Goal: Task Accomplishment & Management: Use online tool/utility

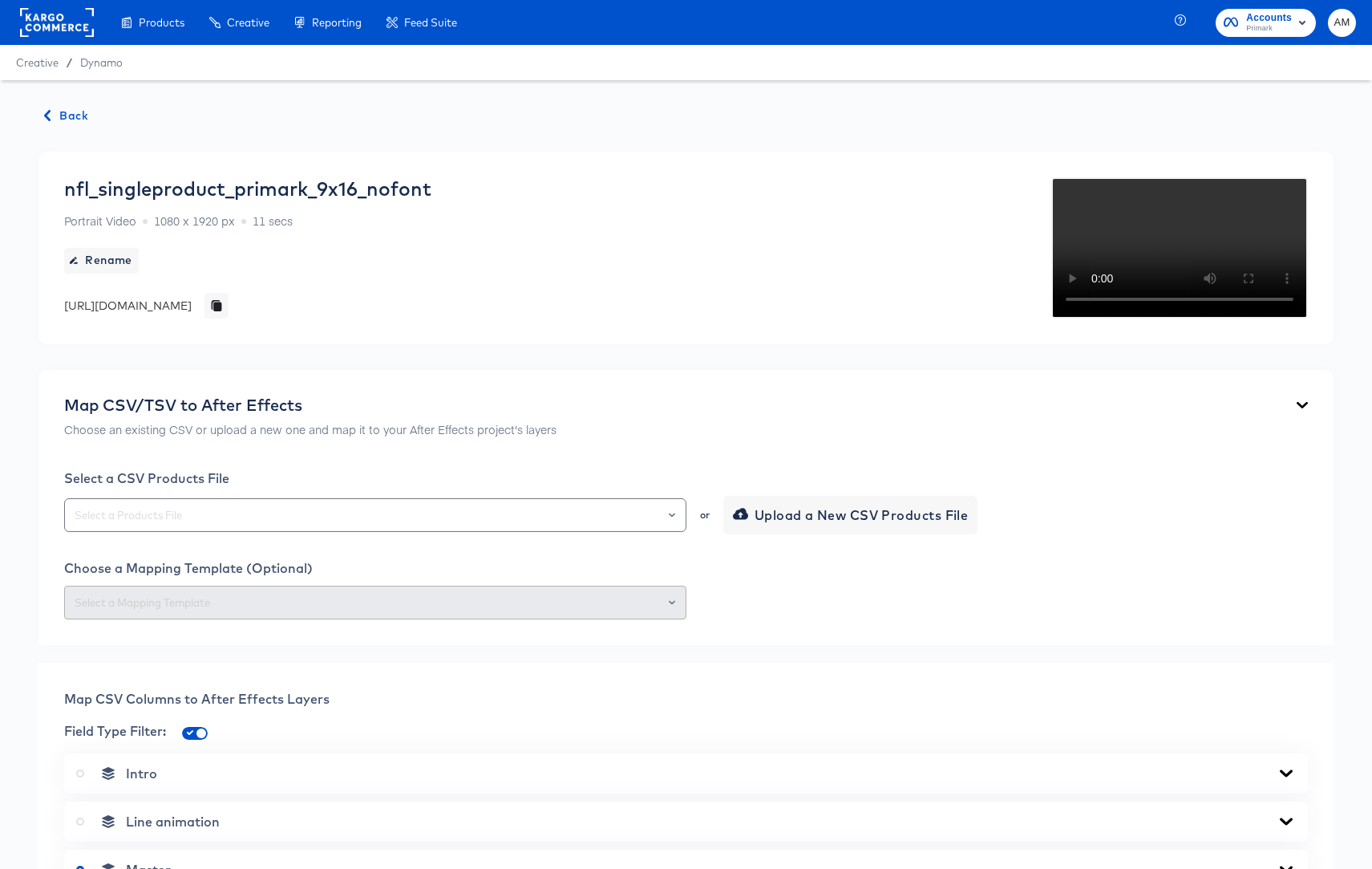
click at [61, 114] on span "Back" at bounding box center [66, 115] width 44 height 20
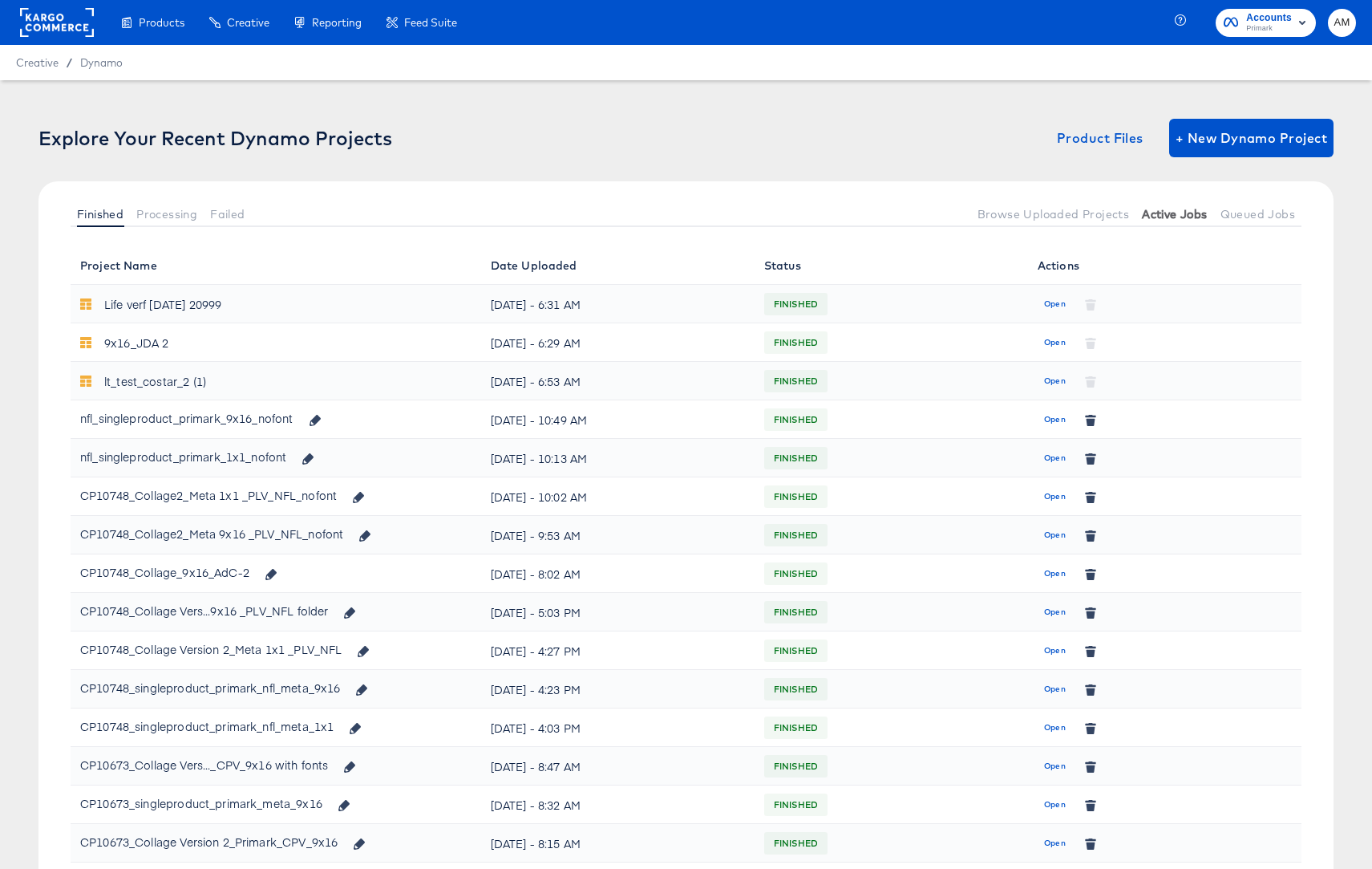
click at [1156, 216] on span "Active Jobs" at bounding box center [1175, 214] width 65 height 13
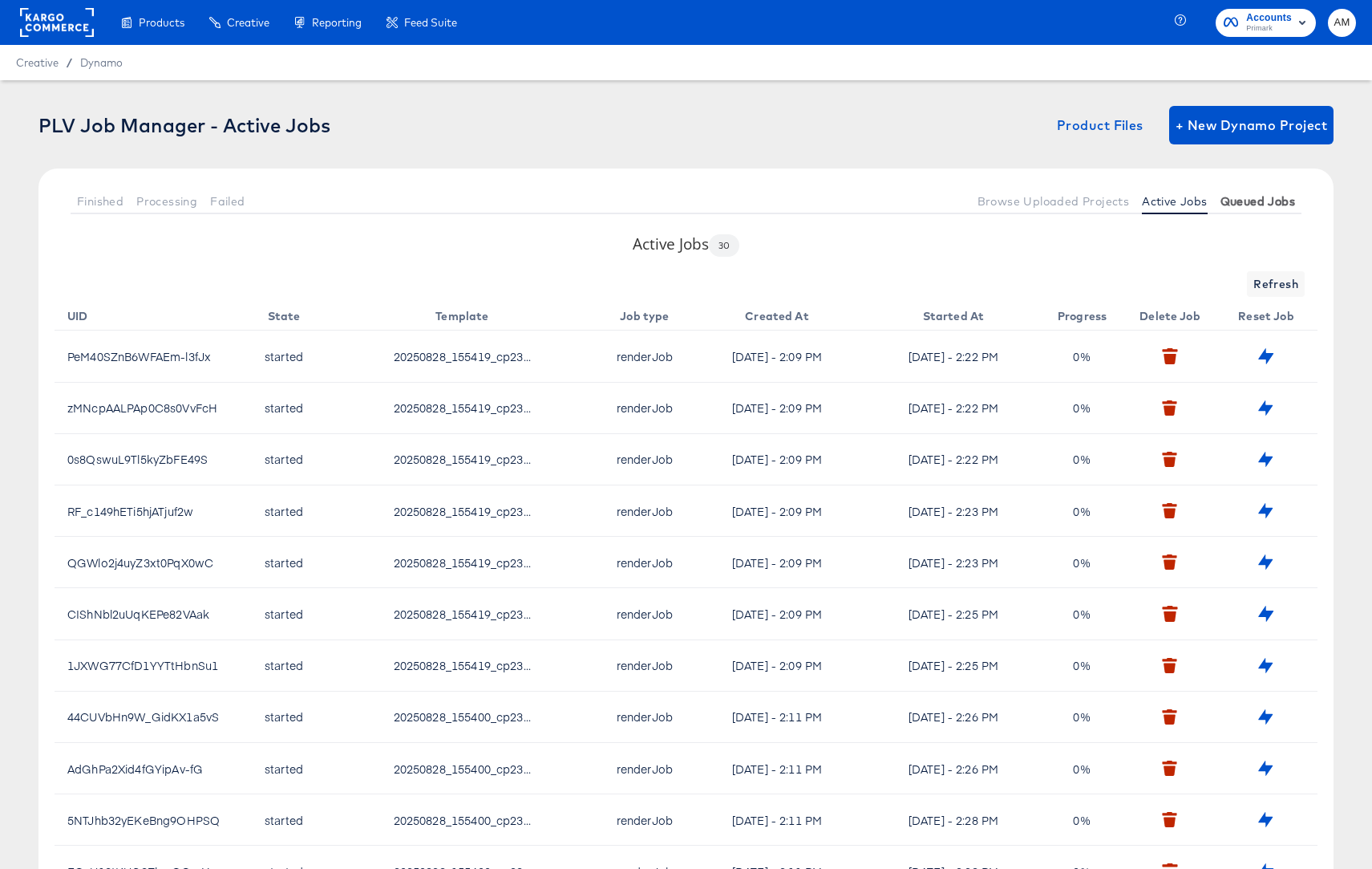
click at [1241, 199] on span "Queued Jobs" at bounding box center [1258, 201] width 74 height 13
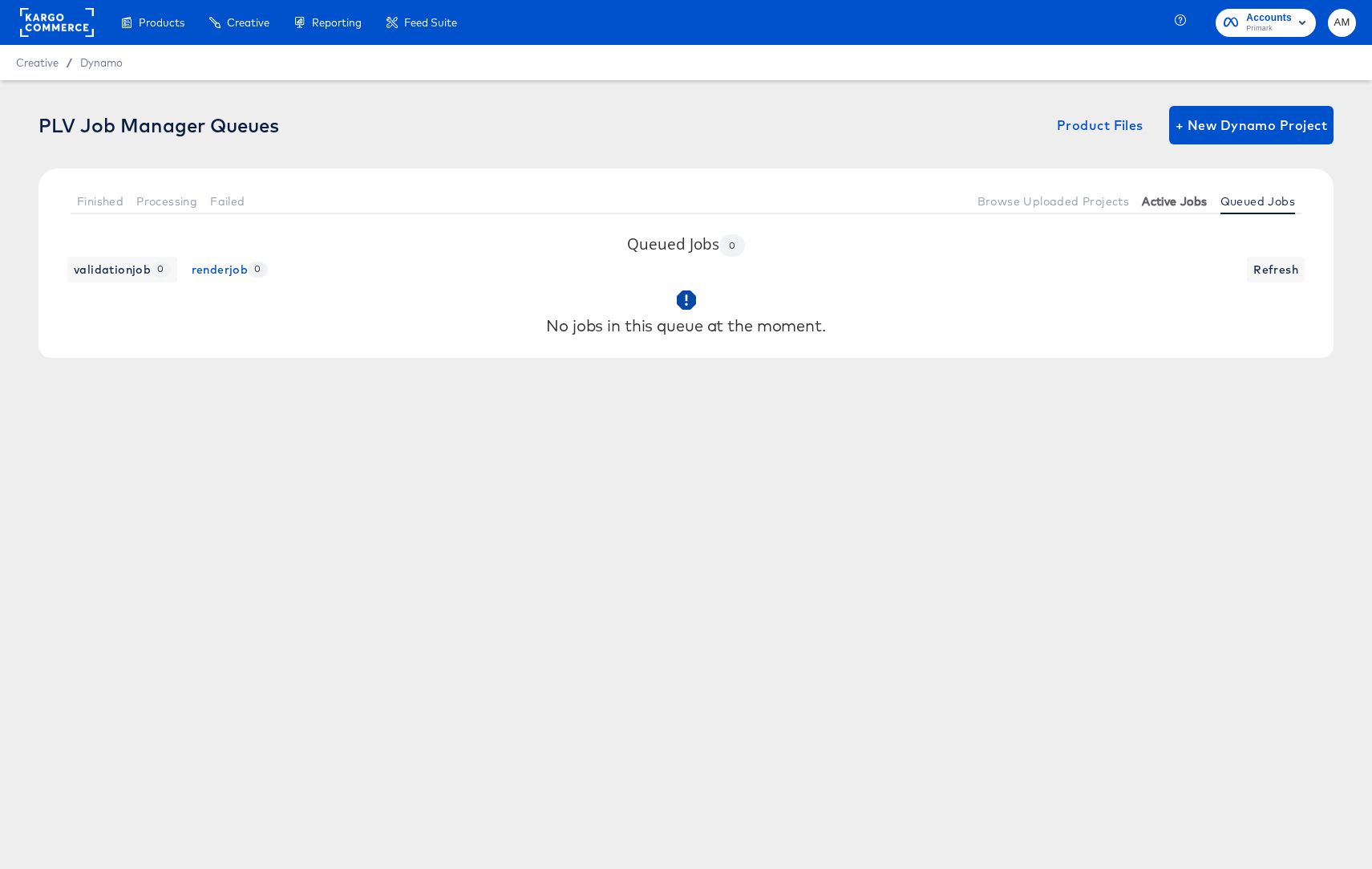
click at [1169, 204] on span "Active Jobs" at bounding box center [1175, 201] width 65 height 13
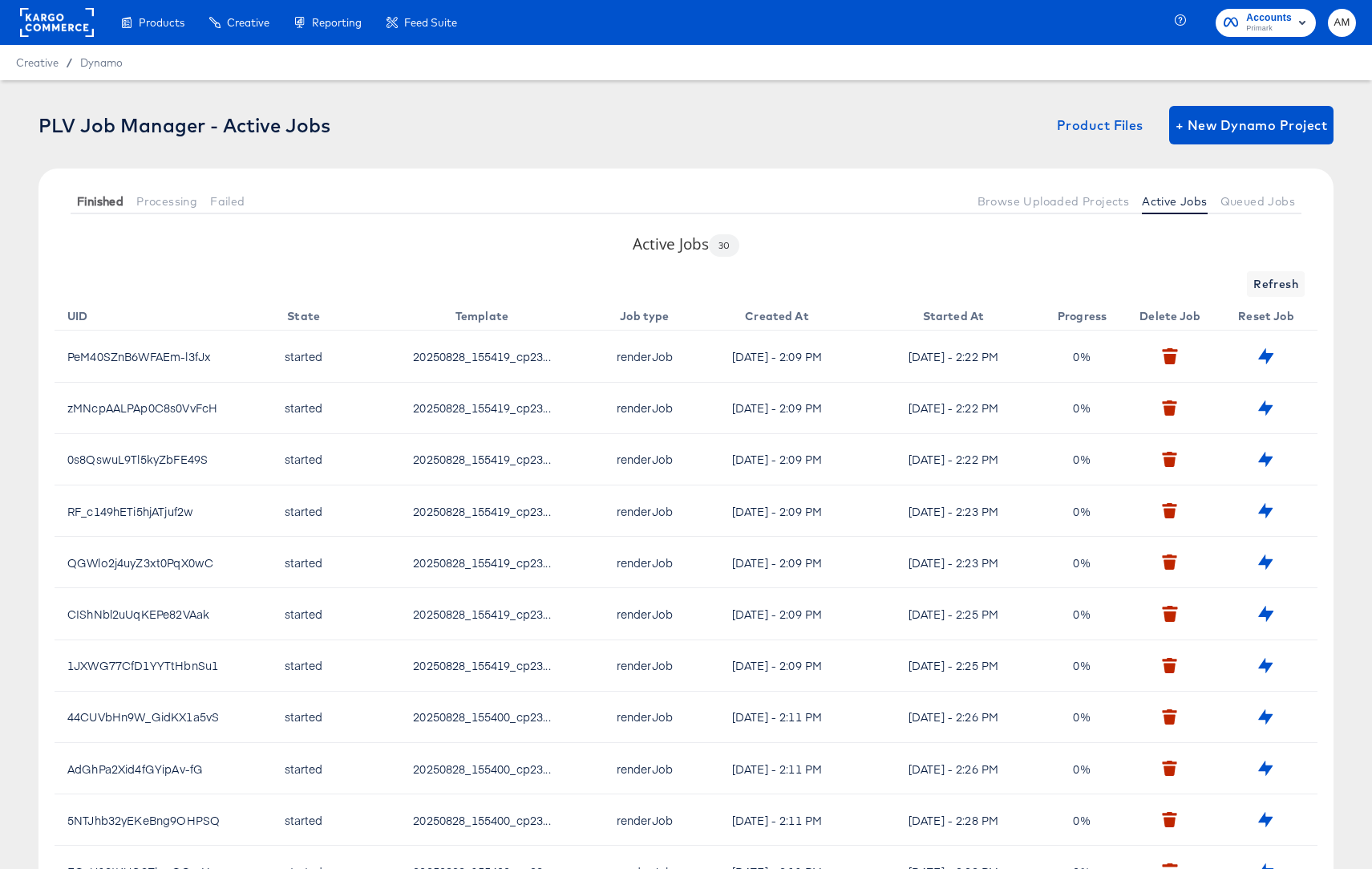
click at [89, 196] on span "Finished" at bounding box center [100, 201] width 46 height 13
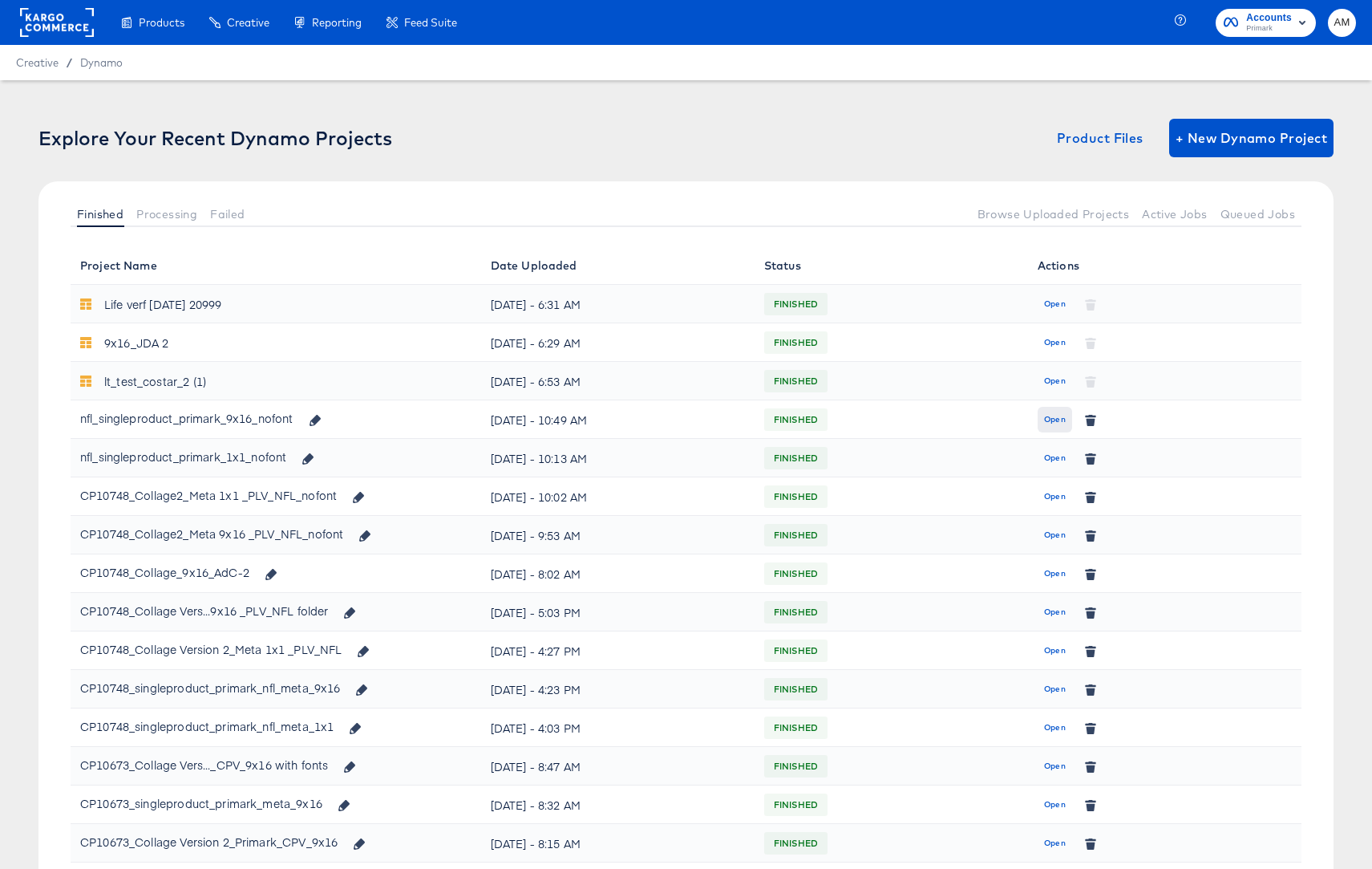
click at [1052, 423] on span "Open" at bounding box center [1055, 419] width 22 height 15
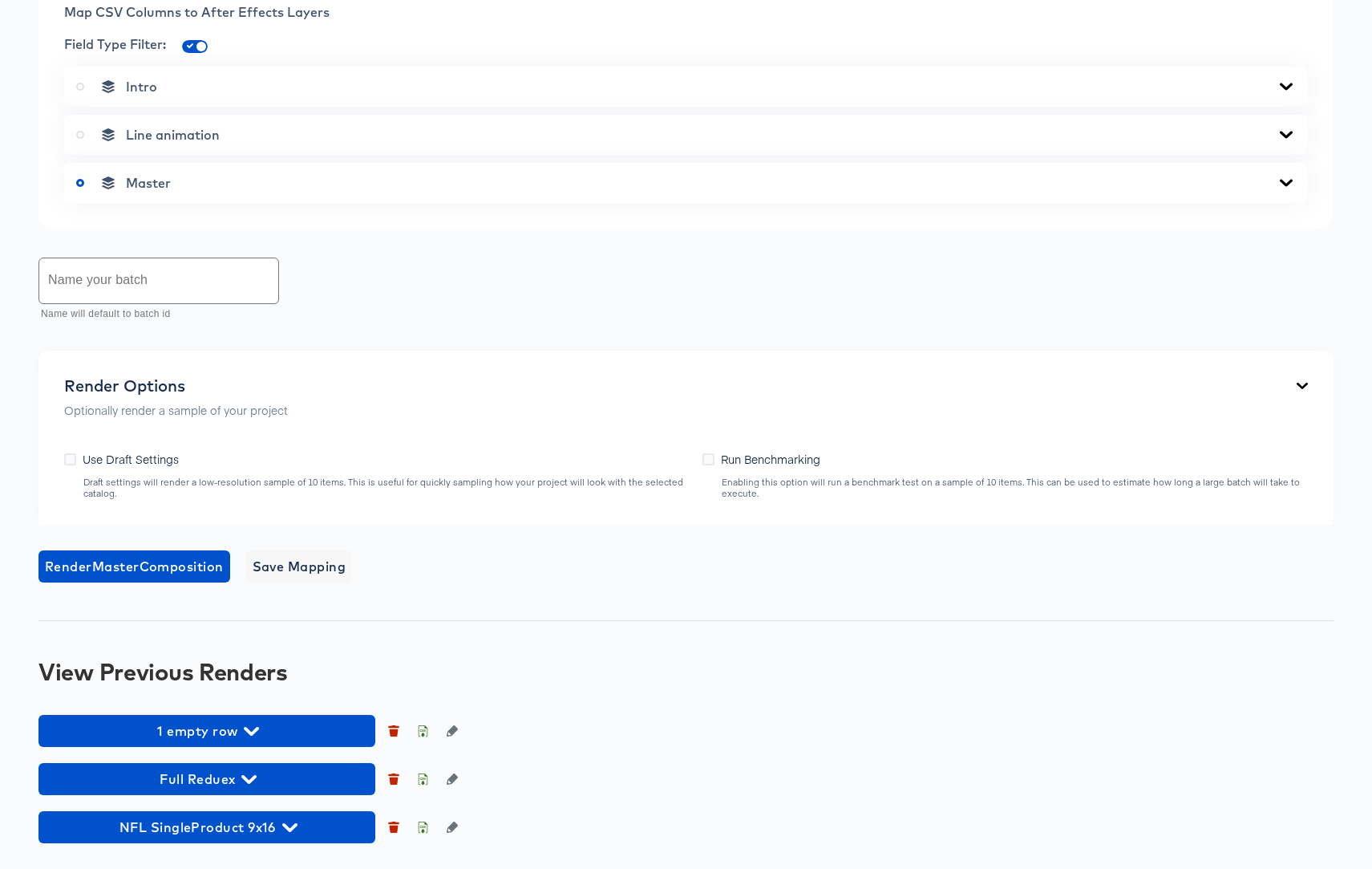
scroll to position [998, 0]
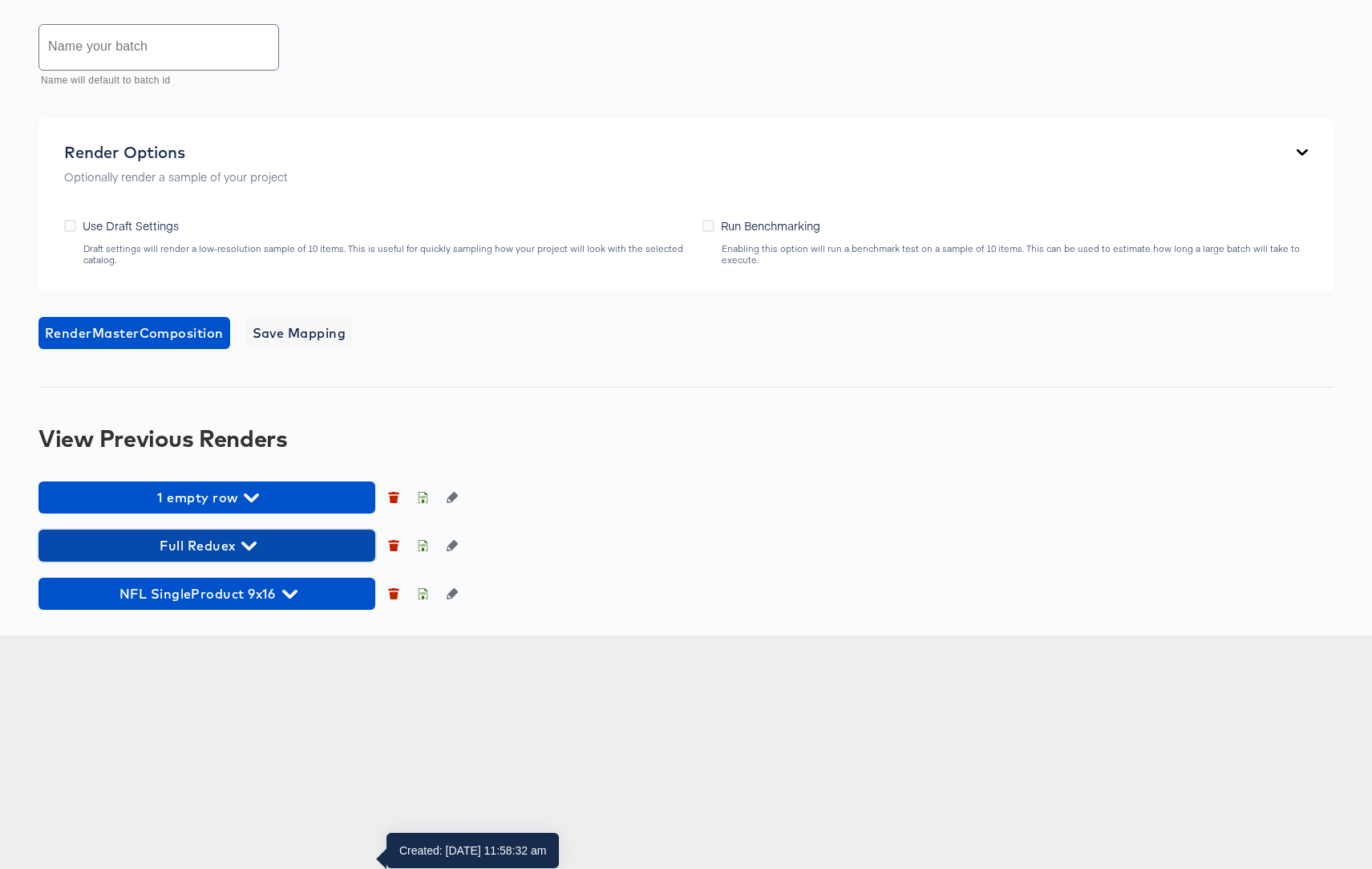
click at [244, 554] on icon "button" at bounding box center [248, 545] width 15 height 15
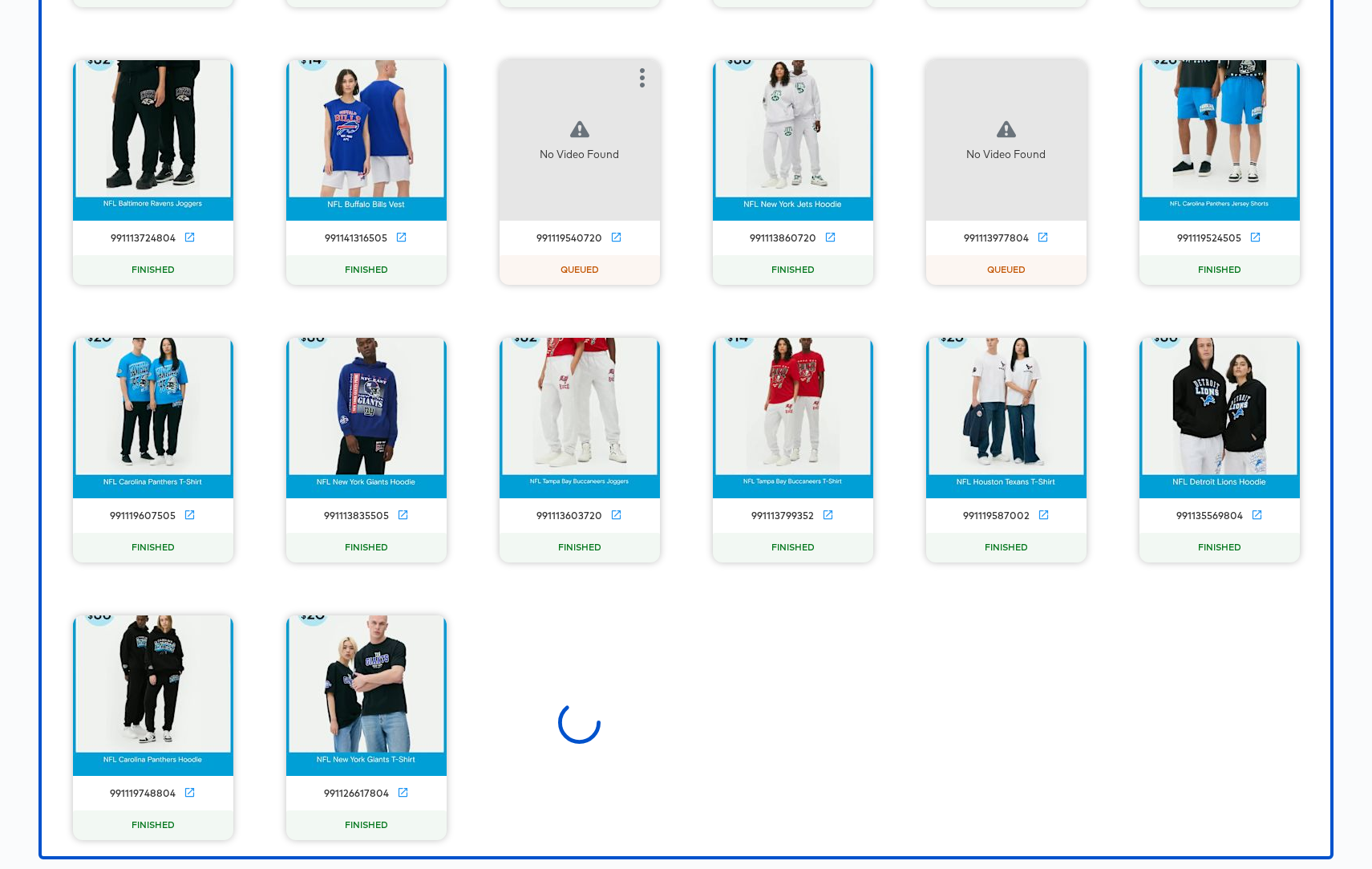
scroll to position [1767, 0]
click at [642, 87] on icon "button" at bounding box center [643, 78] width 5 height 19
click at [643, 87] on icon "button" at bounding box center [643, 78] width 5 height 19
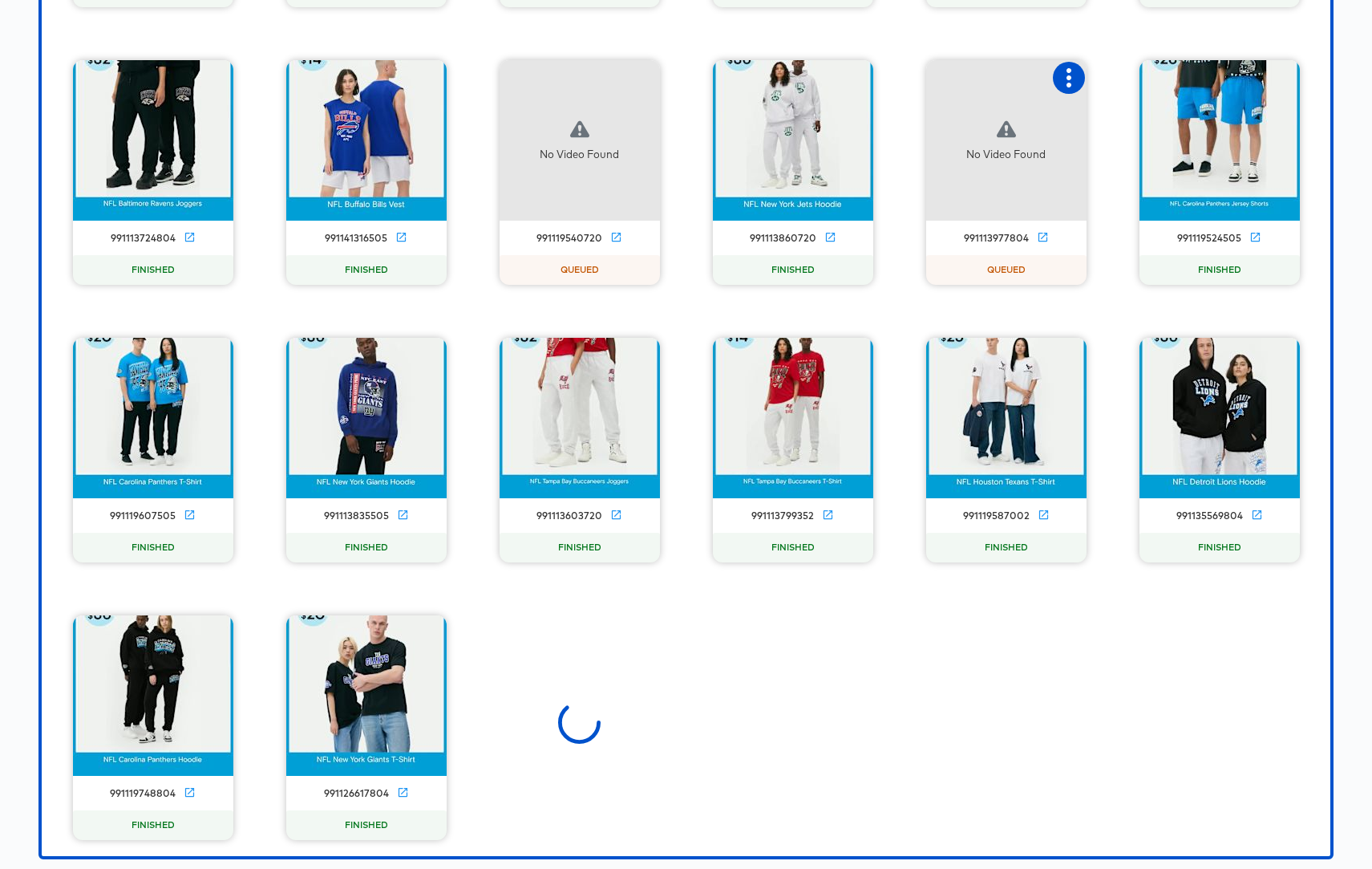
click at [1065, 87] on icon "button" at bounding box center [1069, 78] width 19 height 19
click at [618, 243] on icon at bounding box center [617, 238] width 12 height 12
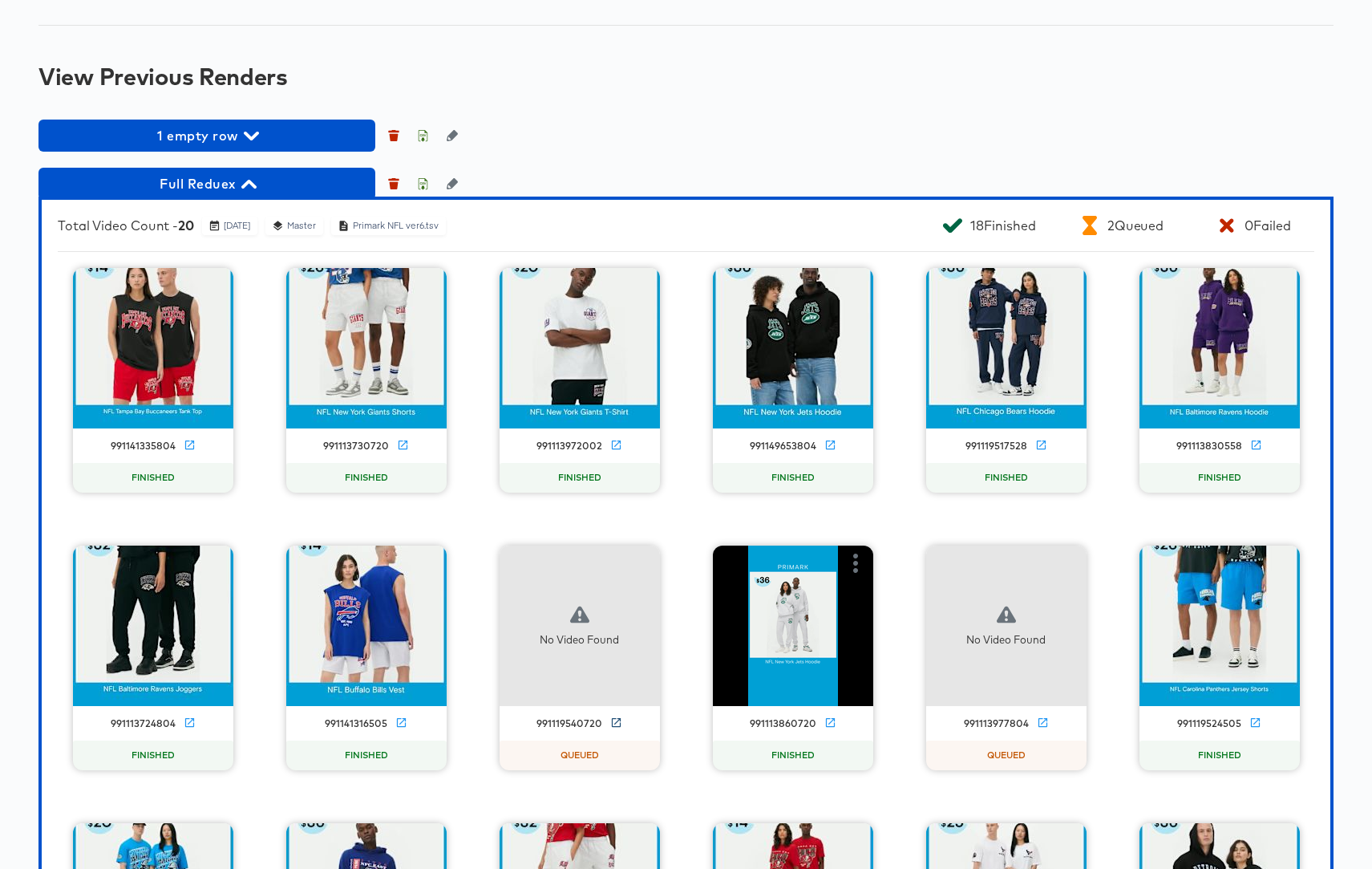
scroll to position [1318, 0]
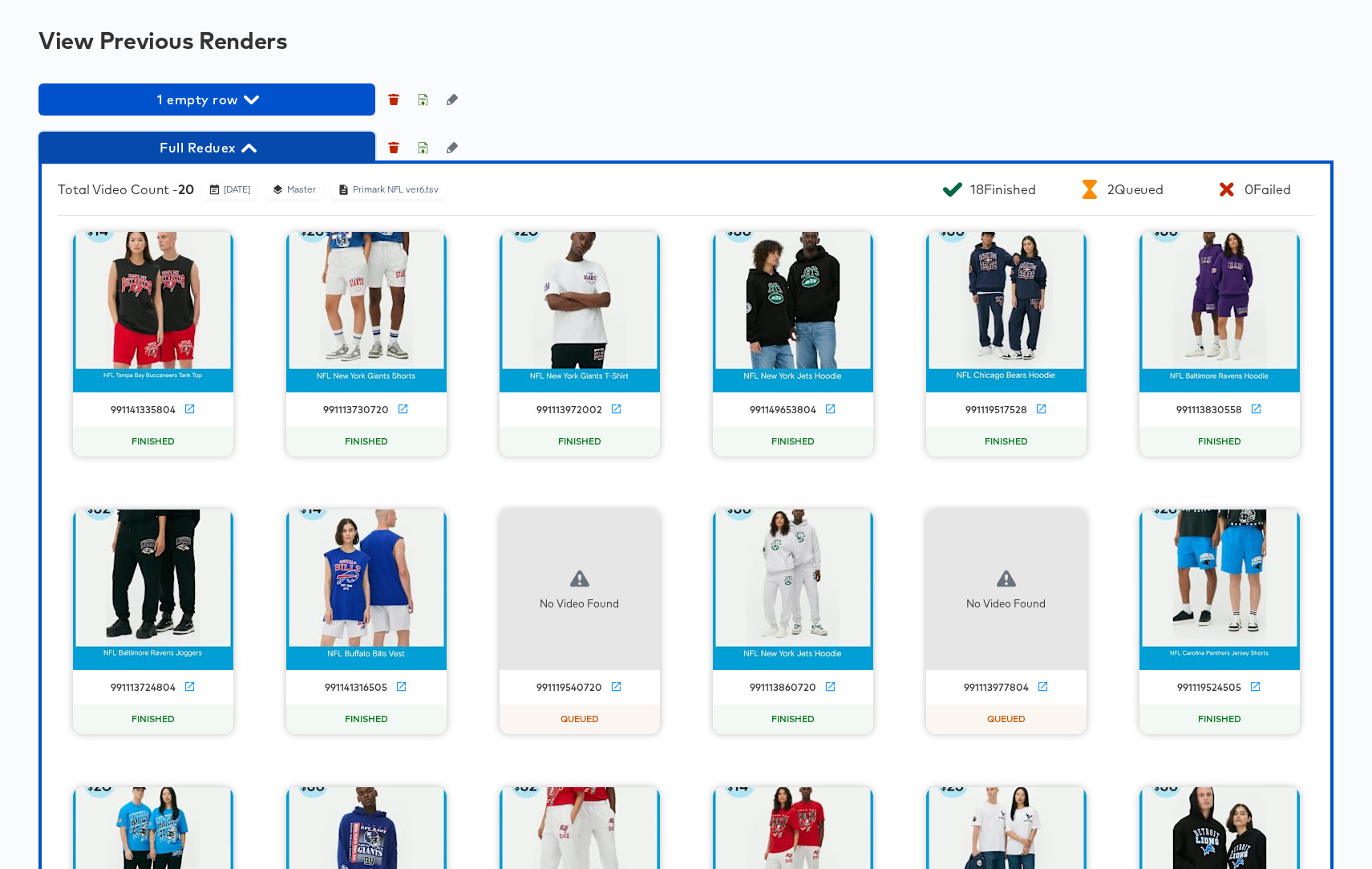
drag, startPoint x: 245, startPoint y: 457, endPoint x: 263, endPoint y: 458, distance: 18.0
click at [245, 155] on icon "button" at bounding box center [248, 148] width 15 height 15
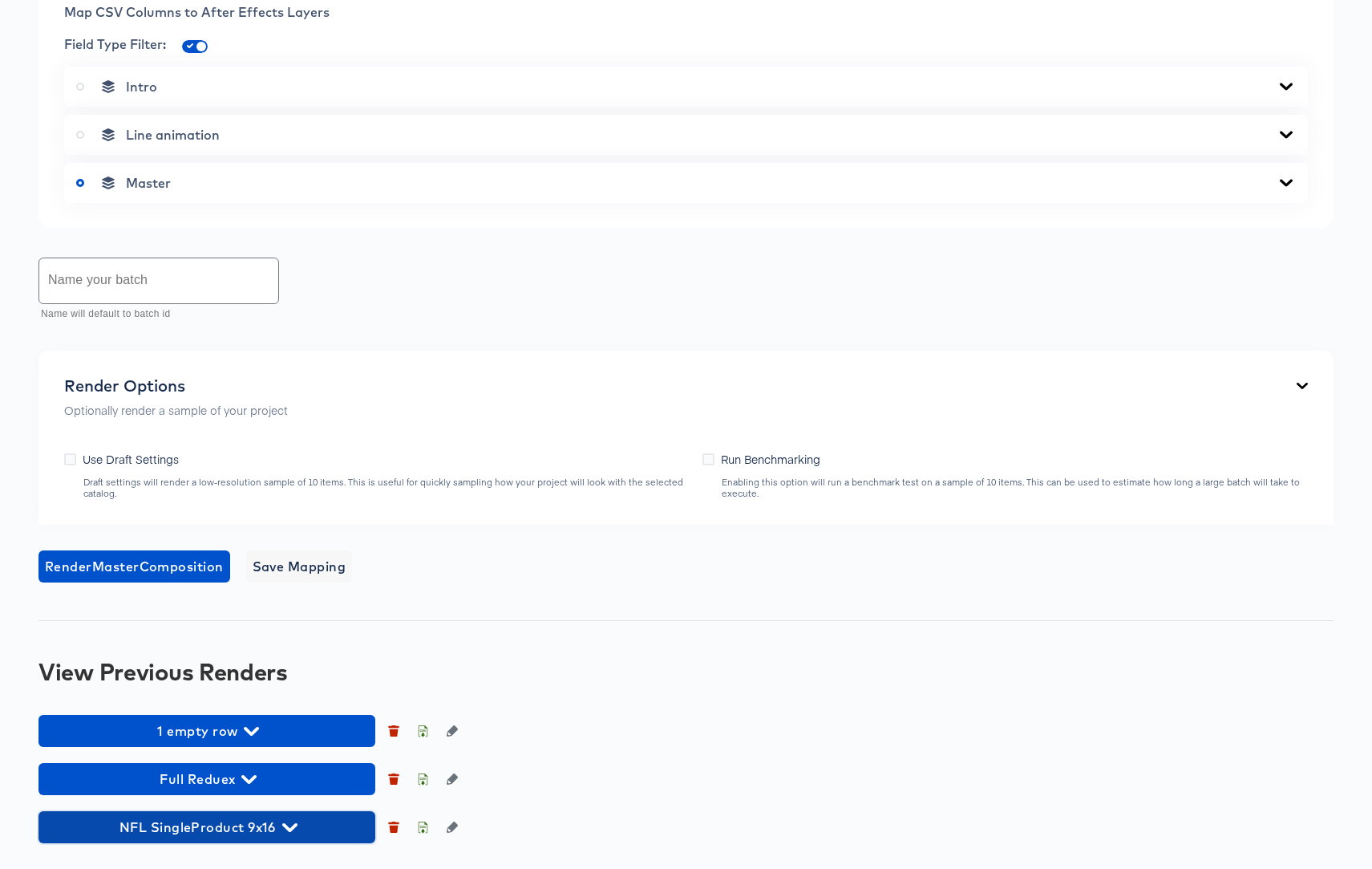
click at [288, 822] on icon "button" at bounding box center [289, 827] width 15 height 15
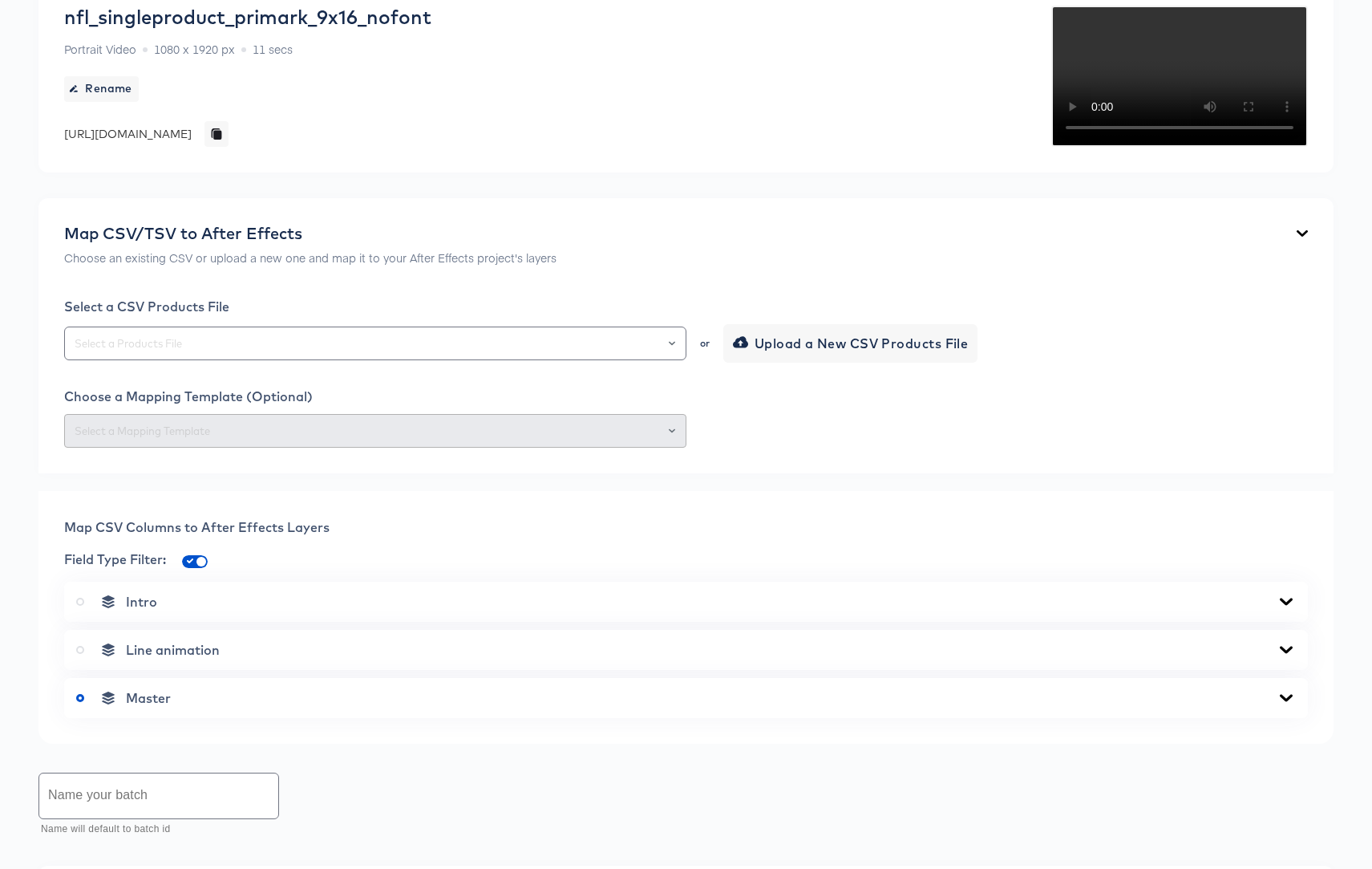
scroll to position [297, 0]
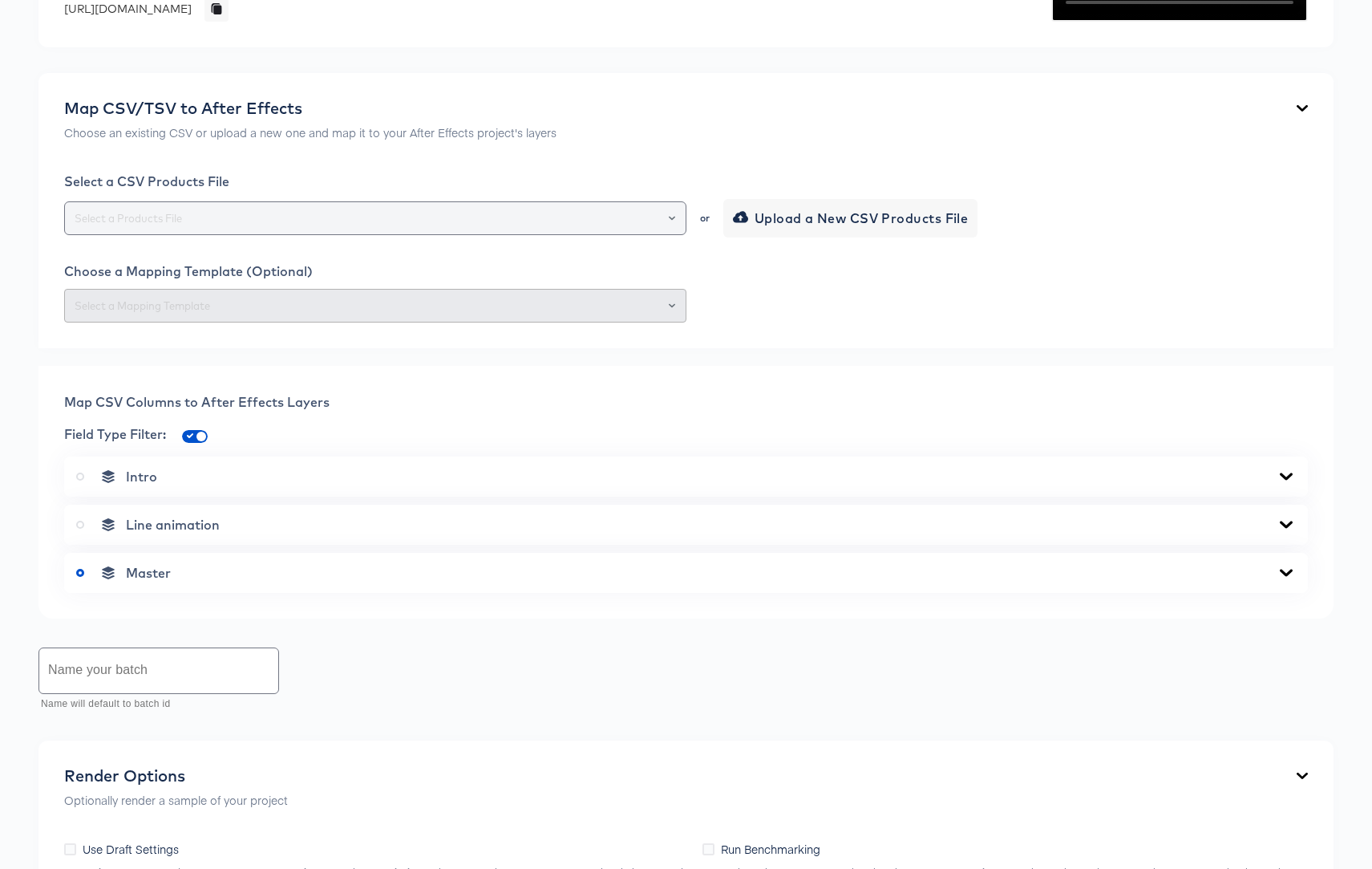
click at [673, 221] on icon "Open" at bounding box center [672, 217] width 6 height 6
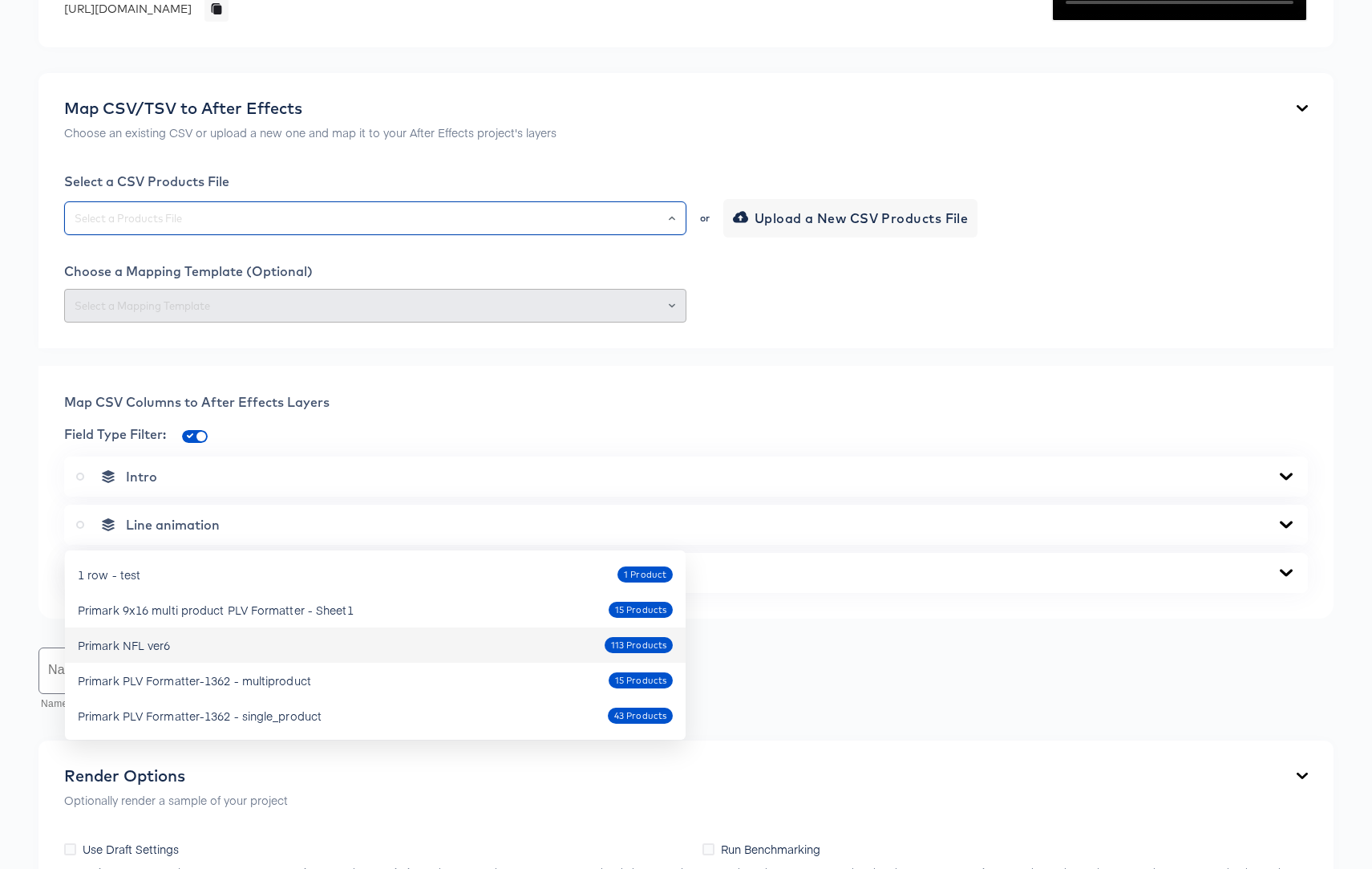
click at [255, 647] on div "Primark NFL ver6 113 Products" at bounding box center [375, 645] width 595 height 25
type input "Primark NFL ver6"
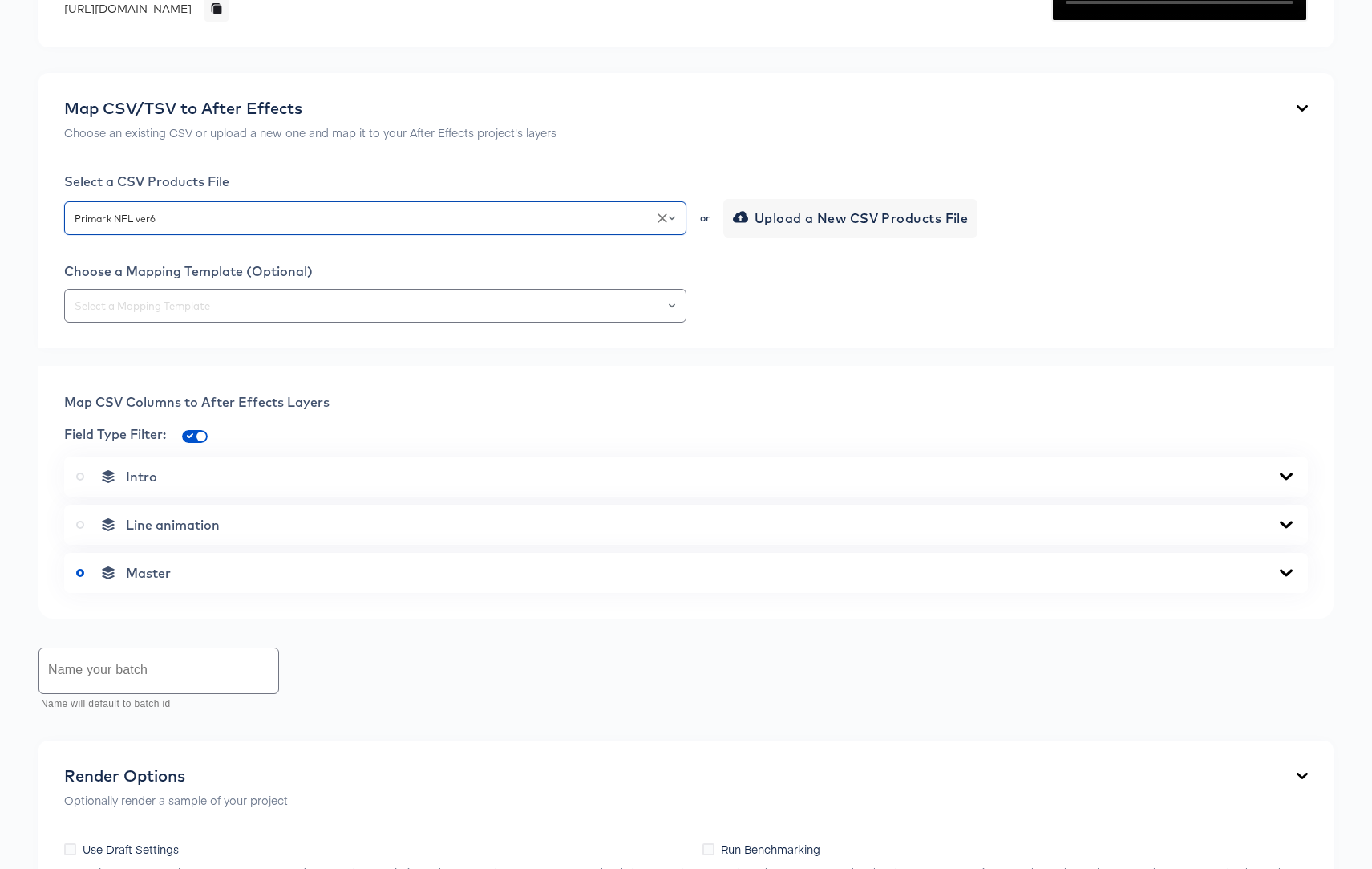
scroll to position [602, 0]
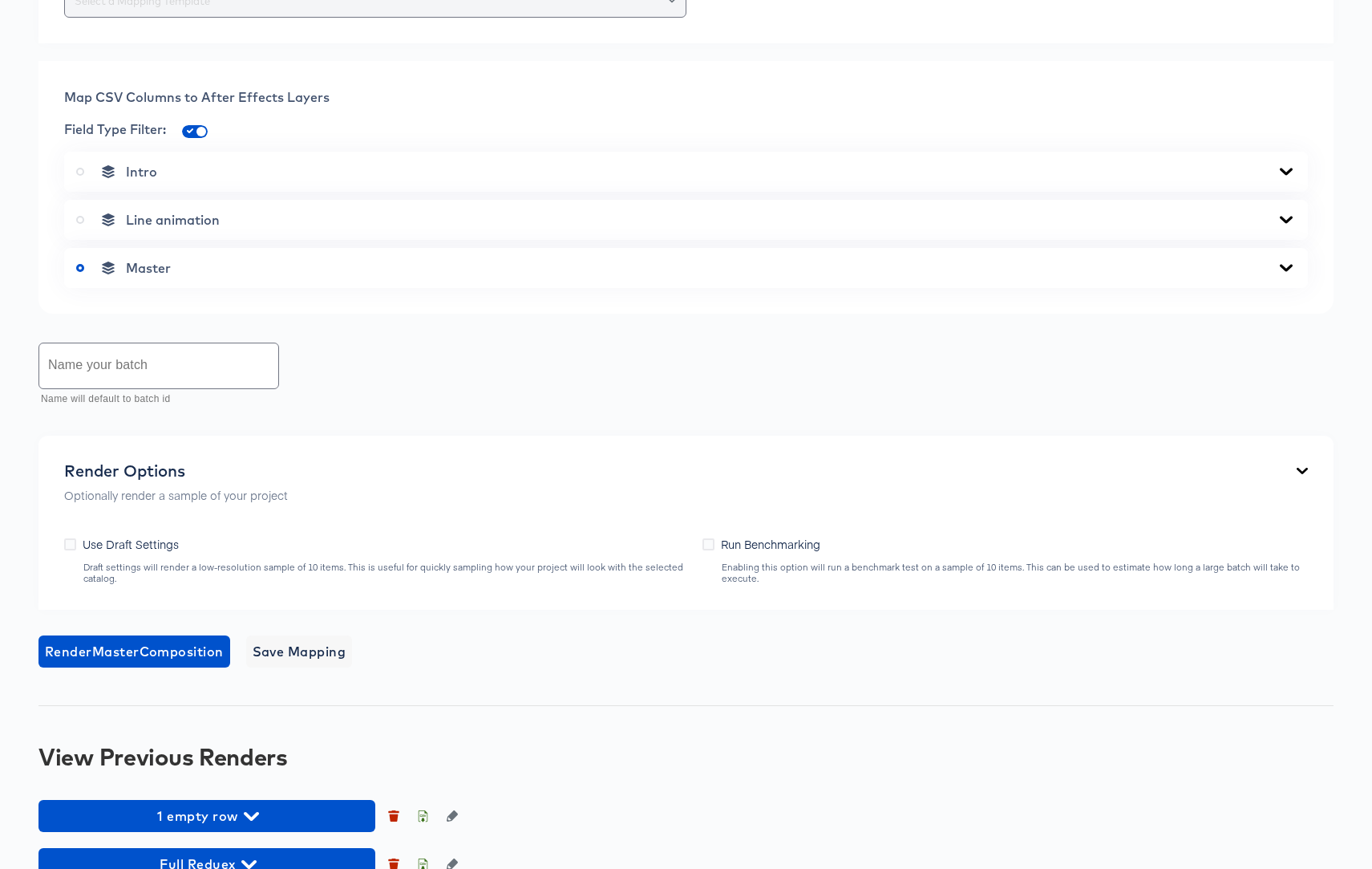
click at [667, 12] on div at bounding box center [665, 1] width 27 height 23
click at [678, 10] on input "text" at bounding box center [376, 1] width 608 height 18
click at [455, 349] on li "442-SingleProduct 9x16" at bounding box center [375, 351] width 621 height 25
type input "442-SingleProduct 9x16"
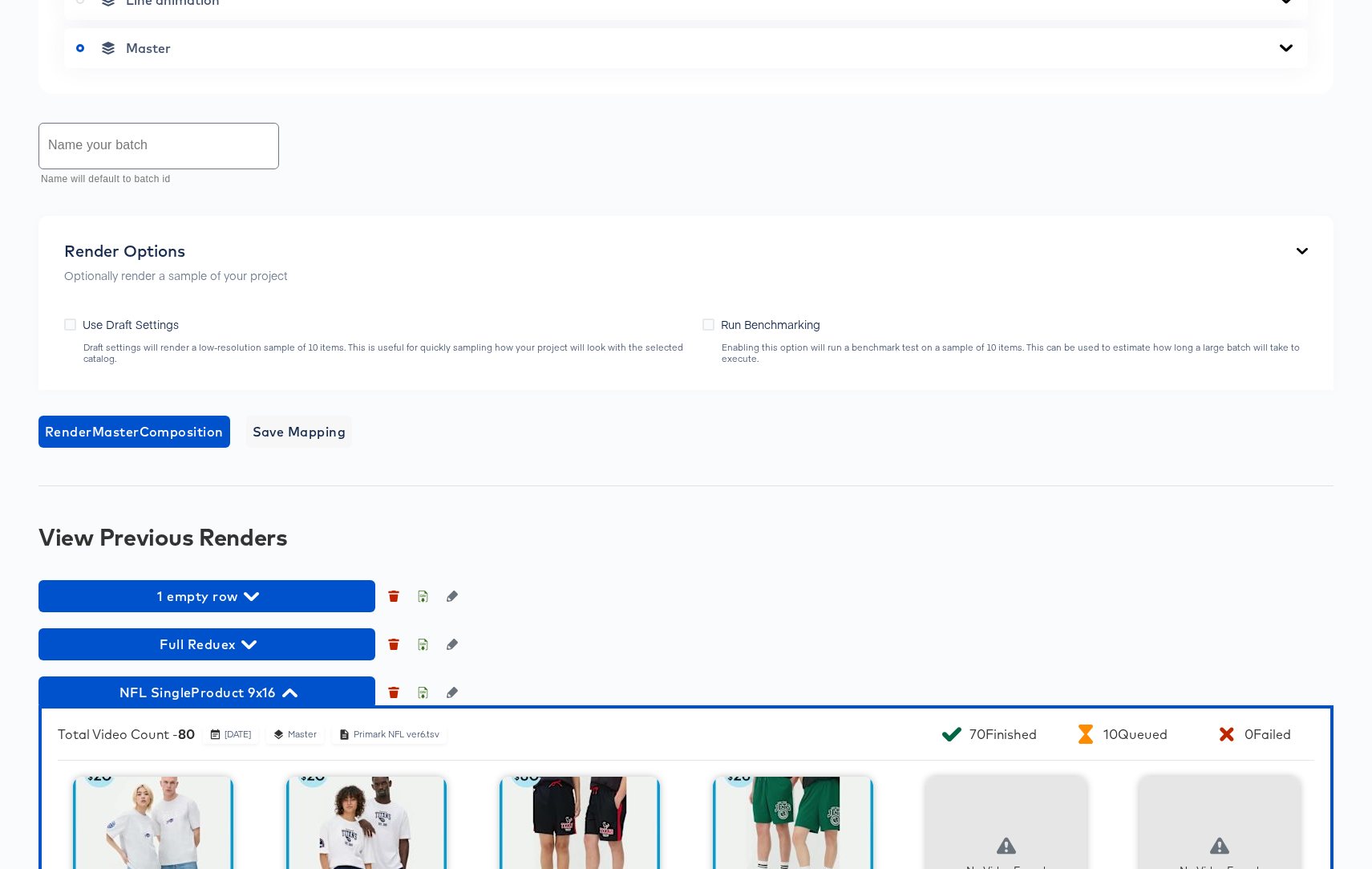
scroll to position [909, 0]
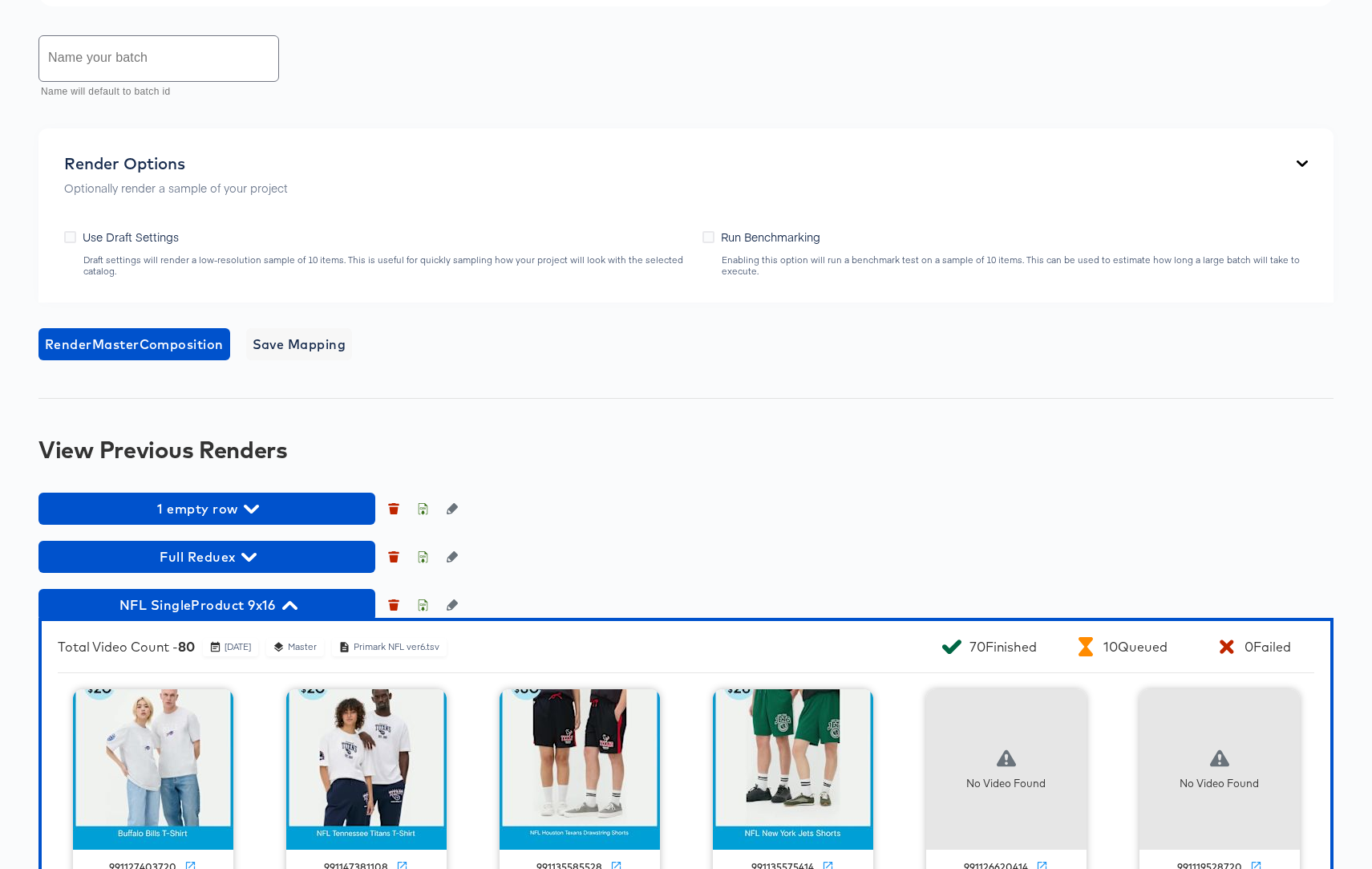
click at [152, 81] on input "text" at bounding box center [159, 58] width 239 height 45
type input "Another Full Batch"
click at [103, 355] on span "Render Master Composition" at bounding box center [134, 344] width 179 height 23
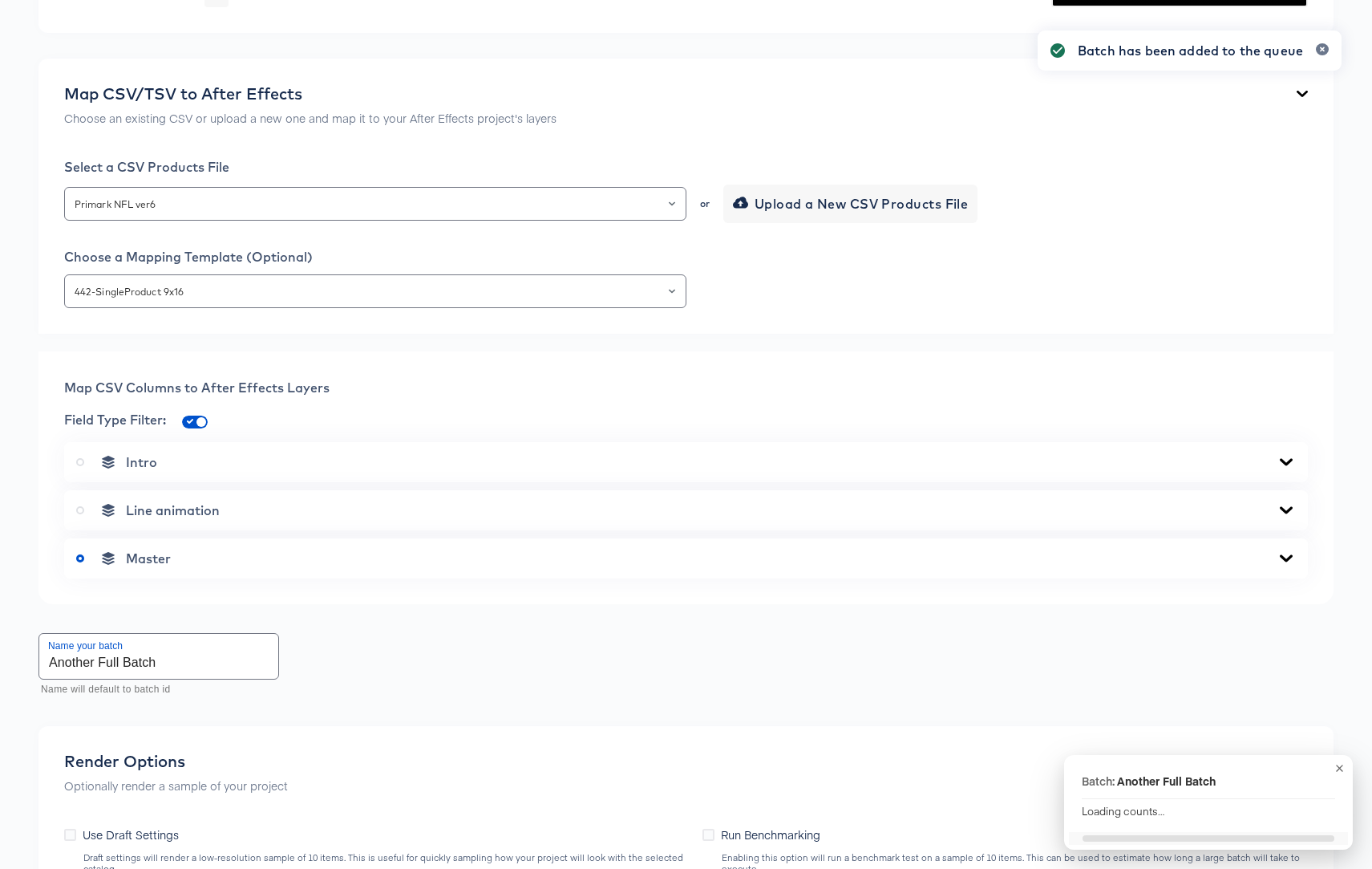
scroll to position [0, 0]
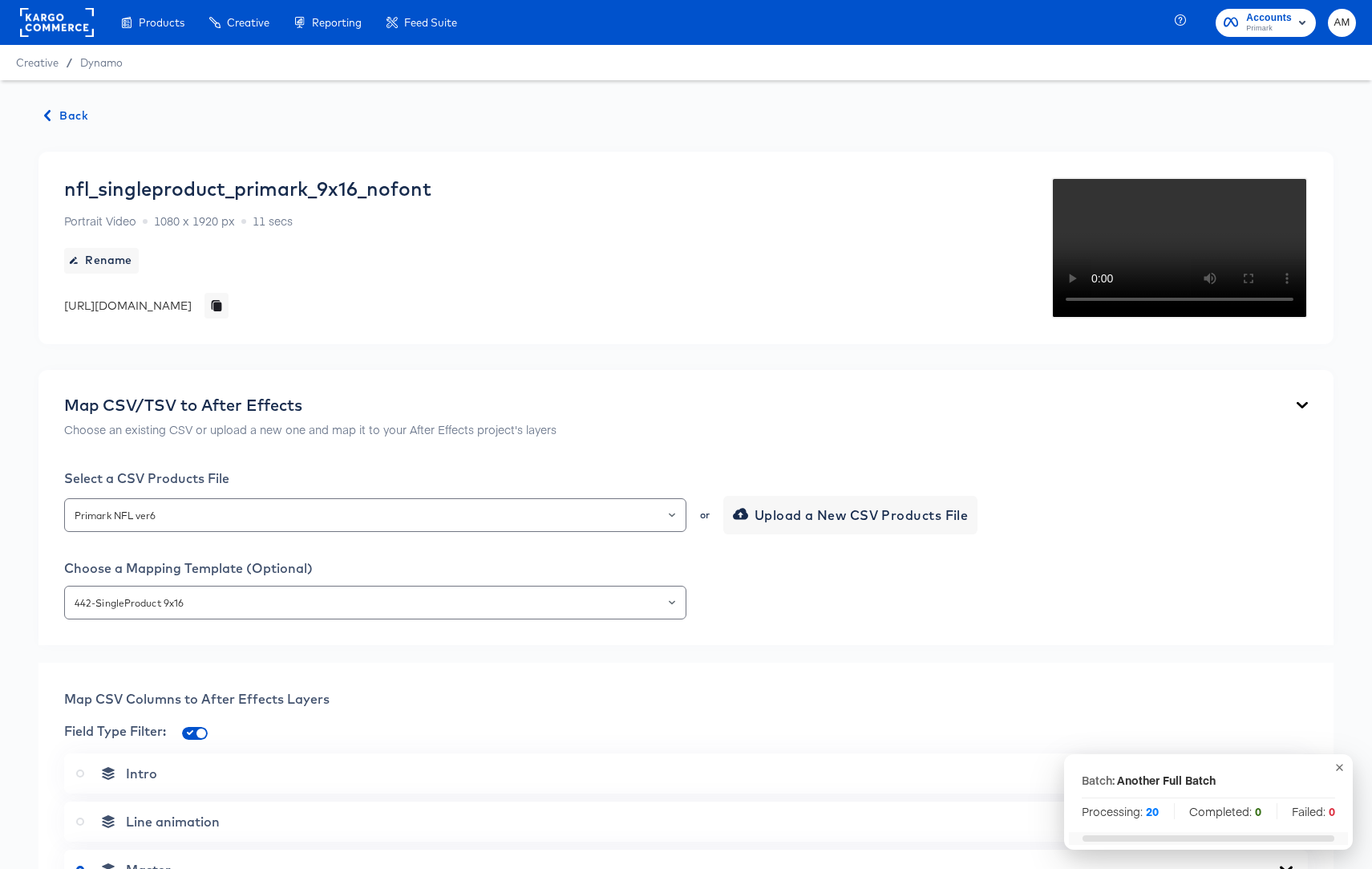
click at [65, 122] on span "Back" at bounding box center [66, 115] width 44 height 20
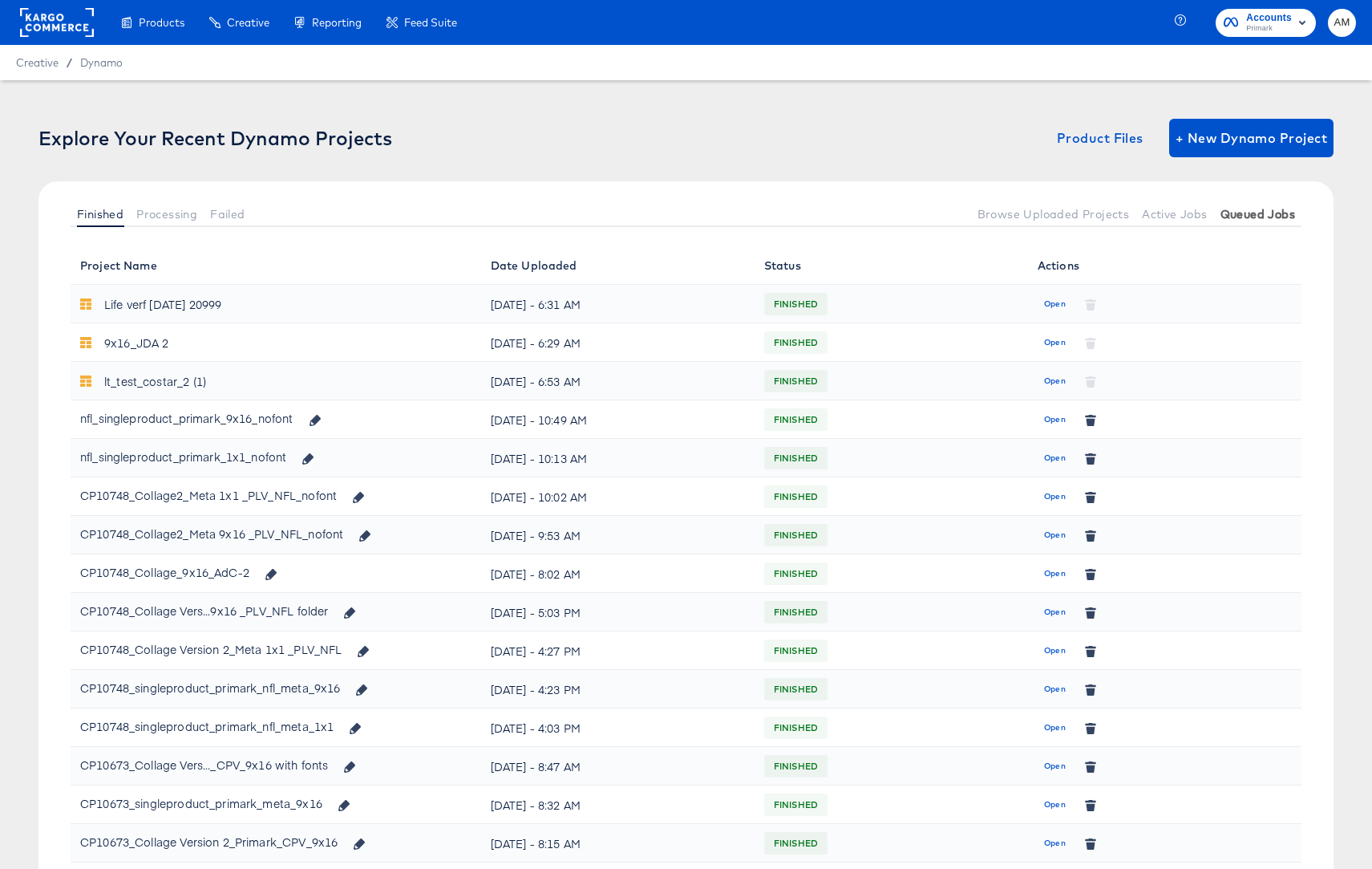
click at [1283, 215] on span "Queued Jobs" at bounding box center [1258, 214] width 74 height 13
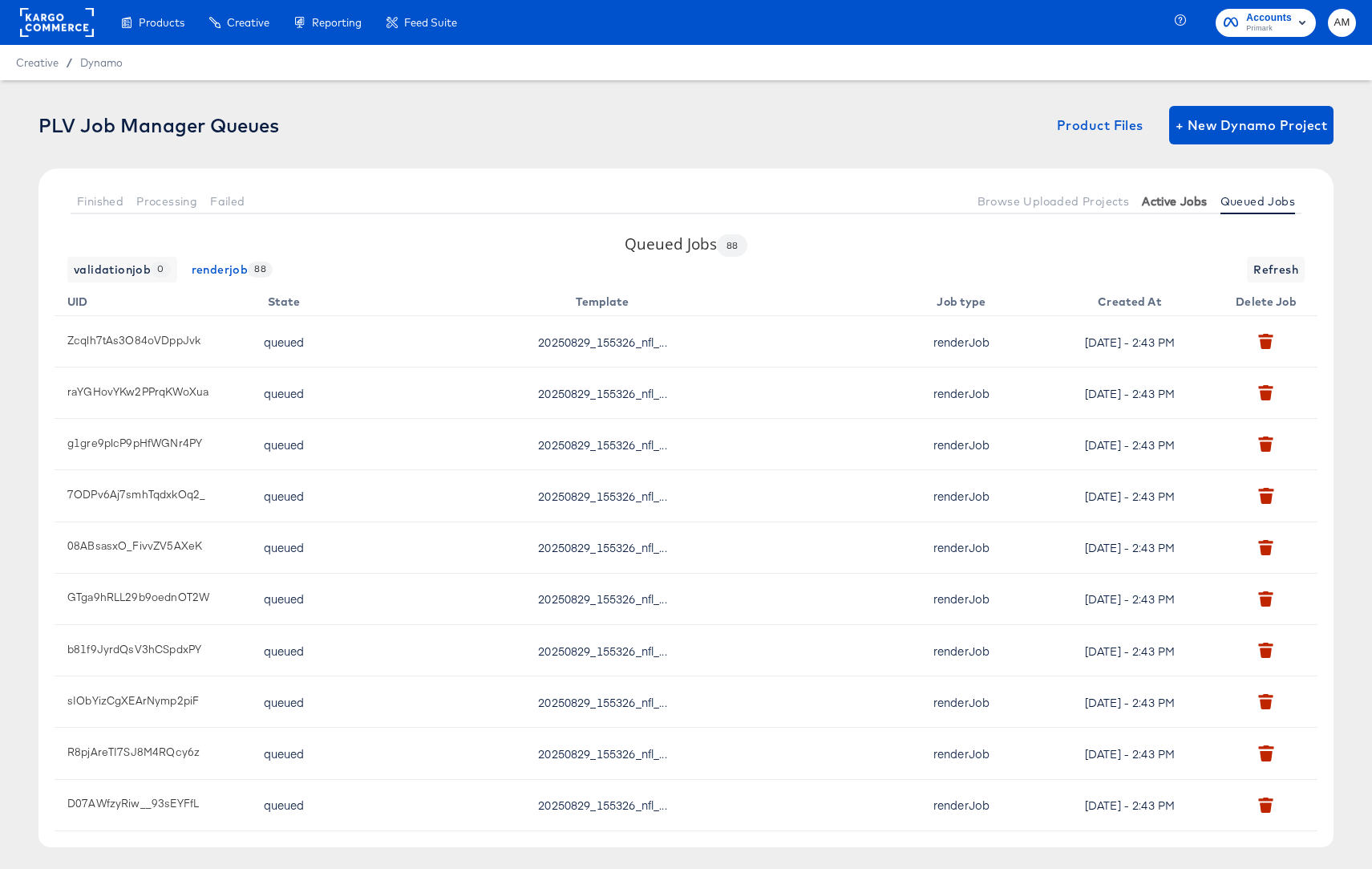
click at [1169, 203] on span "Active Jobs" at bounding box center [1175, 201] width 65 height 13
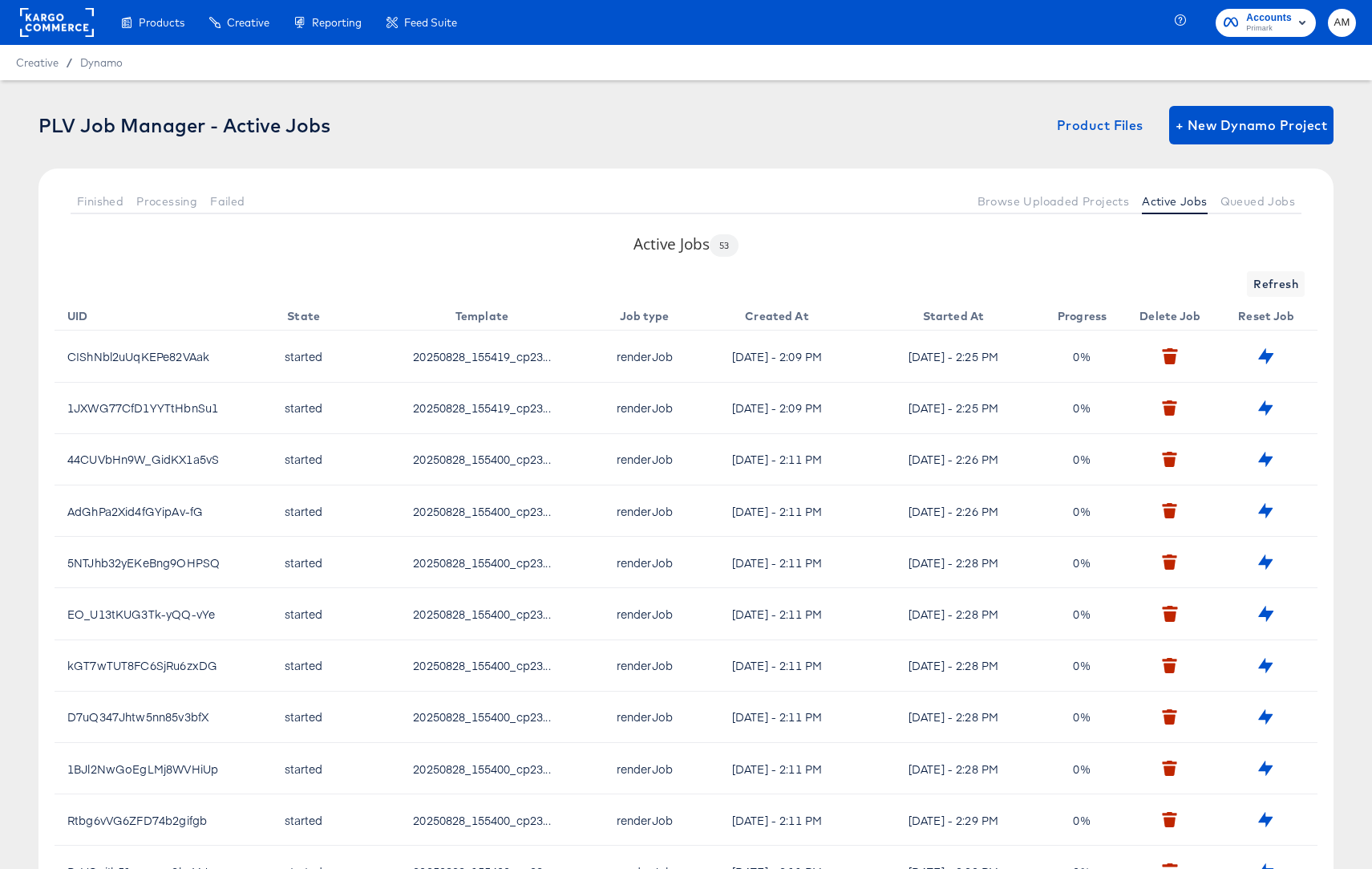
click at [64, 13] on rect at bounding box center [57, 22] width 73 height 29
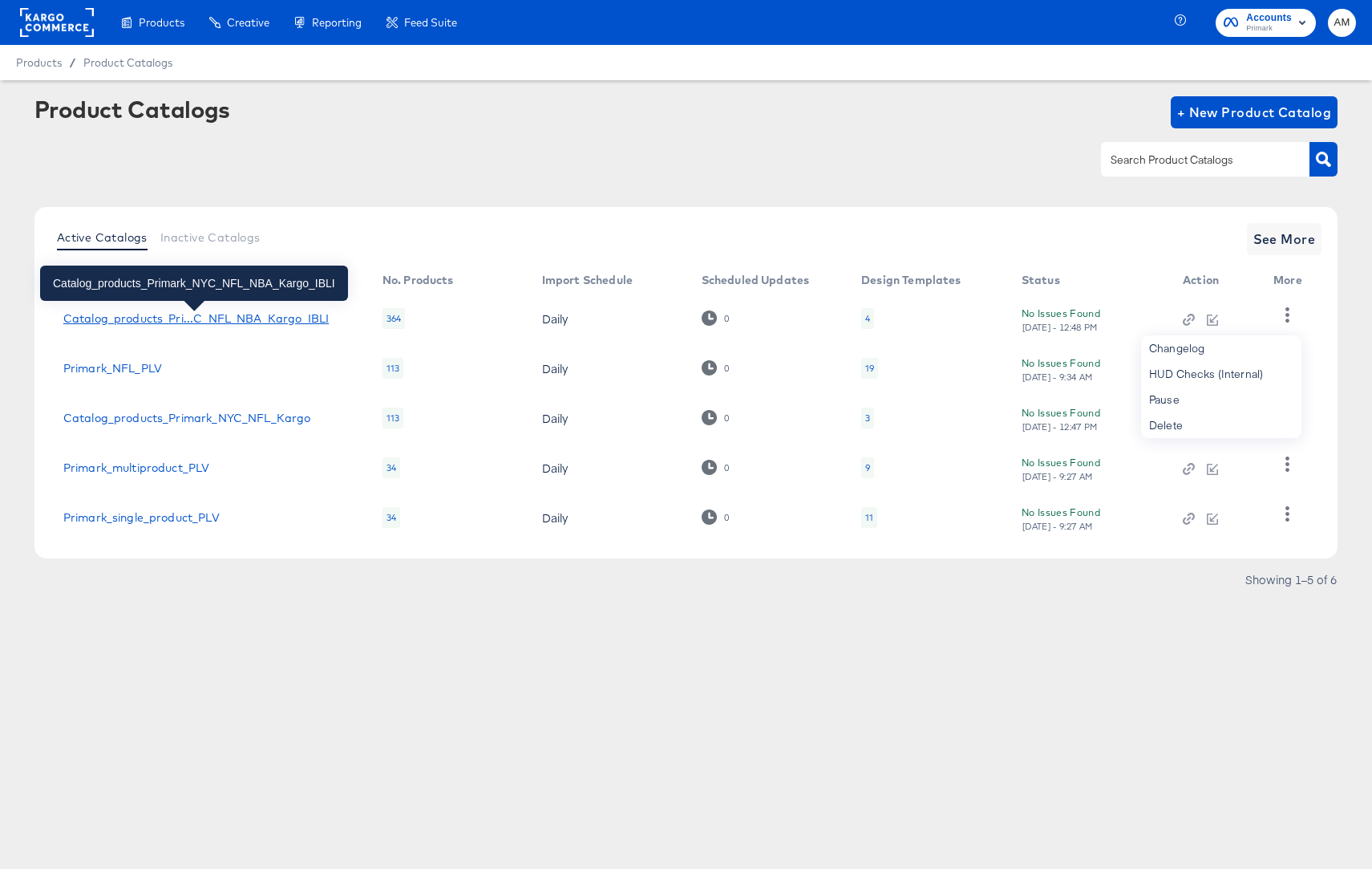
click at [245, 319] on div "Catalog_products_Pri...C_NFL_NBA_Kargo_IBLI" at bounding box center [196, 318] width 265 height 13
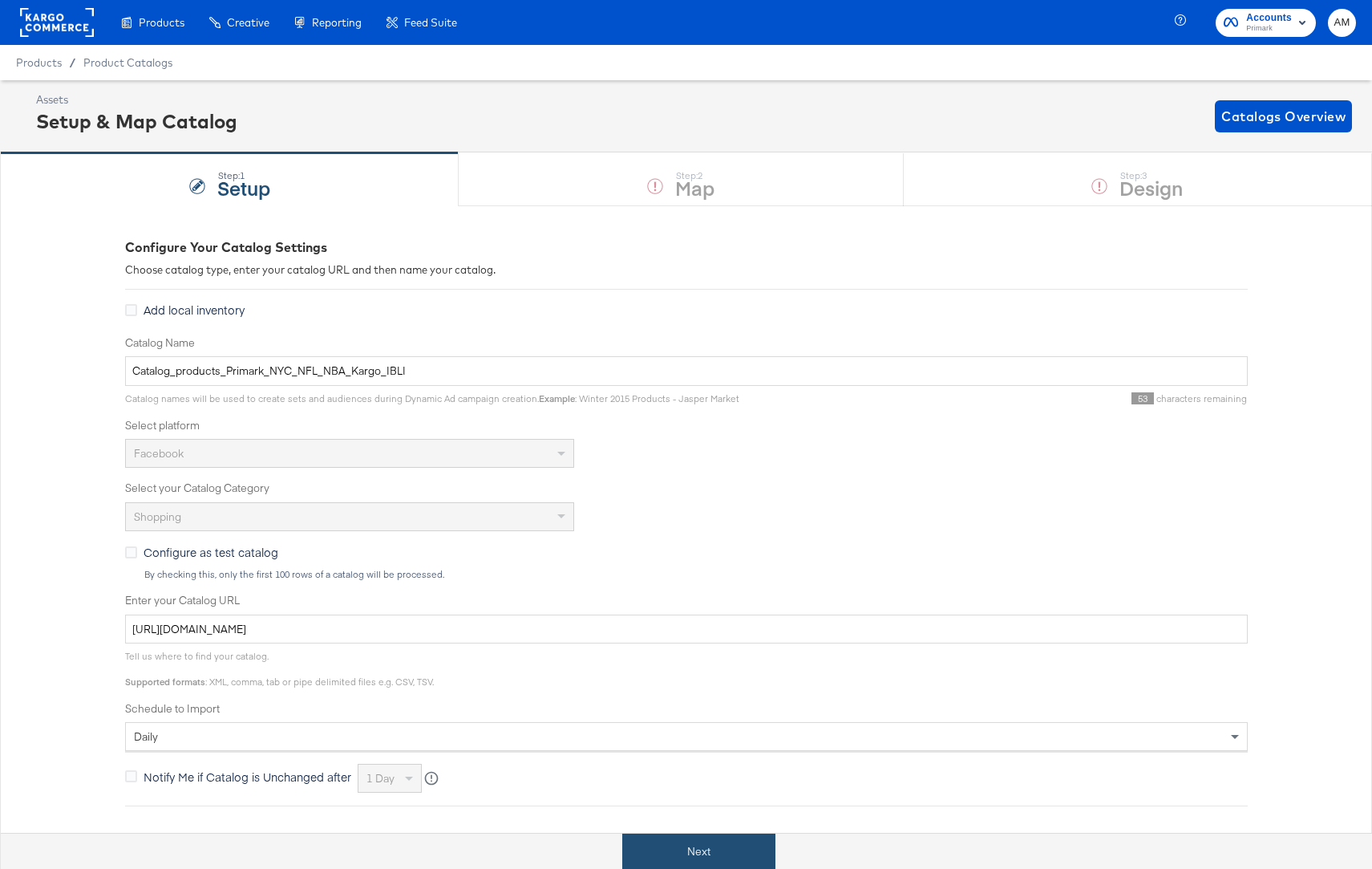
click at [711, 844] on button "Next" at bounding box center [699, 851] width 153 height 36
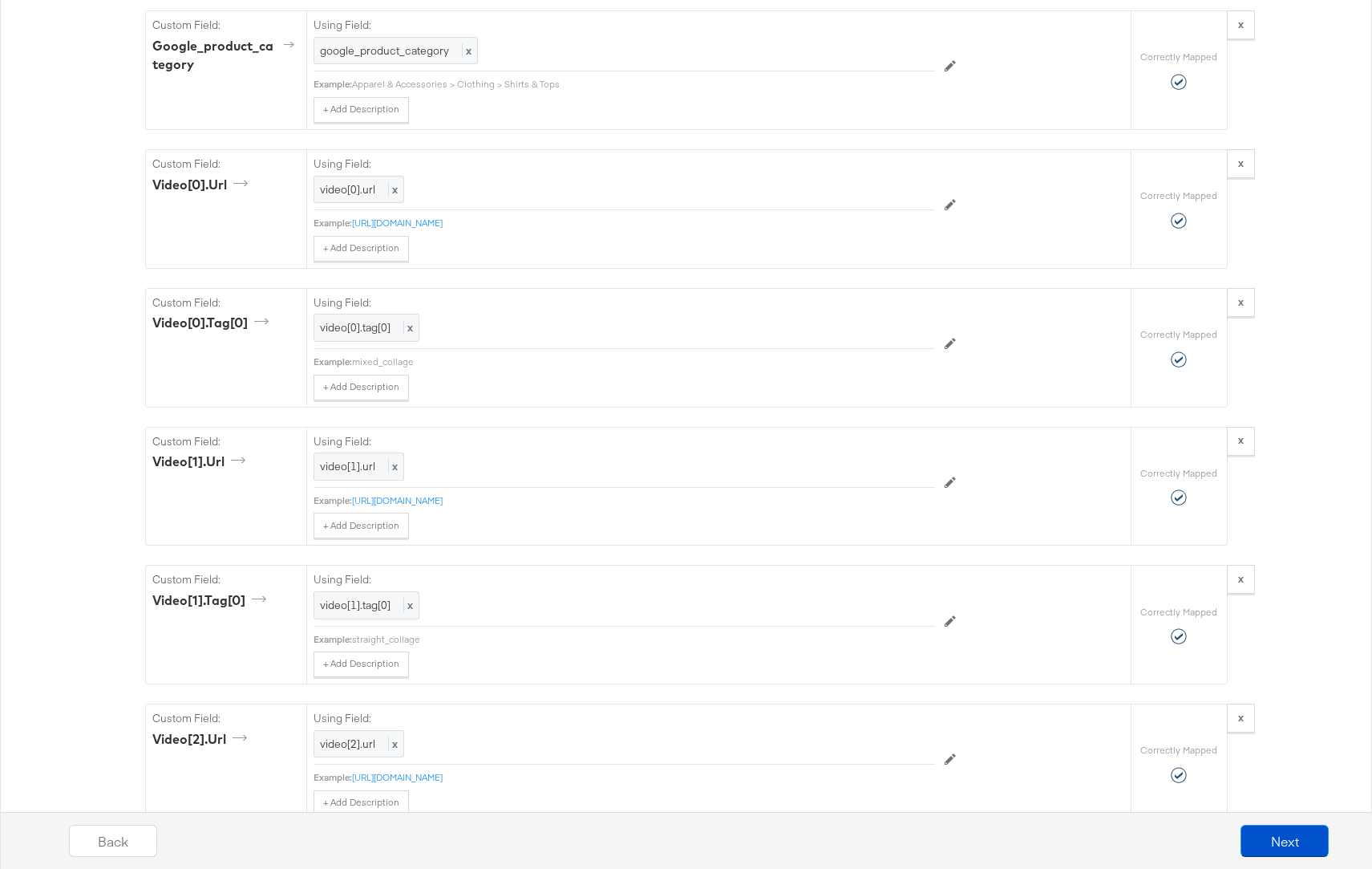
scroll to position [1611, 0]
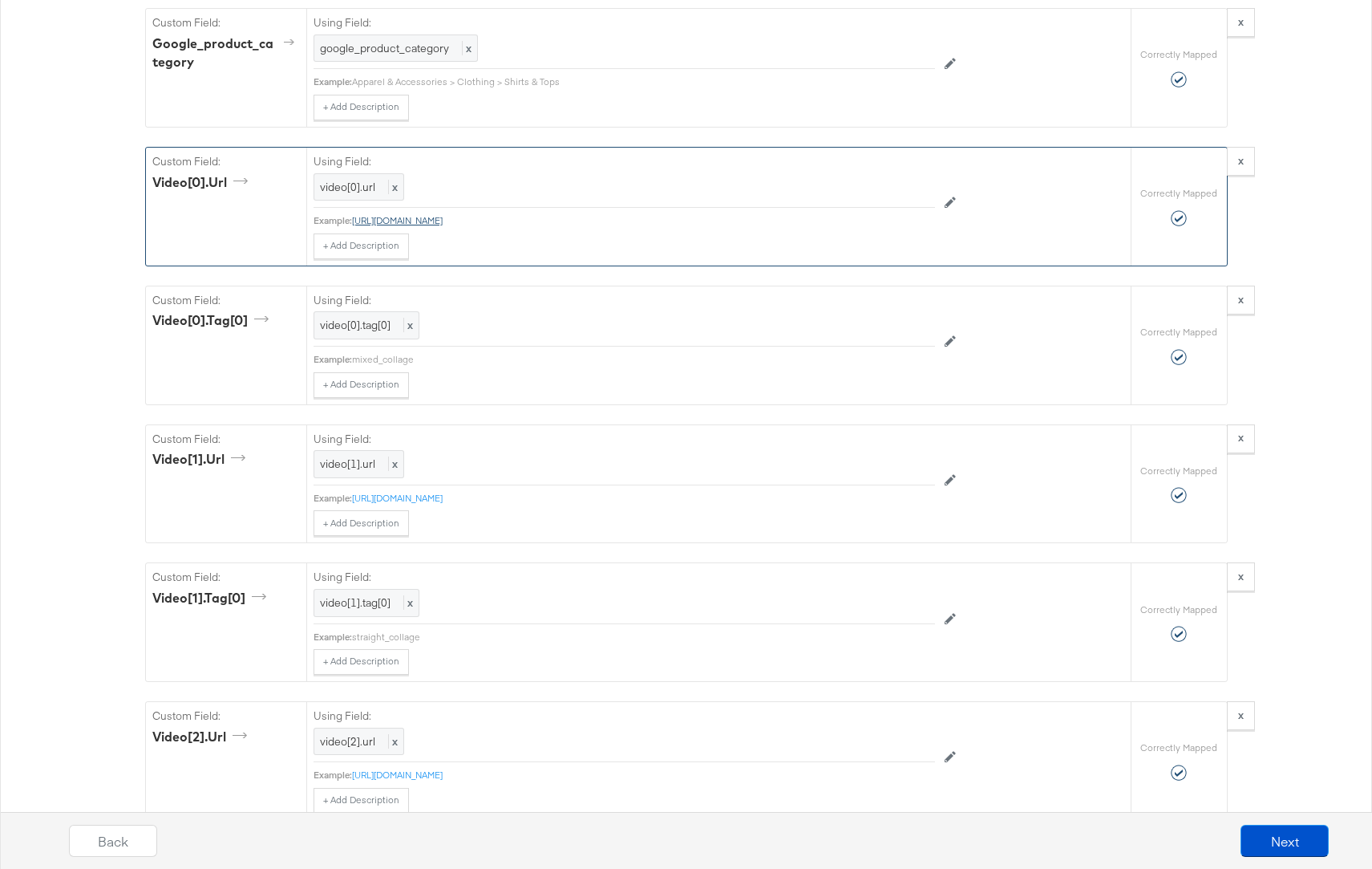
click at [443, 223] on link "http://cdn.stitcherads.com/video/upload/production/video_demo/60b87397-66a8-4c2…" at bounding box center [397, 220] width 91 height 12
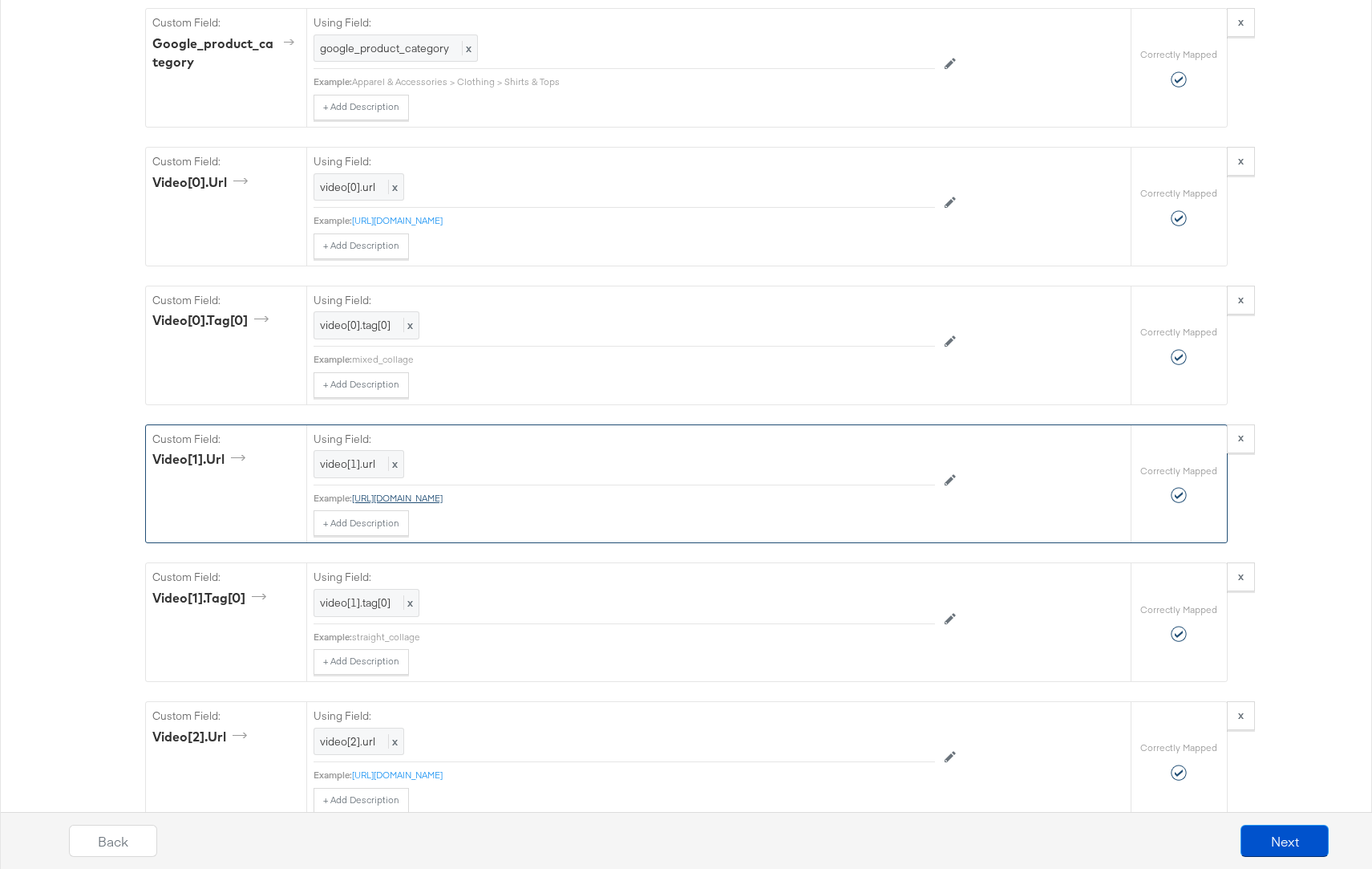
click at [443, 496] on link "http://cdn.stitcherads.com/video/upload/production/video_demo/b3cf4c82-cc42-4b9…" at bounding box center [397, 498] width 91 height 12
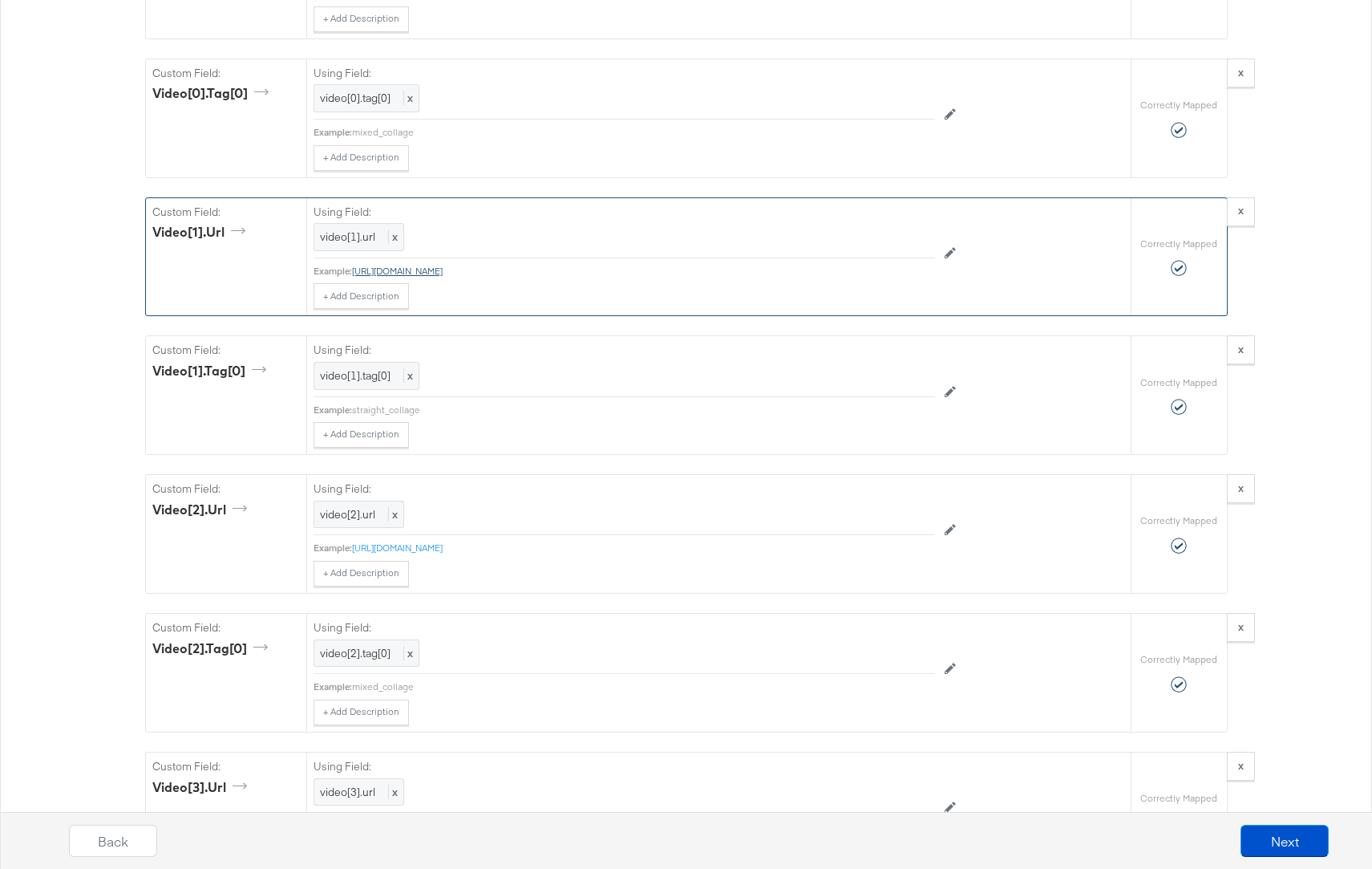
scroll to position [1867, 0]
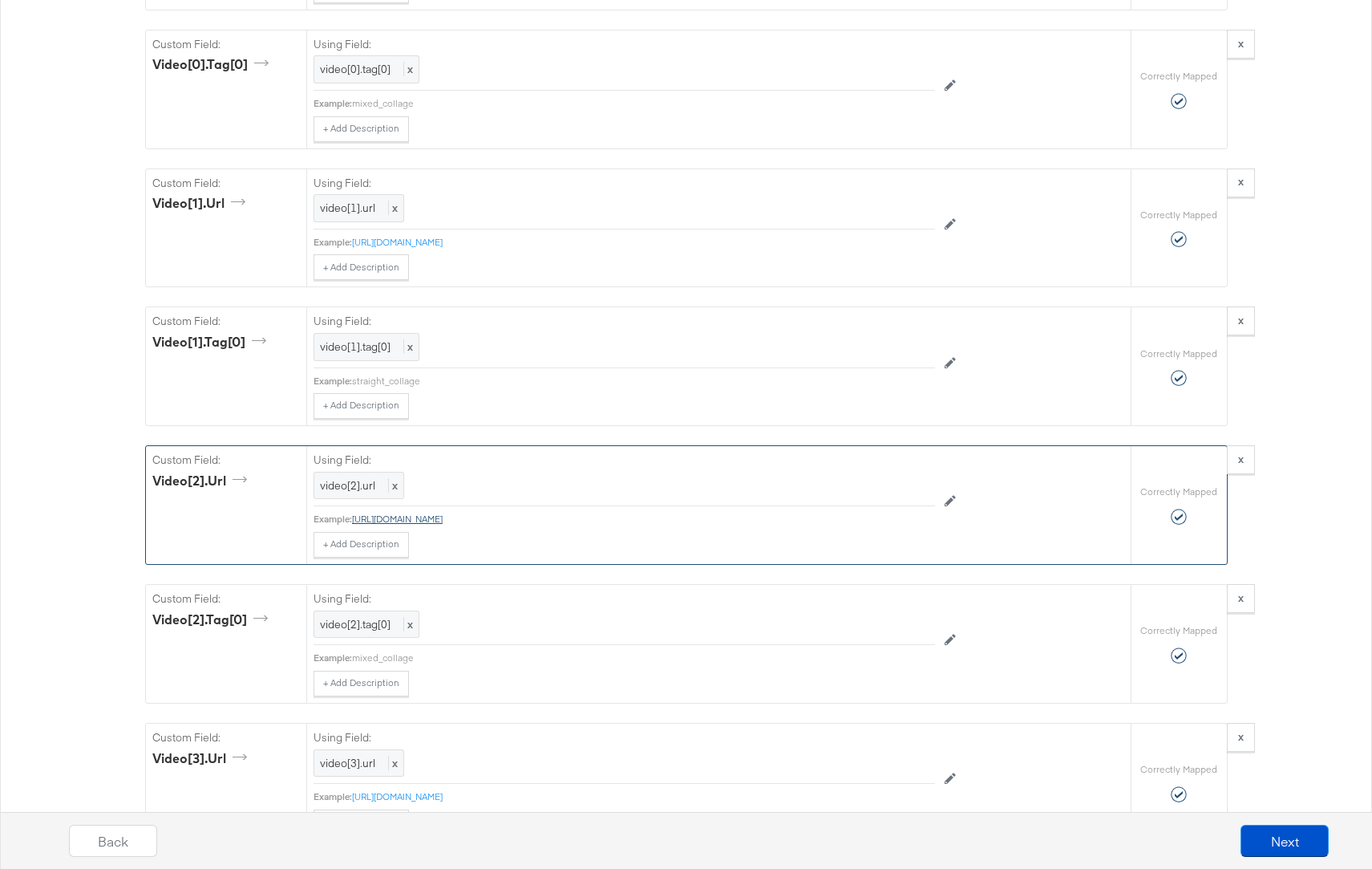
click at [443, 517] on link "http://cdn.stitcherads.com/video/upload/production/video_demo/60f11b62-8f98-46f…" at bounding box center [397, 519] width 91 height 12
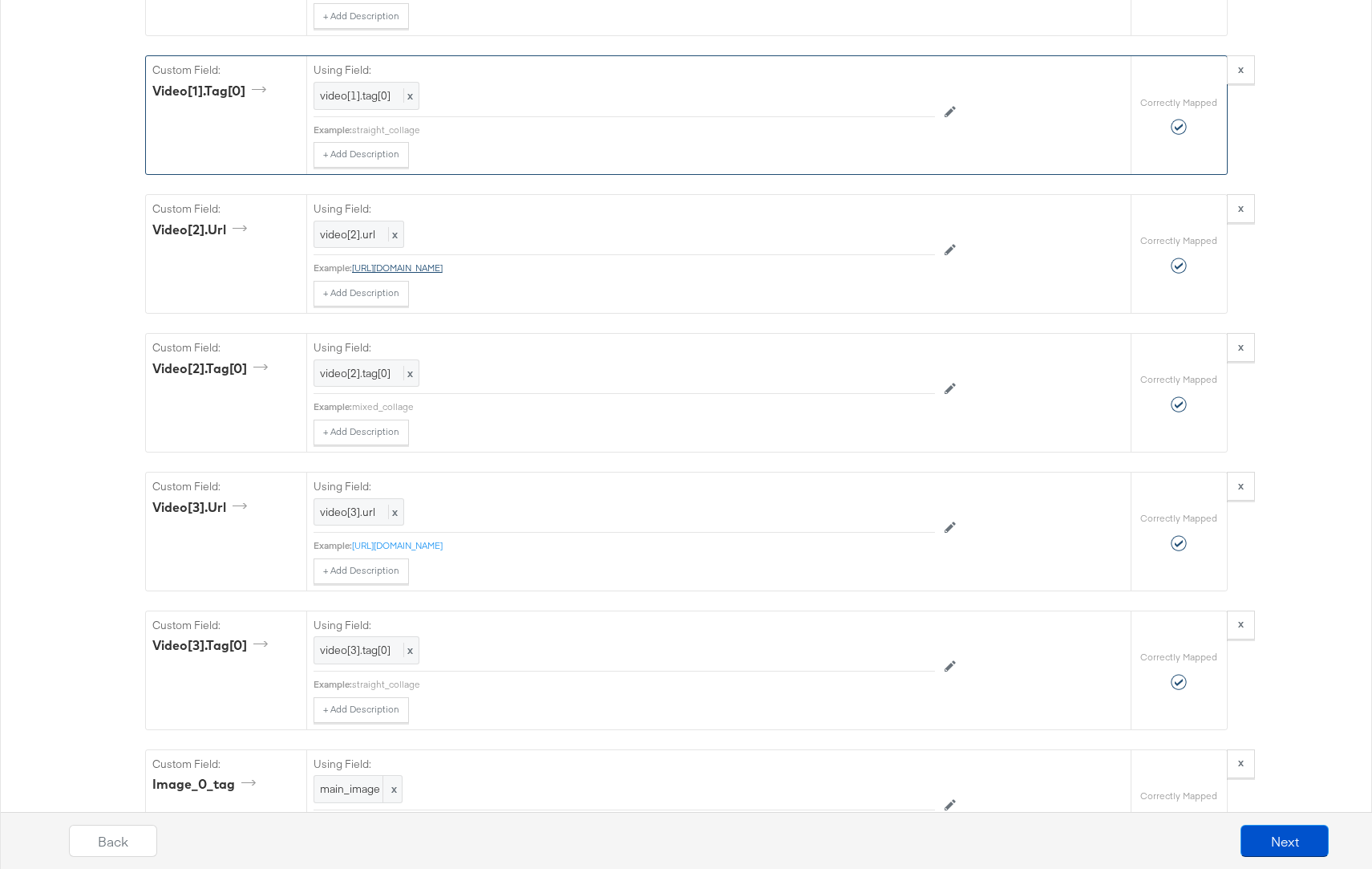
scroll to position [2137, 0]
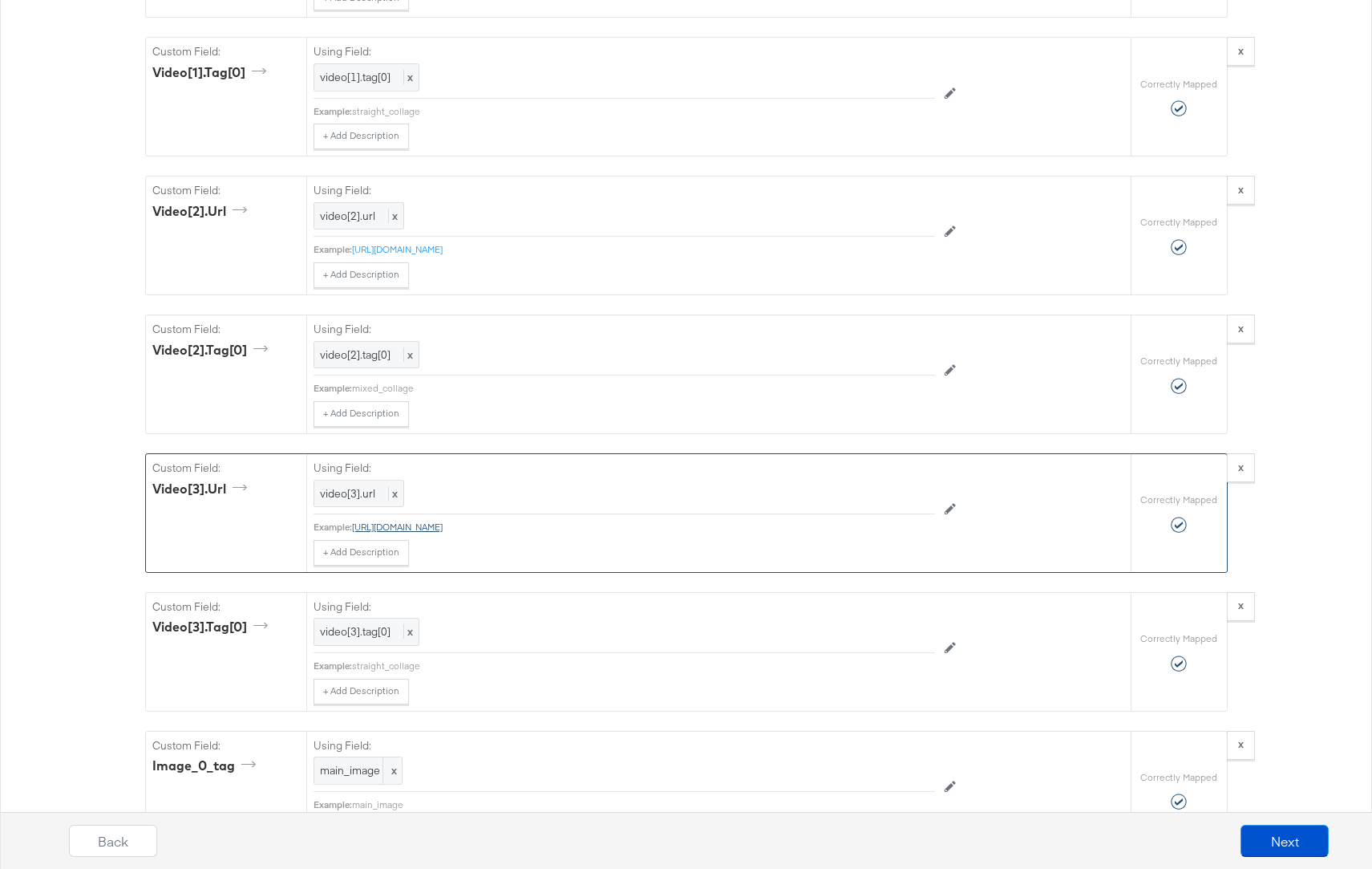
click at [443, 527] on link "http://cdn.stitcherads.com/video/upload/production/video_demo/bc317bfa-42f0-40e…" at bounding box center [397, 527] width 91 height 12
click at [443, 524] on link "http://cdn.stitcherads.com/video/upload/production/video_demo/bc317bfa-42f0-40e…" at bounding box center [397, 527] width 91 height 12
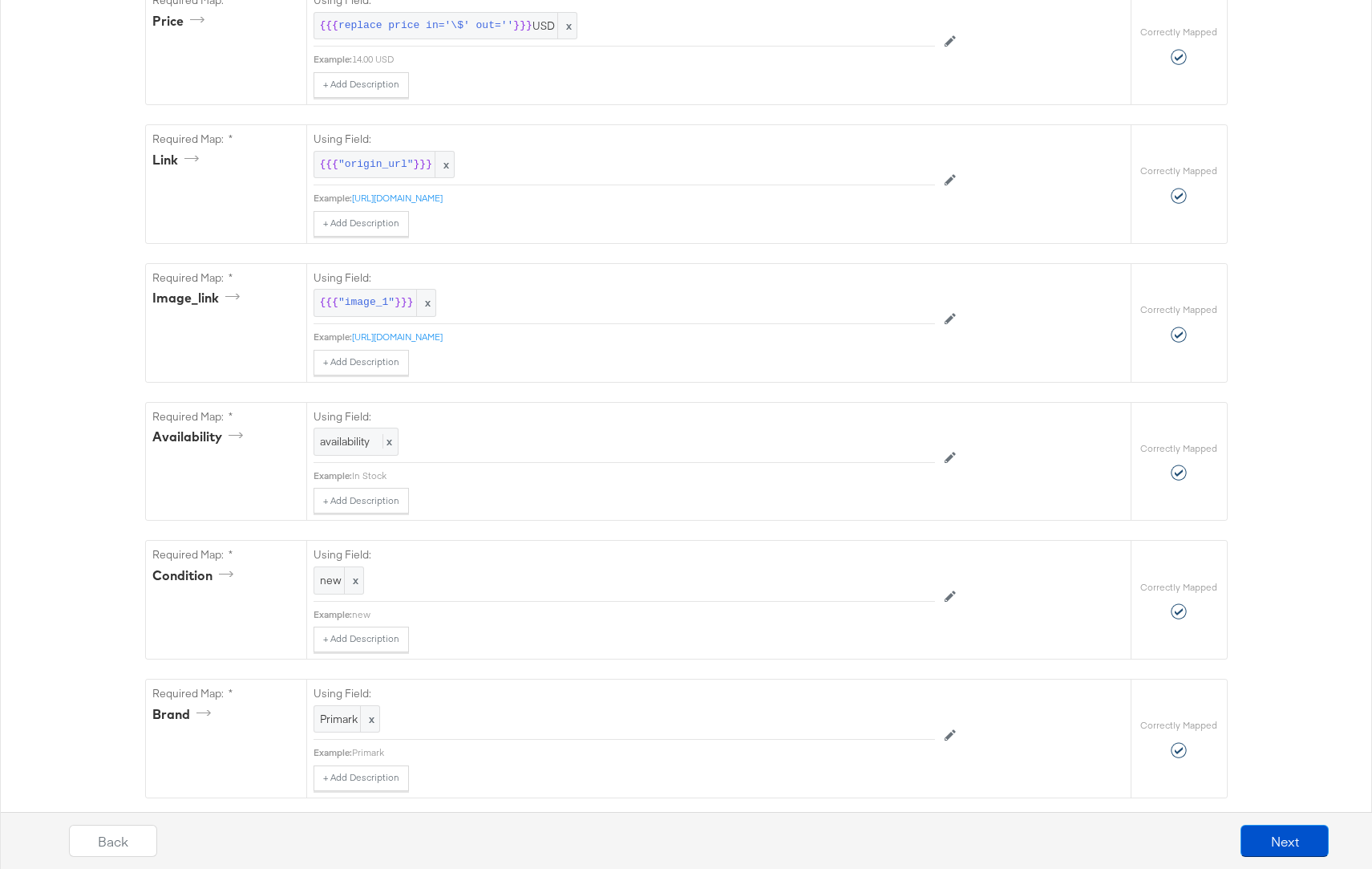
scroll to position [0, 0]
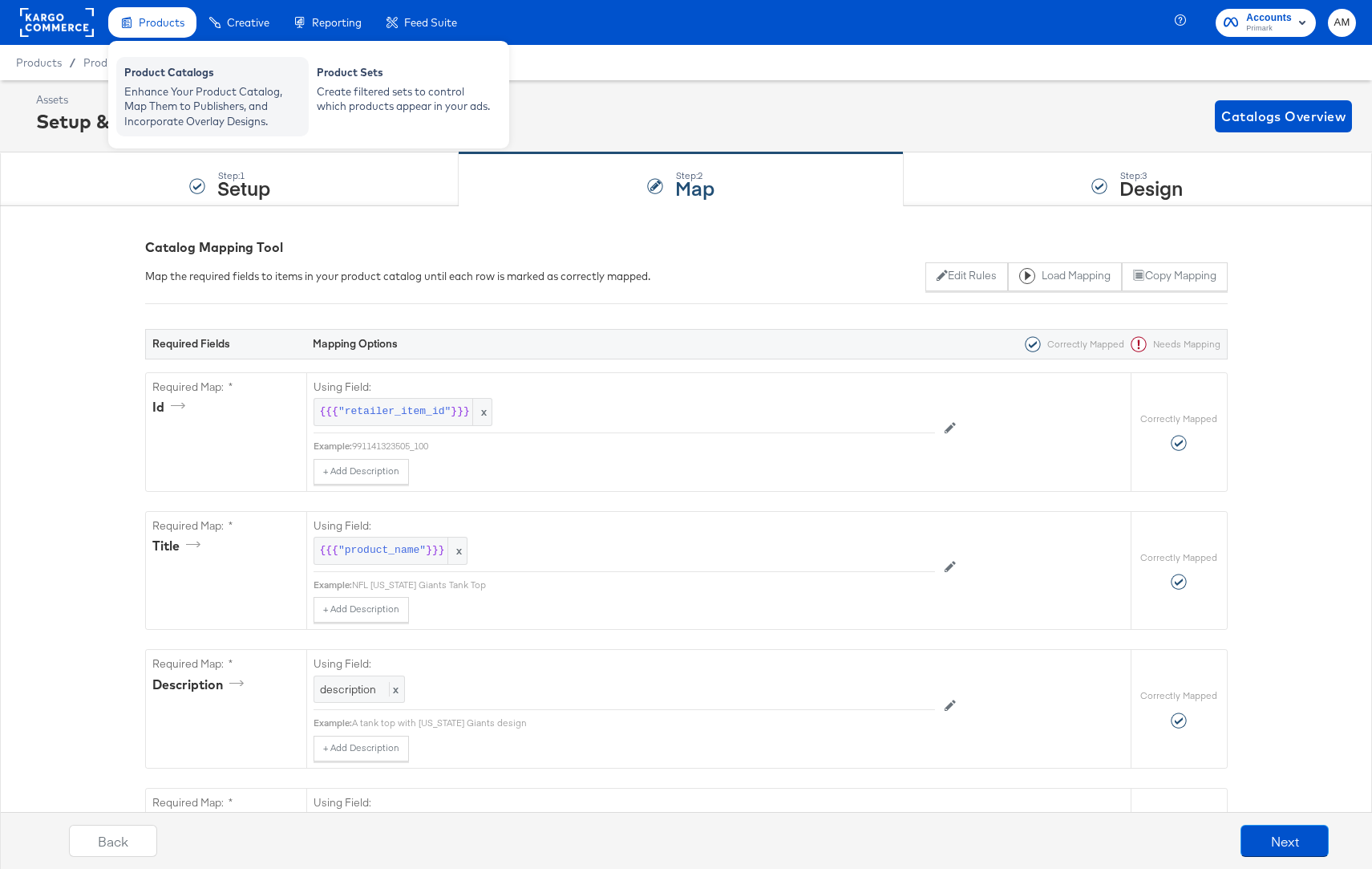
click at [153, 103] on div "Enhance Your Product Catalog, Map Them to Publishers, and Incorporate Overlay D…" at bounding box center [212, 106] width 176 height 45
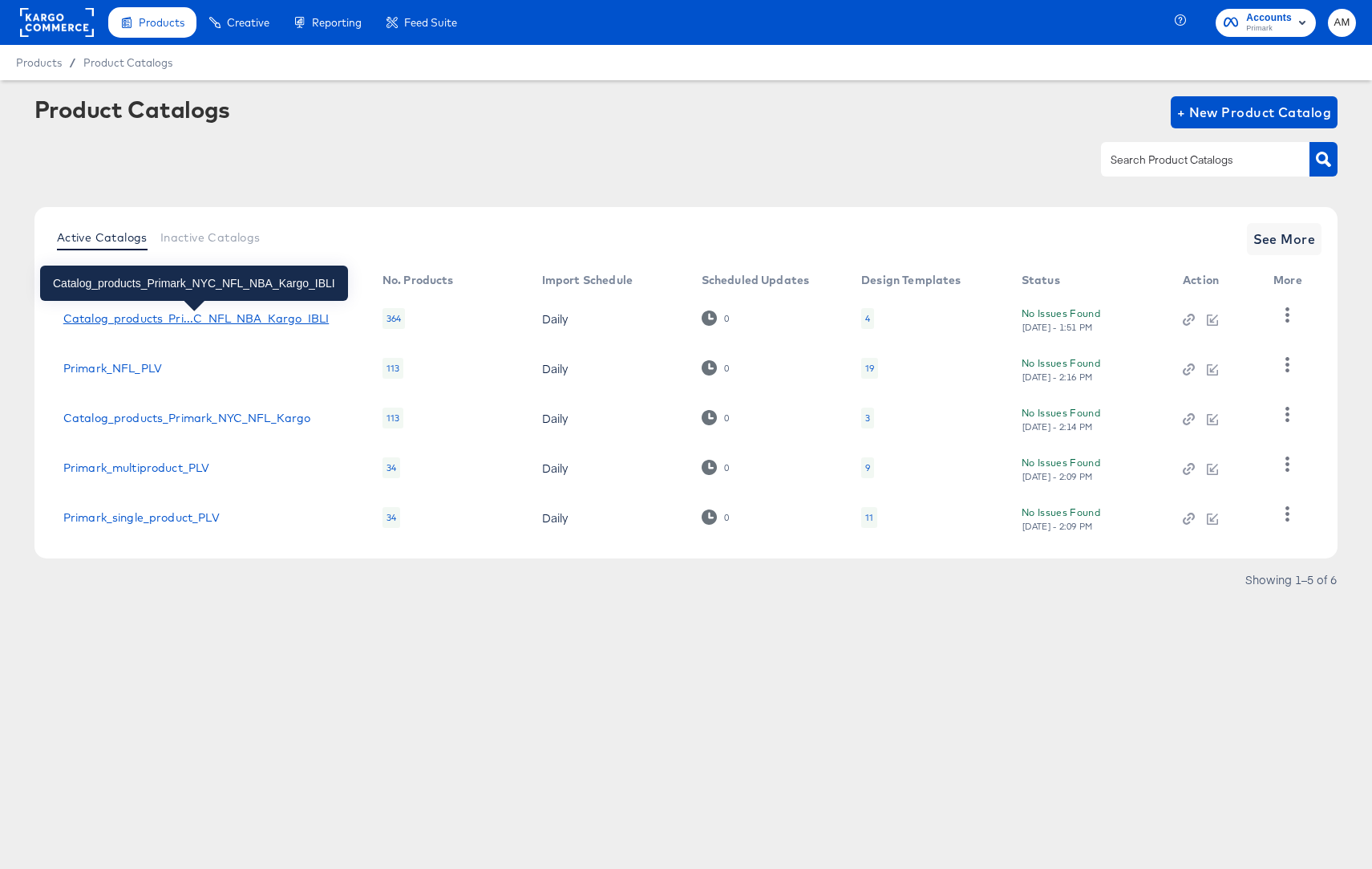
click at [208, 321] on div "Catalog_products_Pri...C_NFL_NBA_Kargo_IBLI" at bounding box center [196, 318] width 265 height 13
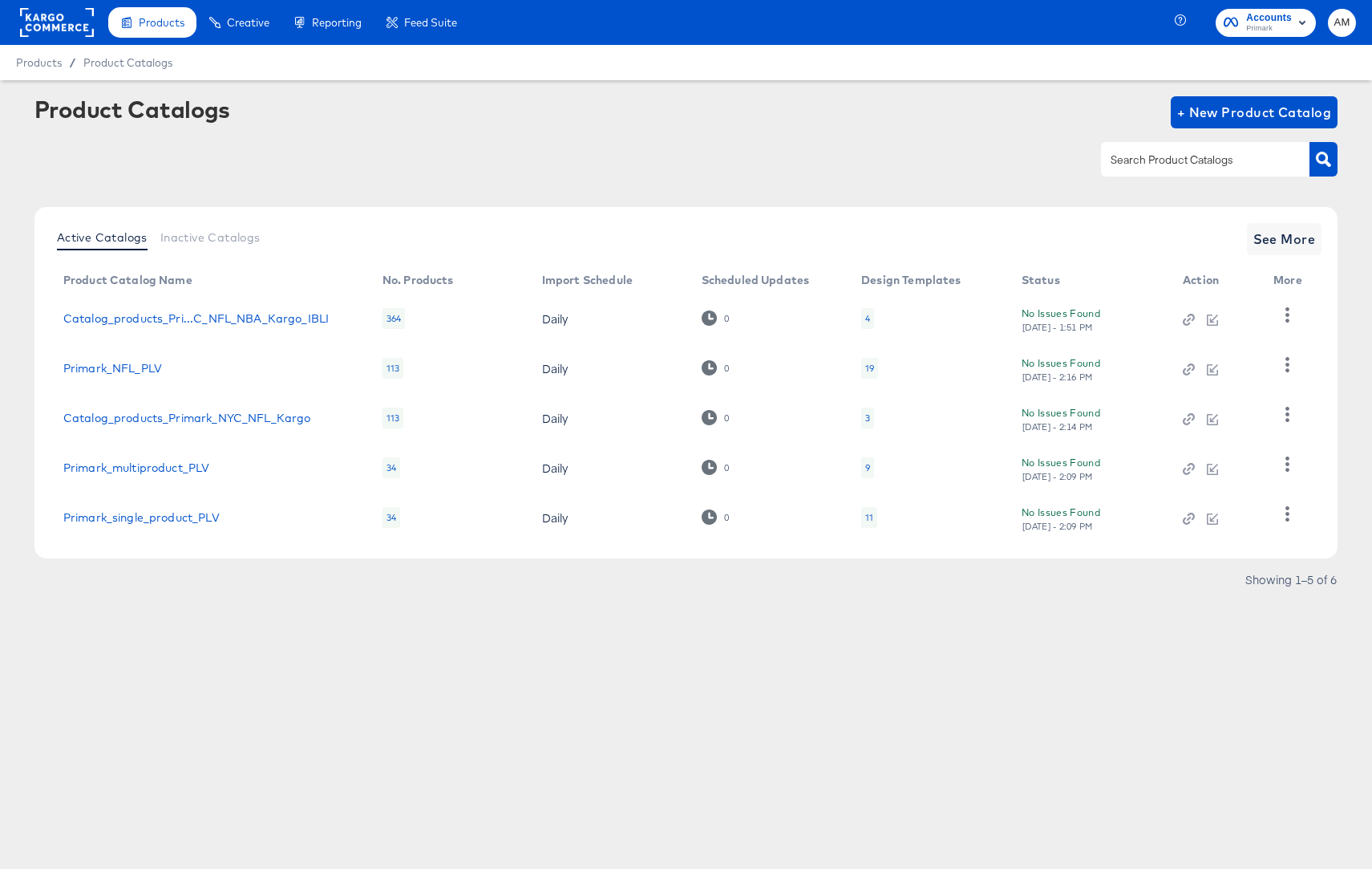
click at [51, 21] on rect at bounding box center [57, 22] width 73 height 29
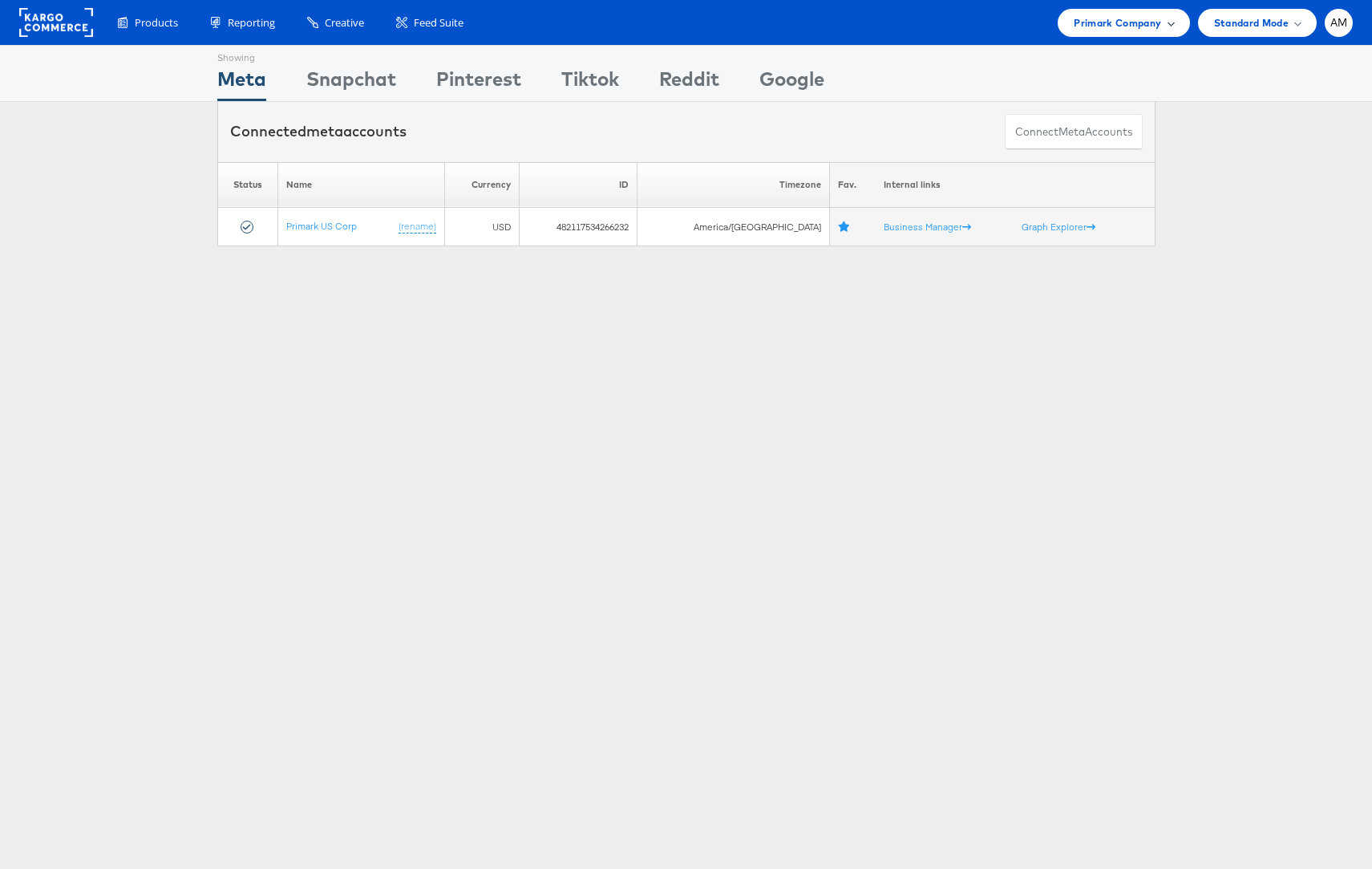
click at [1106, 30] on span "Primark Company" at bounding box center [1118, 23] width 87 height 17
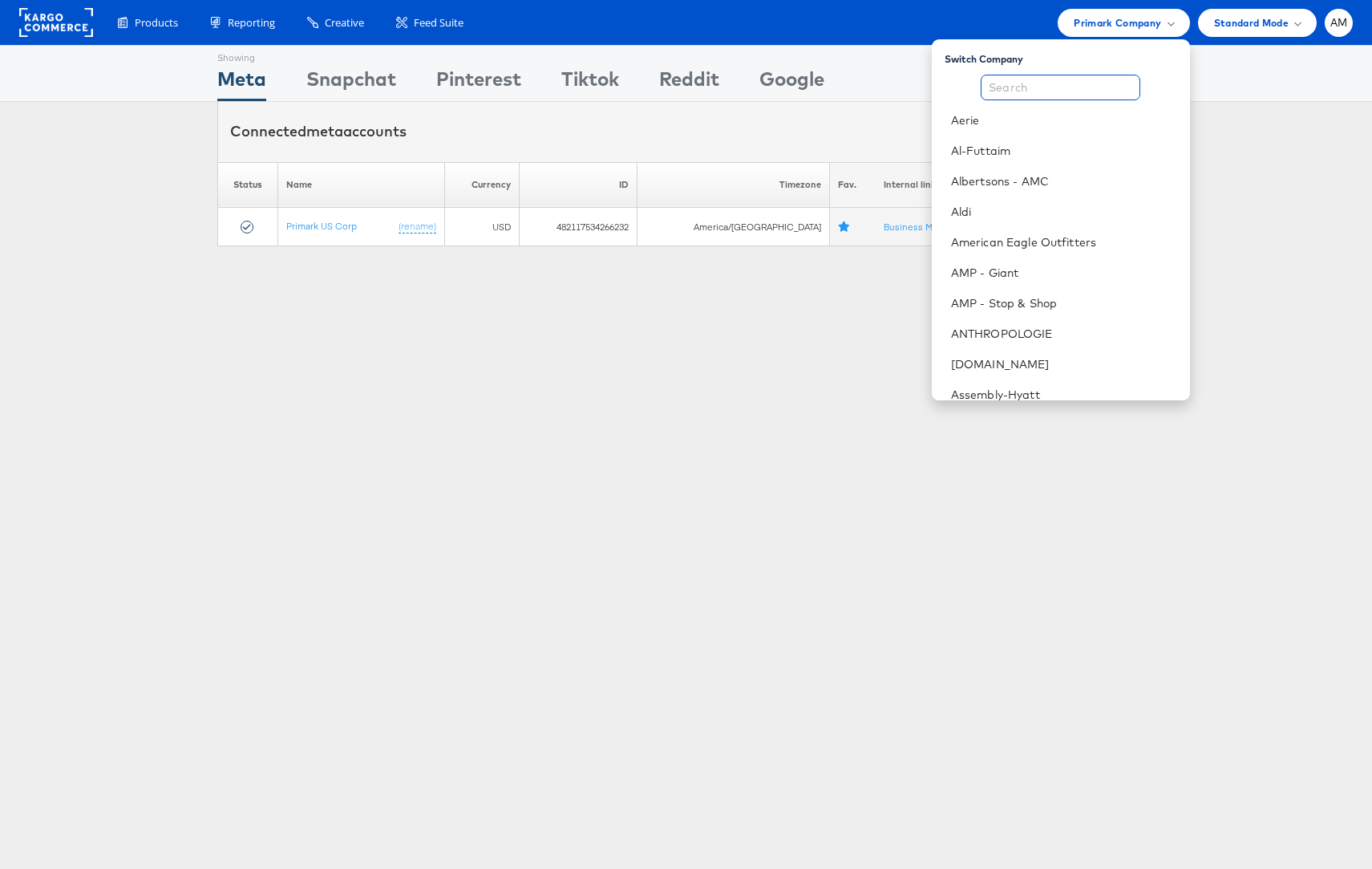
click at [1058, 96] on input "text" at bounding box center [1060, 86] width 160 height 25
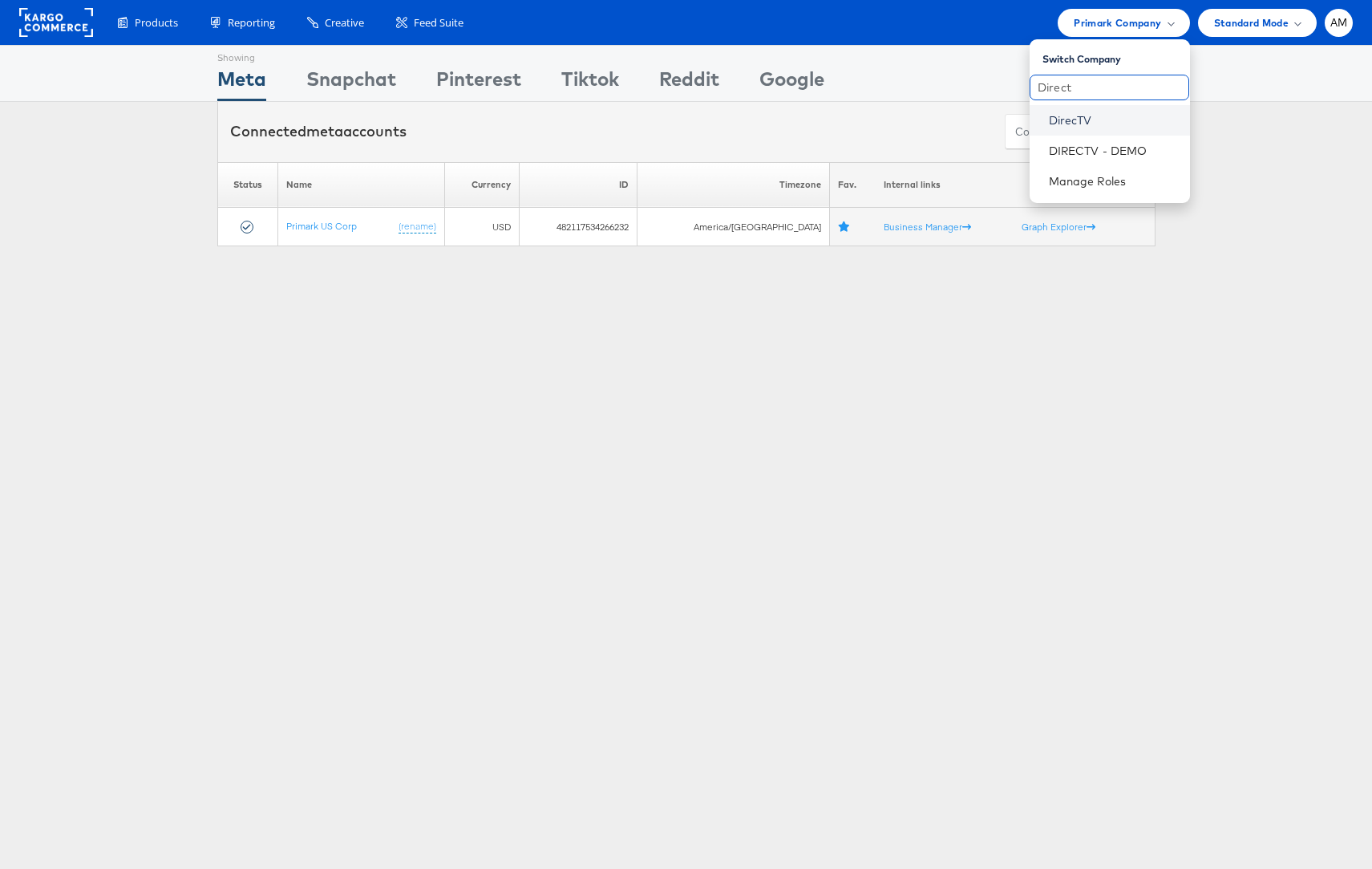
type input "Direct"
click at [1061, 116] on link "DirecTV" at bounding box center [1113, 121] width 128 height 16
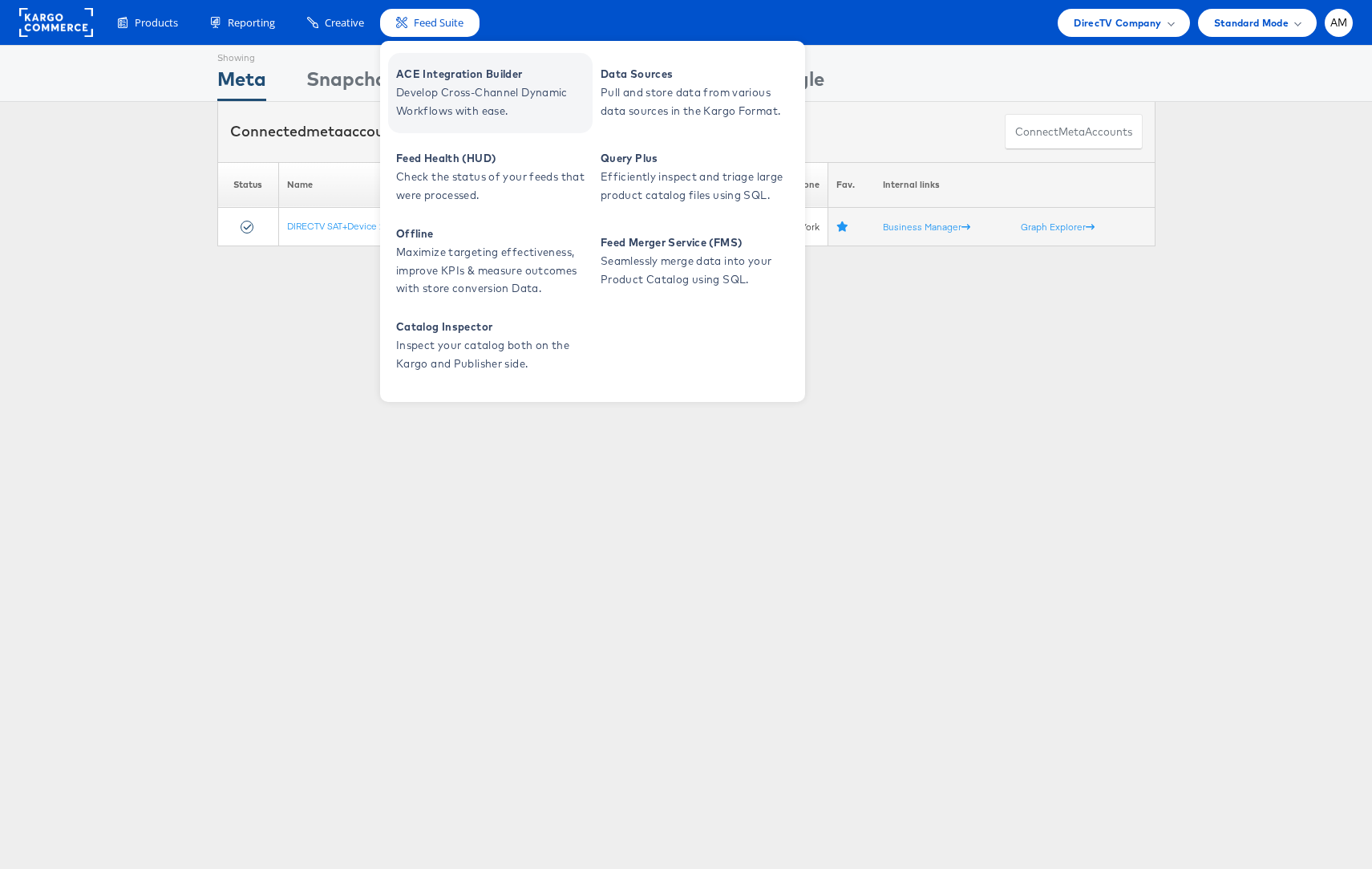
click at [433, 88] on span "Develop Cross-Channel Dynamic Workflows with ease." at bounding box center [493, 102] width 192 height 37
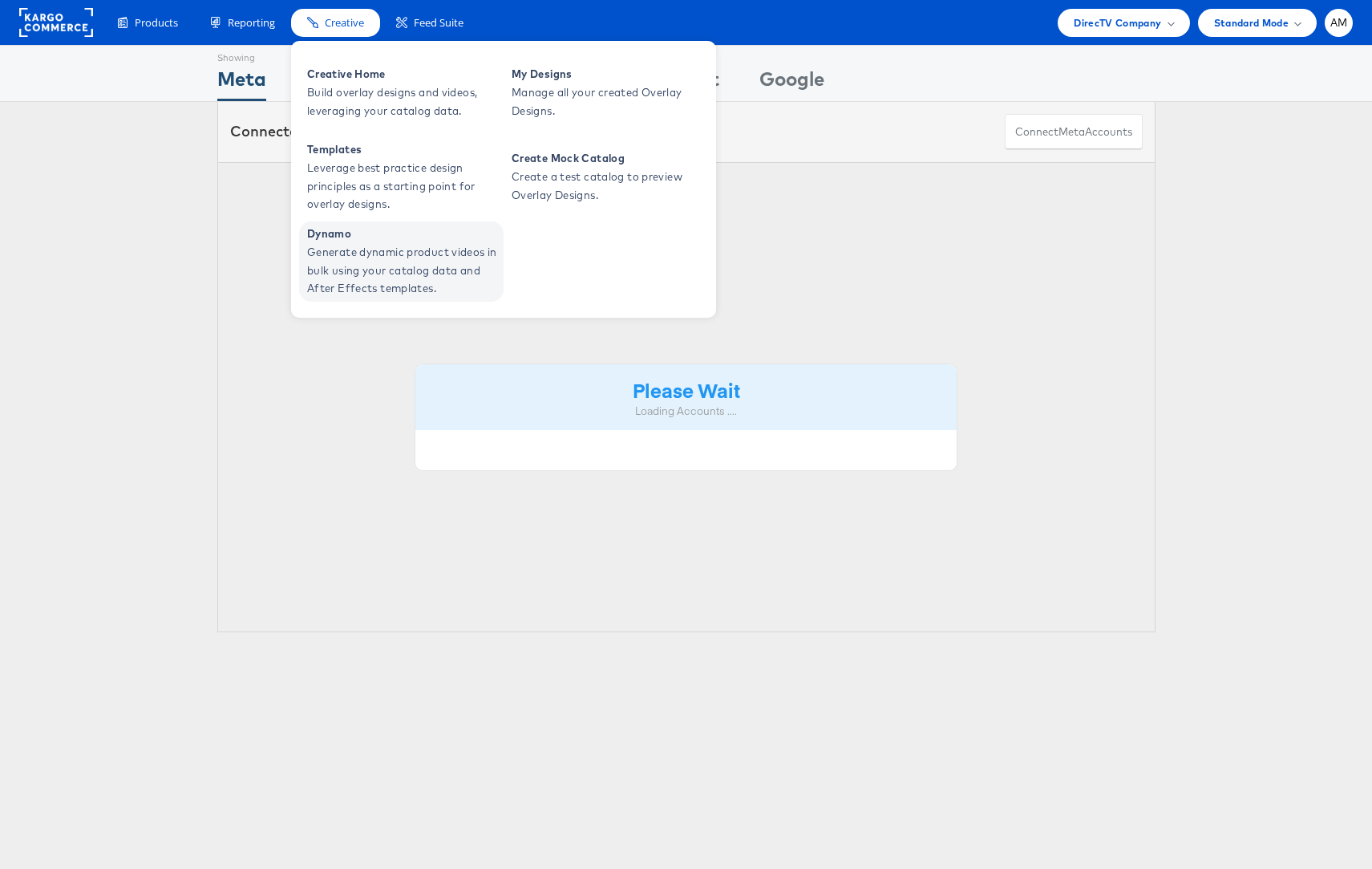
click at [369, 247] on span "Generate dynamic product videos in bulk using your catalog data and After Effec…" at bounding box center [403, 270] width 192 height 54
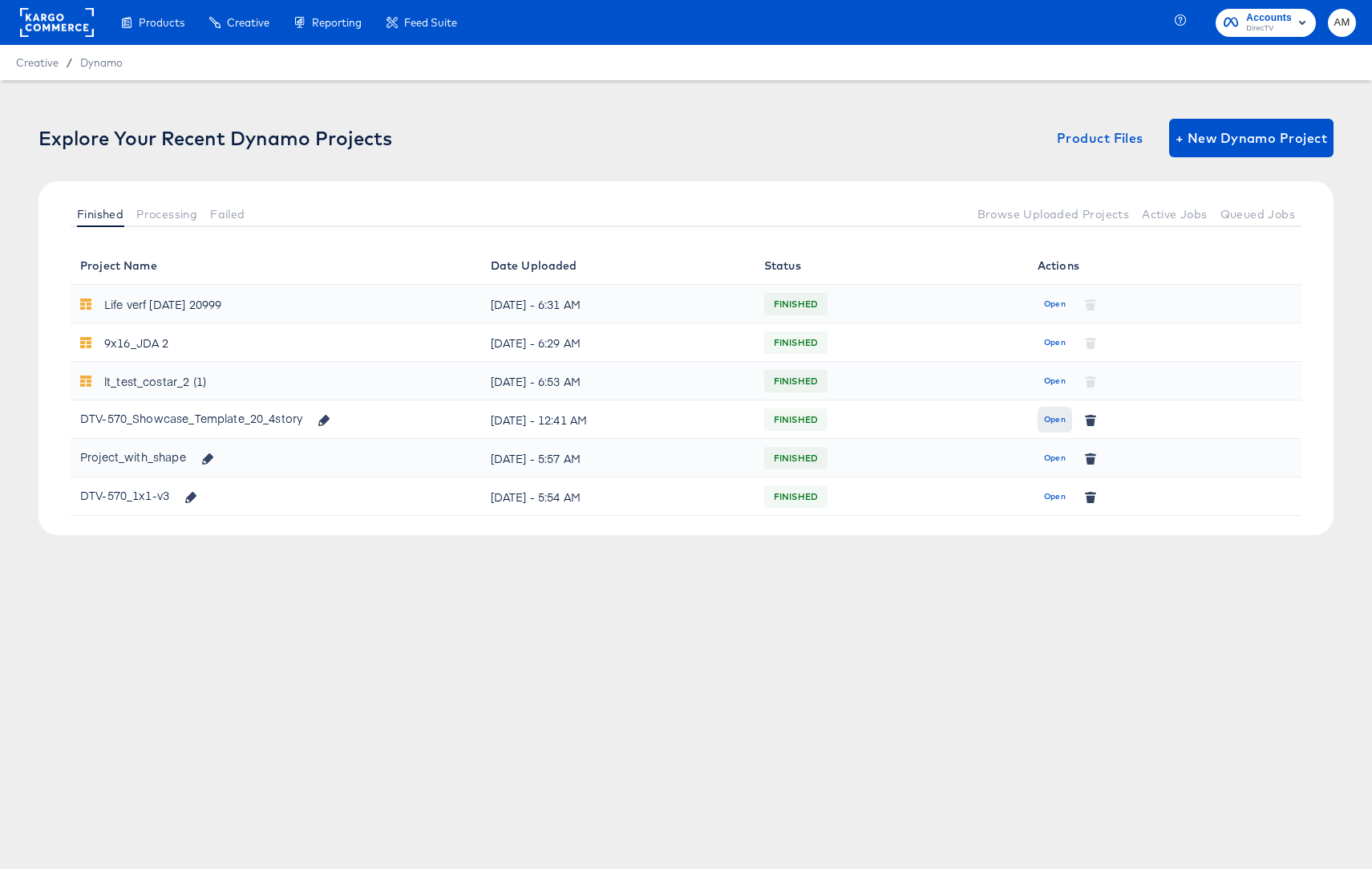
click at [1050, 422] on span "Open" at bounding box center [1055, 419] width 22 height 15
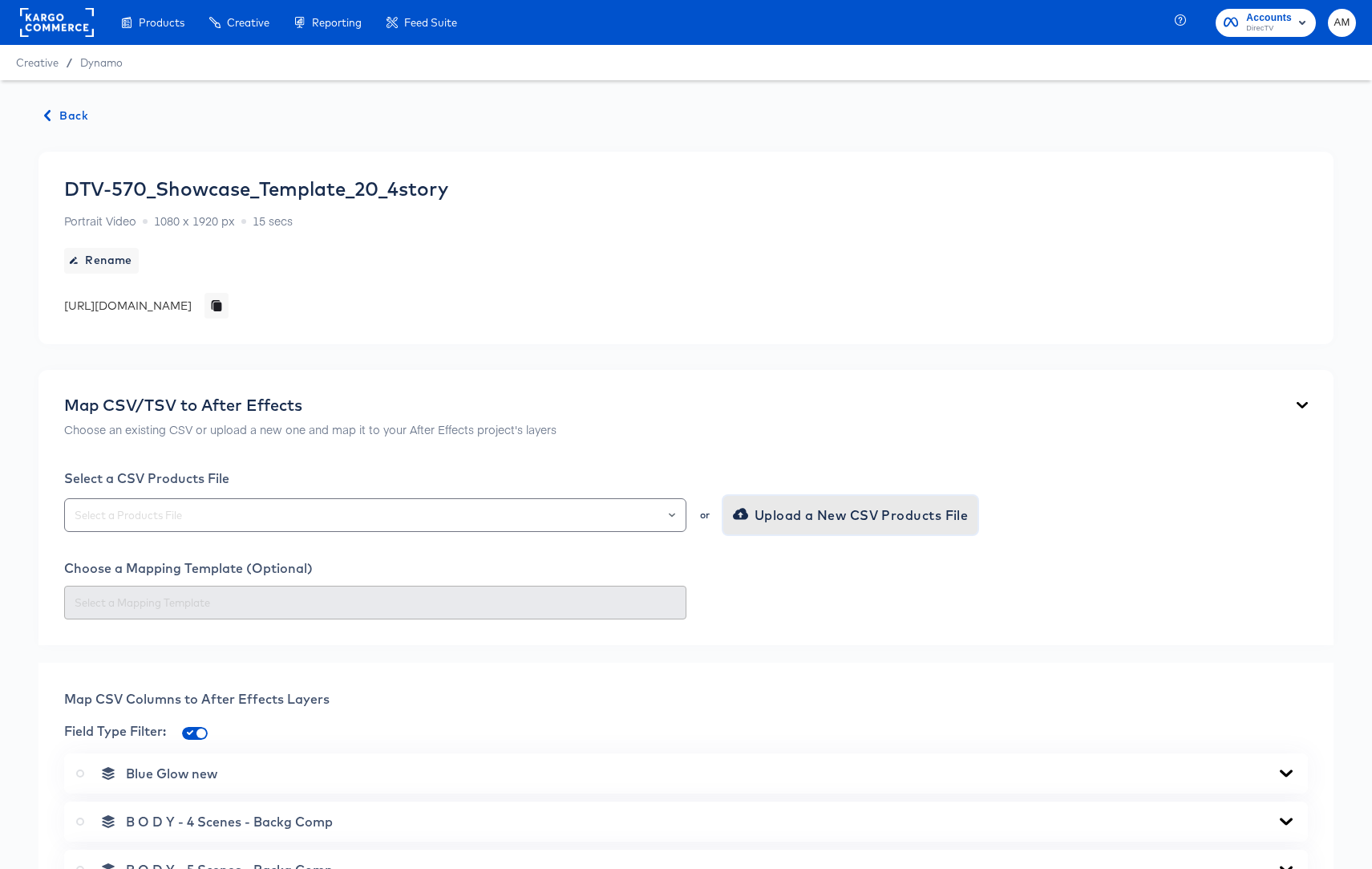
click at [799, 515] on span "Upload a New CSV Products File" at bounding box center [852, 515] width 232 height 23
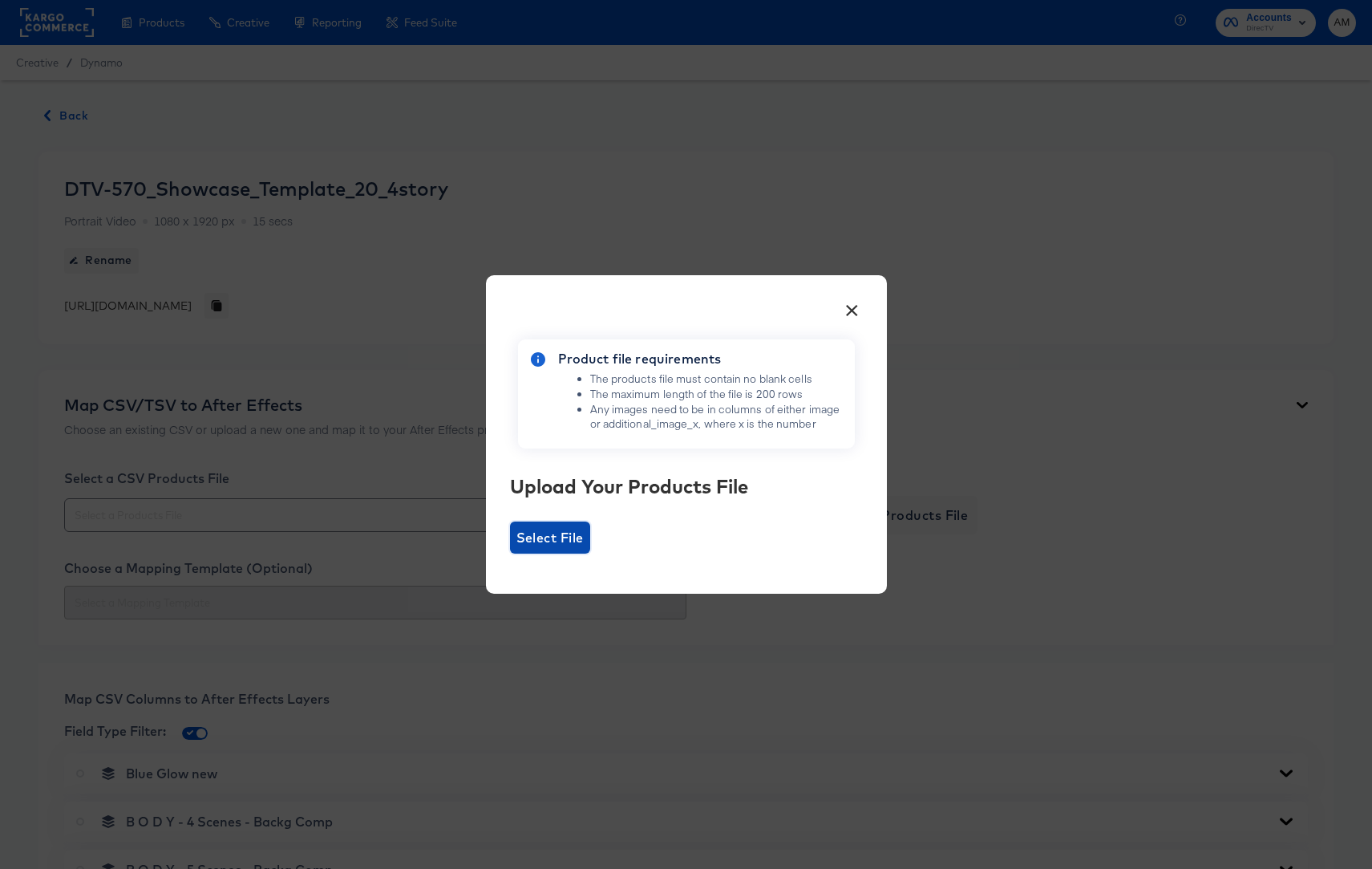
click at [531, 533] on span "Select File" at bounding box center [549, 537] width 67 height 23
click at [510, 554] on input "Select File" at bounding box center [510, 554] width 0 height 0
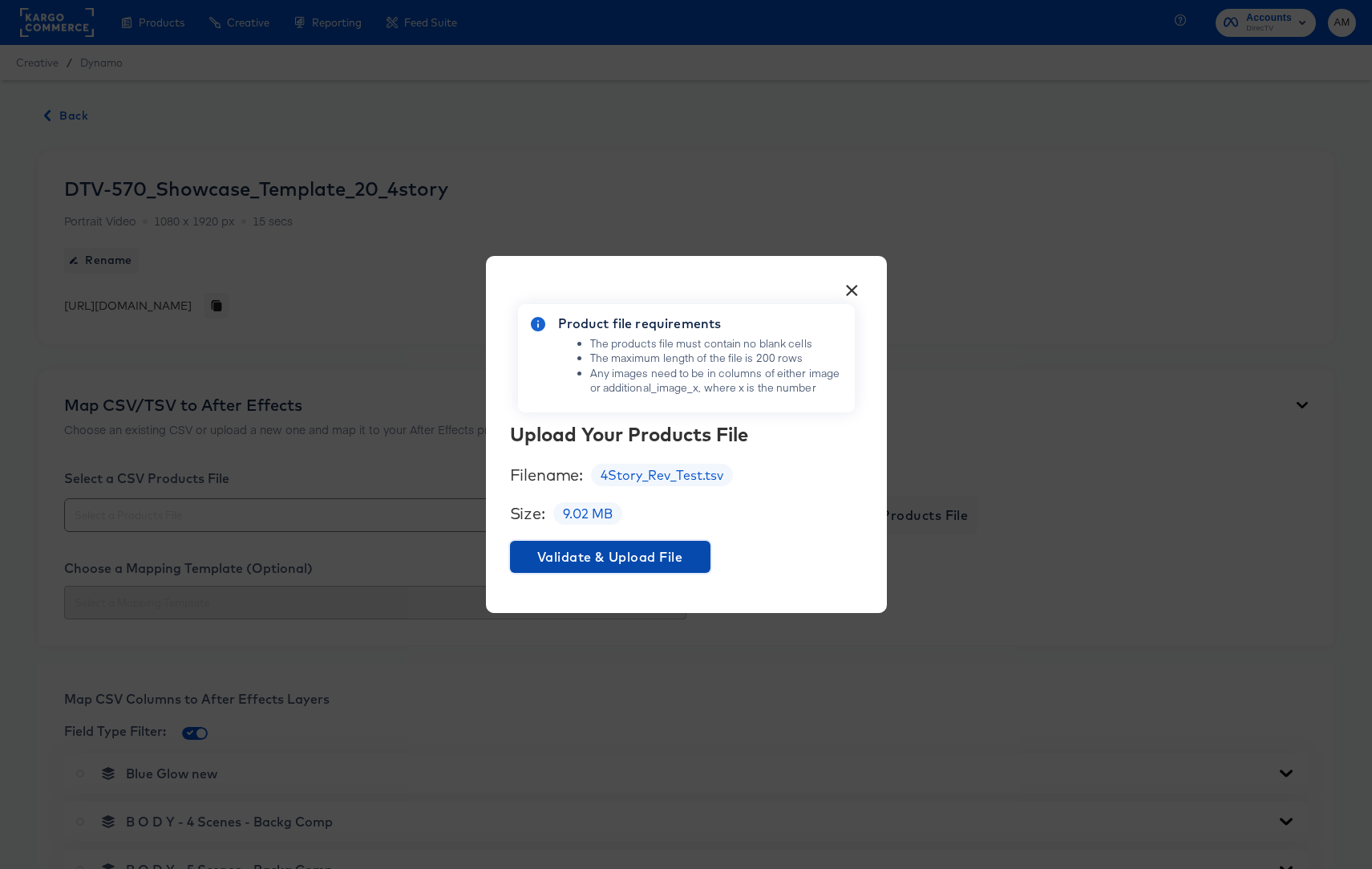
click at [628, 560] on span "Validate & Upload File" at bounding box center [610, 557] width 188 height 23
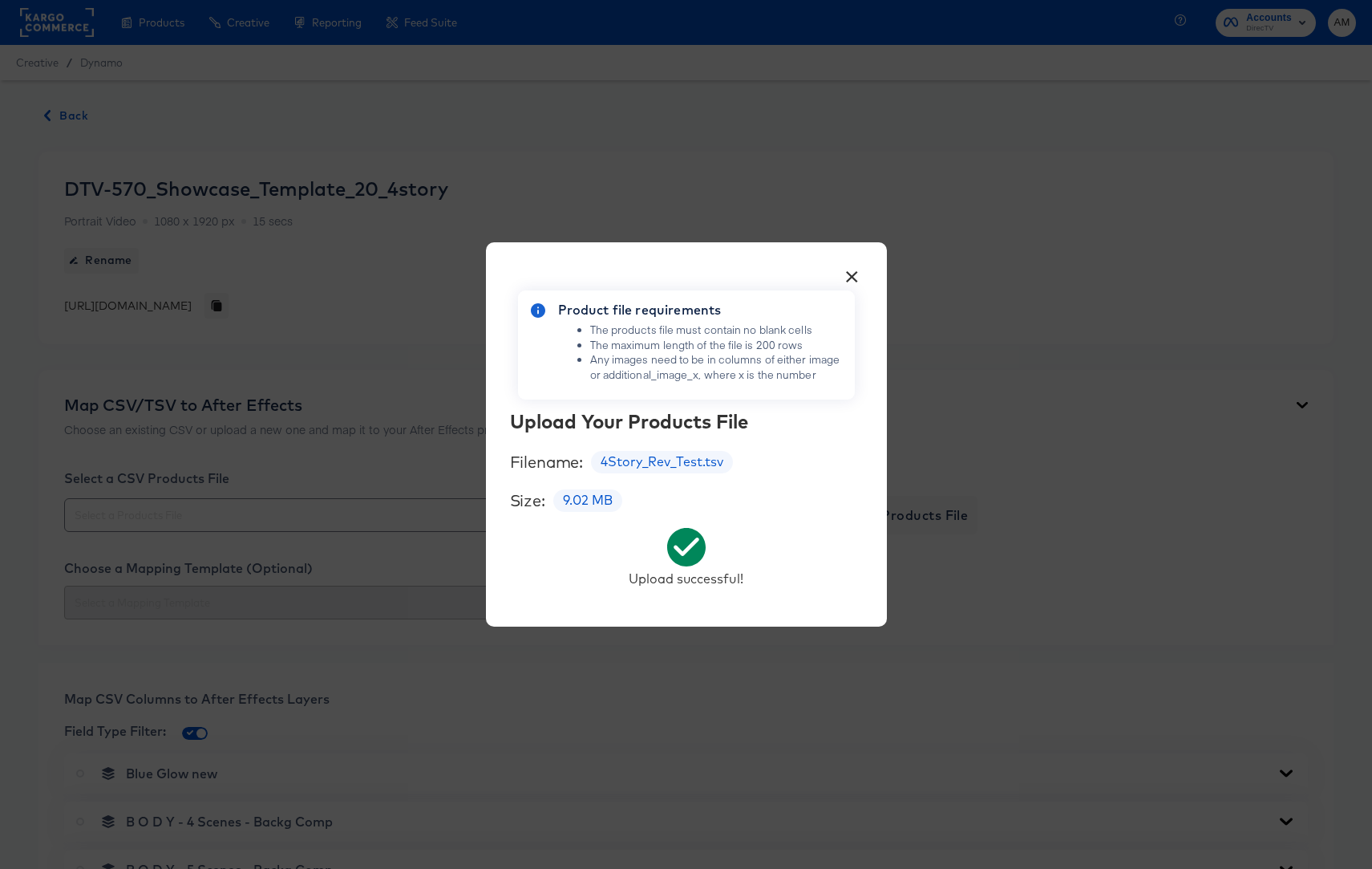
click at [851, 276] on button "×" at bounding box center [852, 272] width 29 height 29
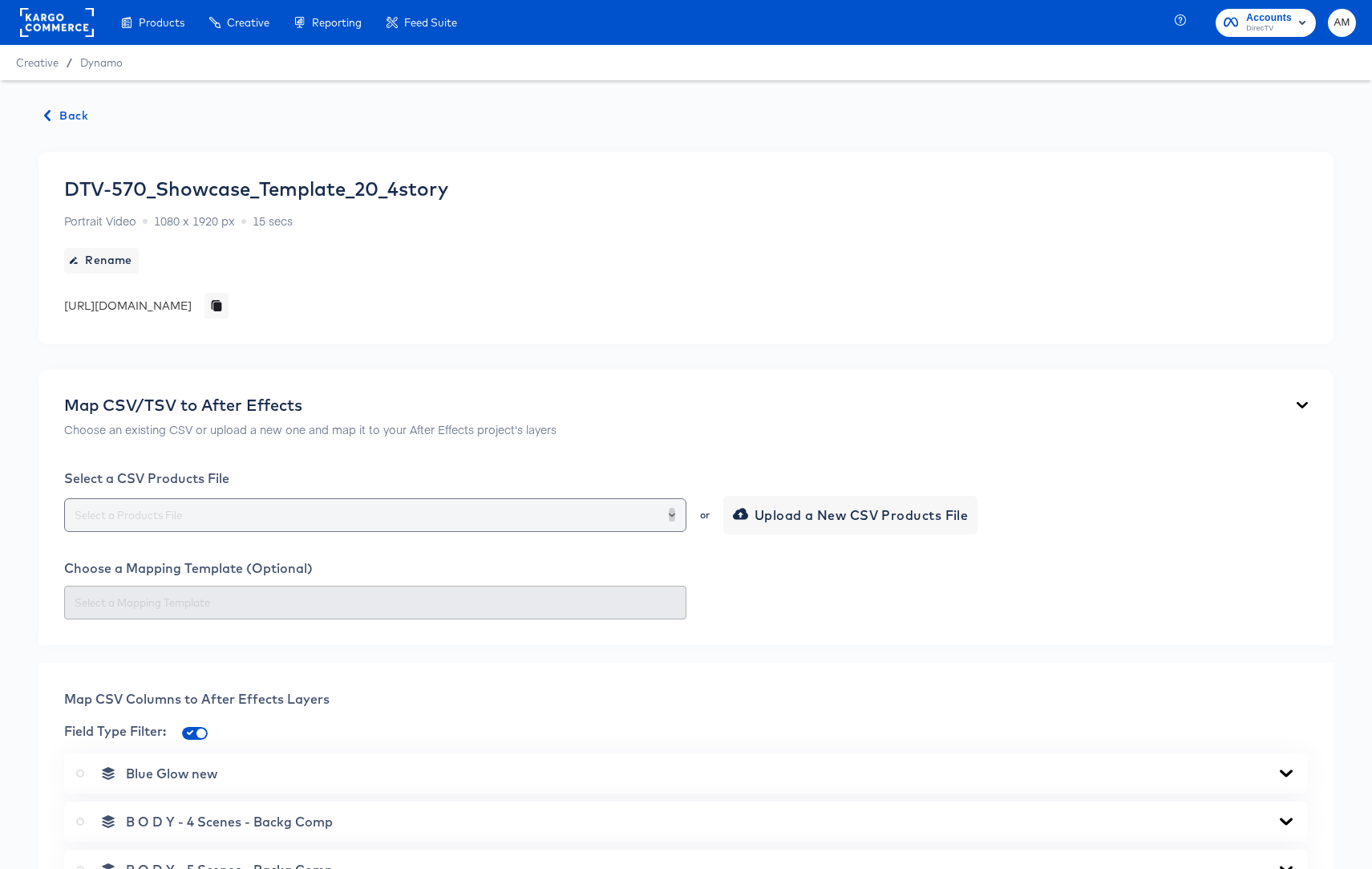
click at [673, 508] on button "Open" at bounding box center [672, 515] width 6 height 23
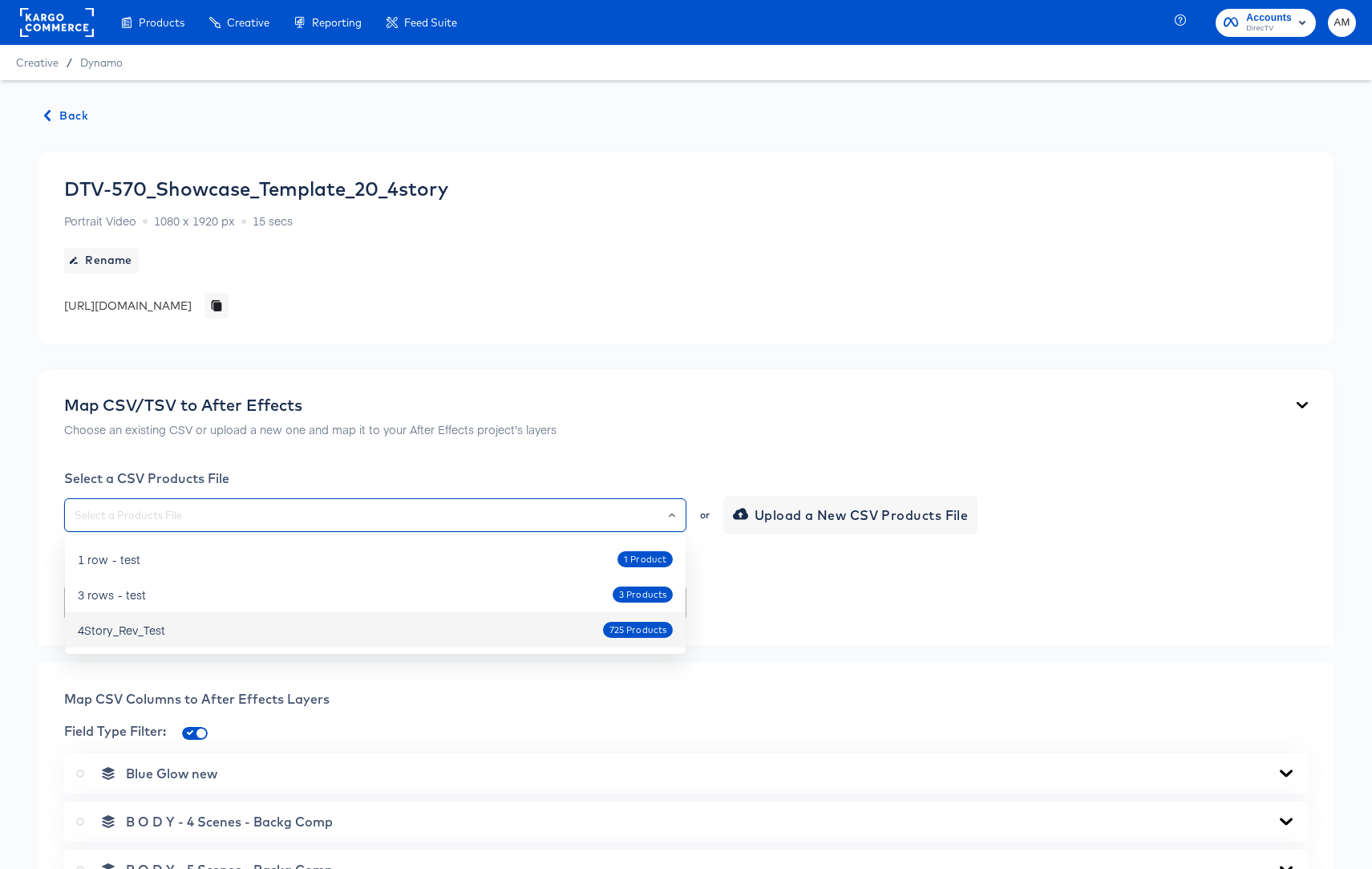
click at [190, 631] on div "4Story_Rev_Test 725 Products" at bounding box center [375, 629] width 595 height 25
type input "4Story_Rev_Test"
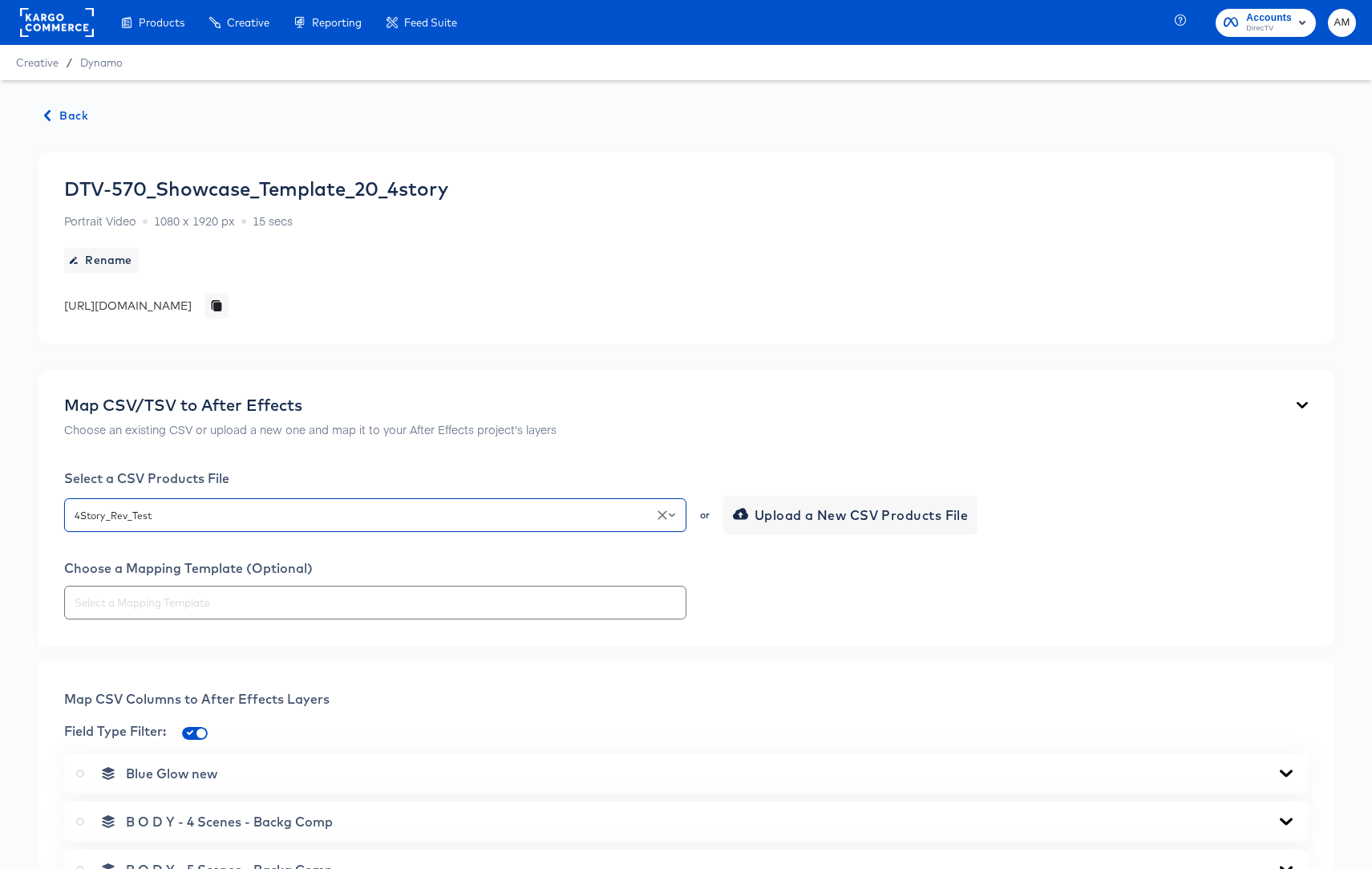
scroll to position [496, 0]
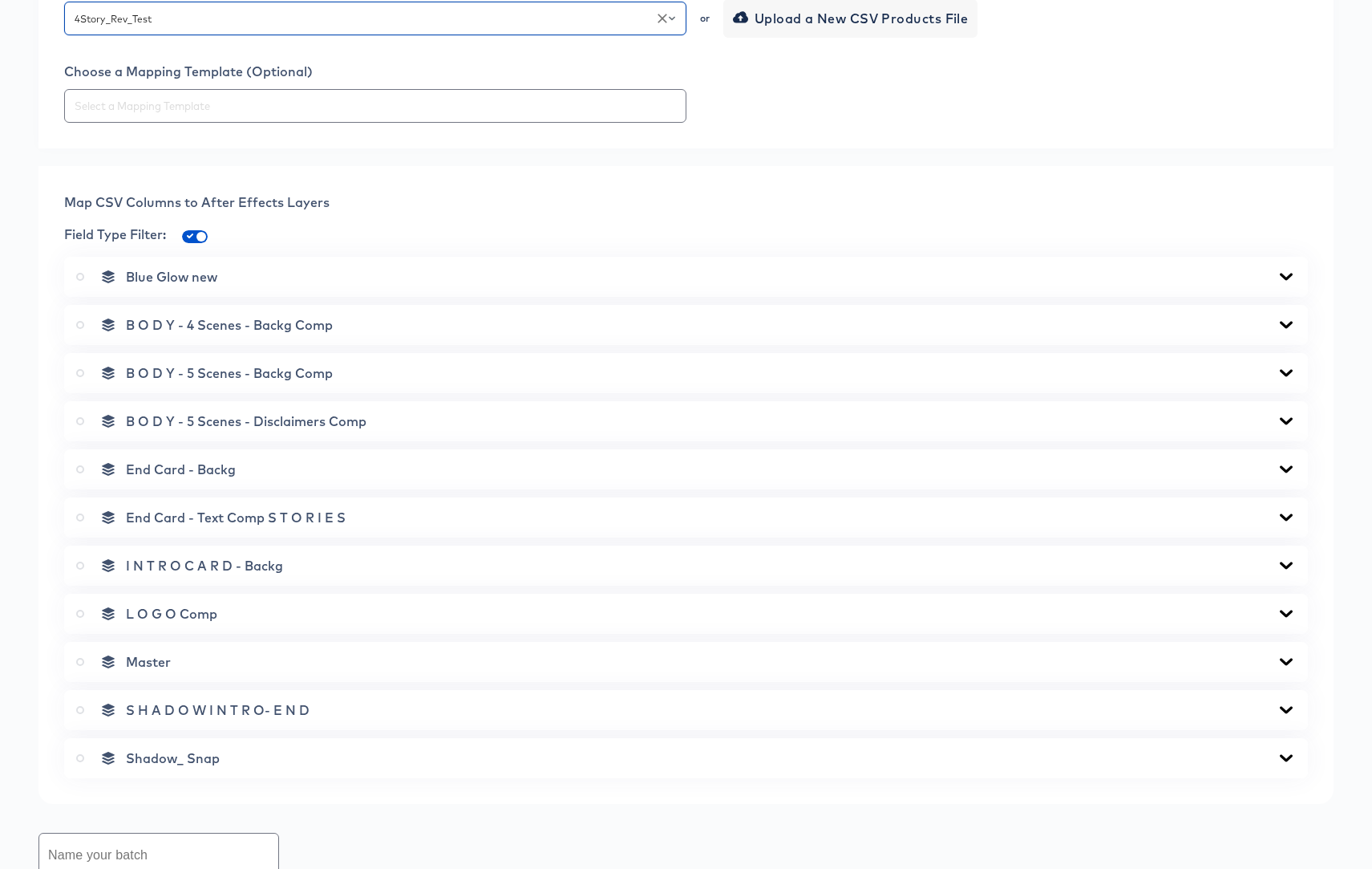
click at [1292, 322] on icon at bounding box center [1286, 324] width 13 height 7
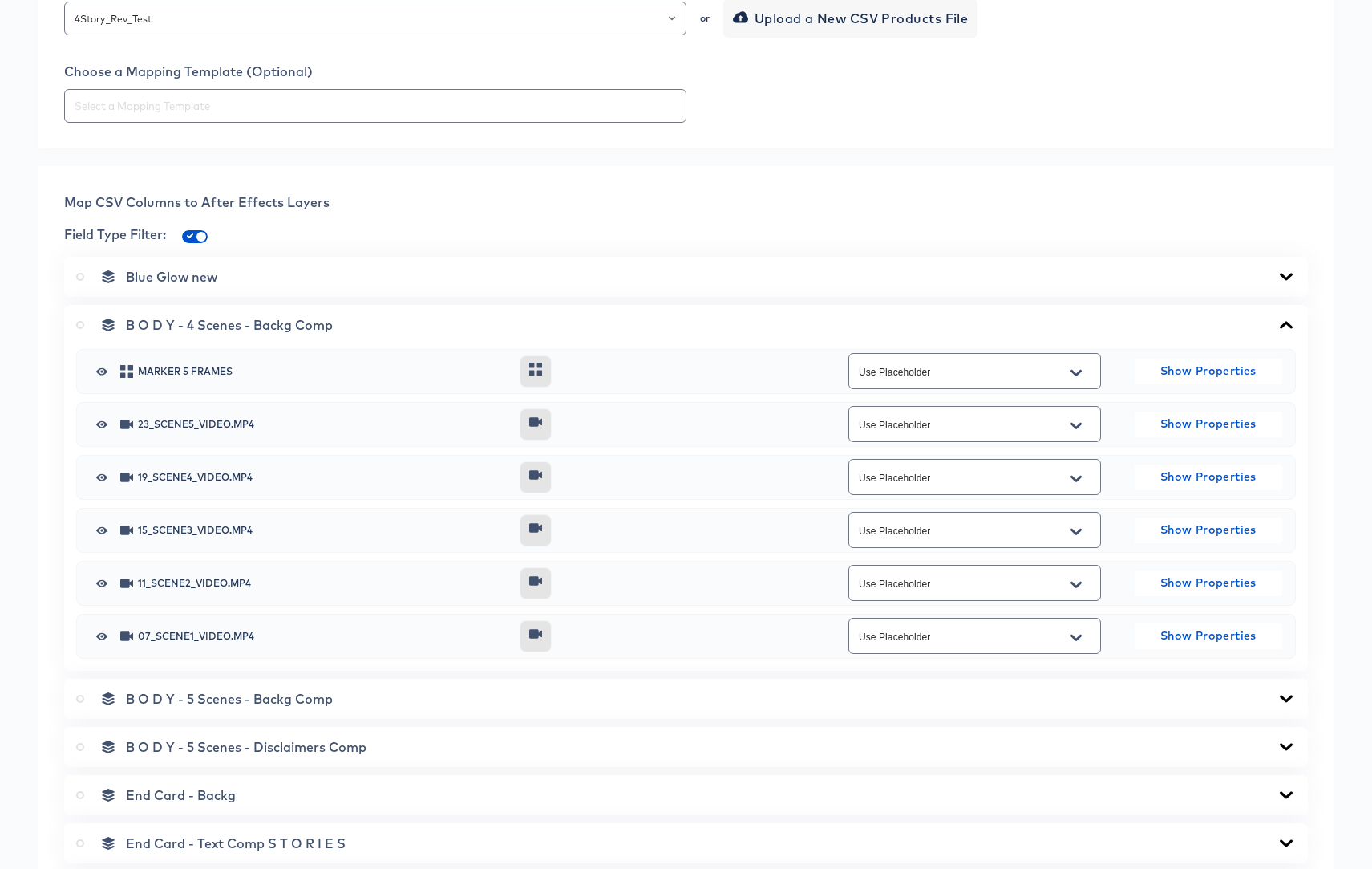
click at [1074, 424] on icon "Open" at bounding box center [1076, 425] width 11 height 13
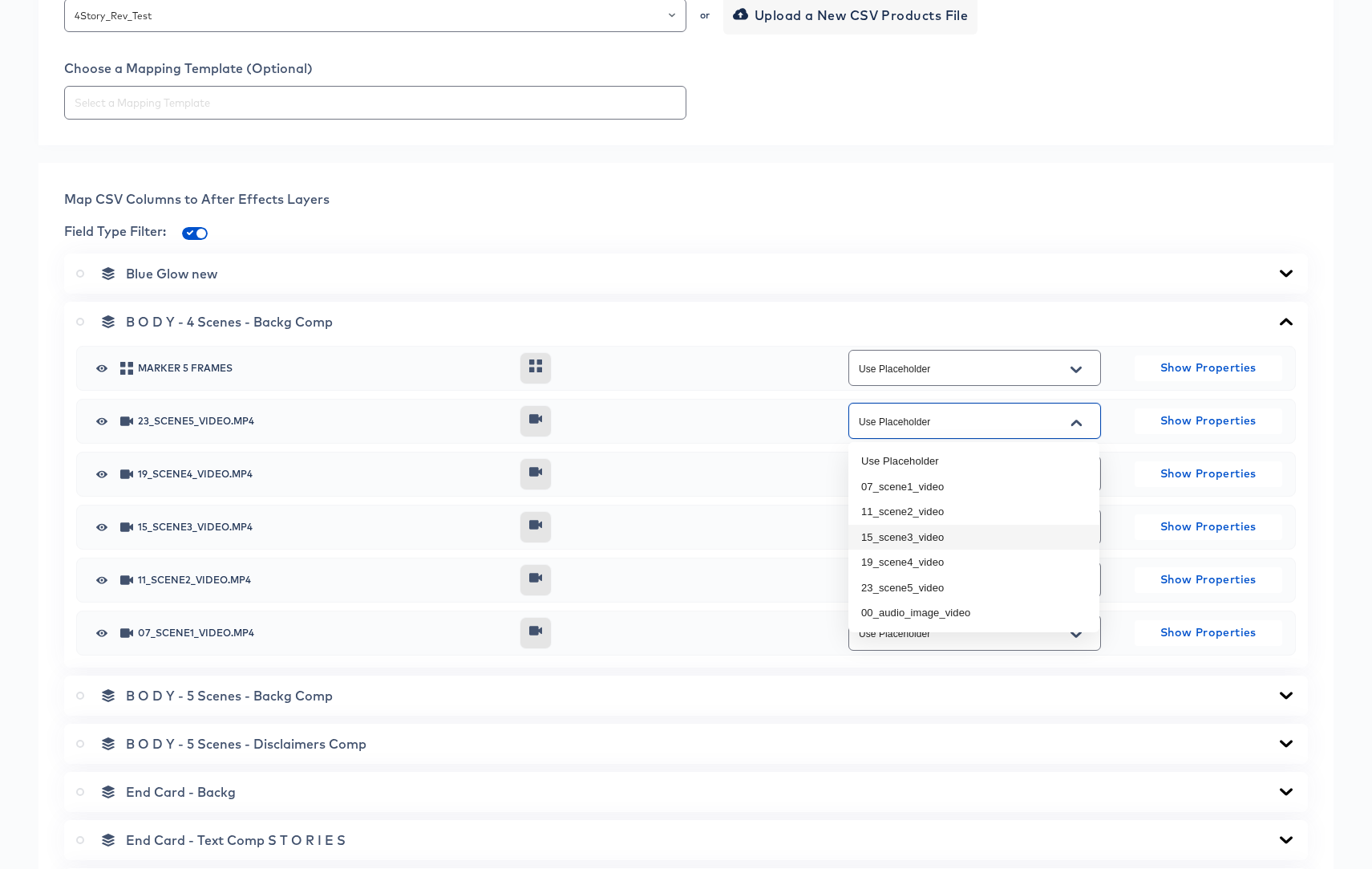
scroll to position [500, 0]
click at [921, 588] on li "23_scene5_video" at bounding box center [974, 587] width 251 height 25
type input "23_scene5_video"
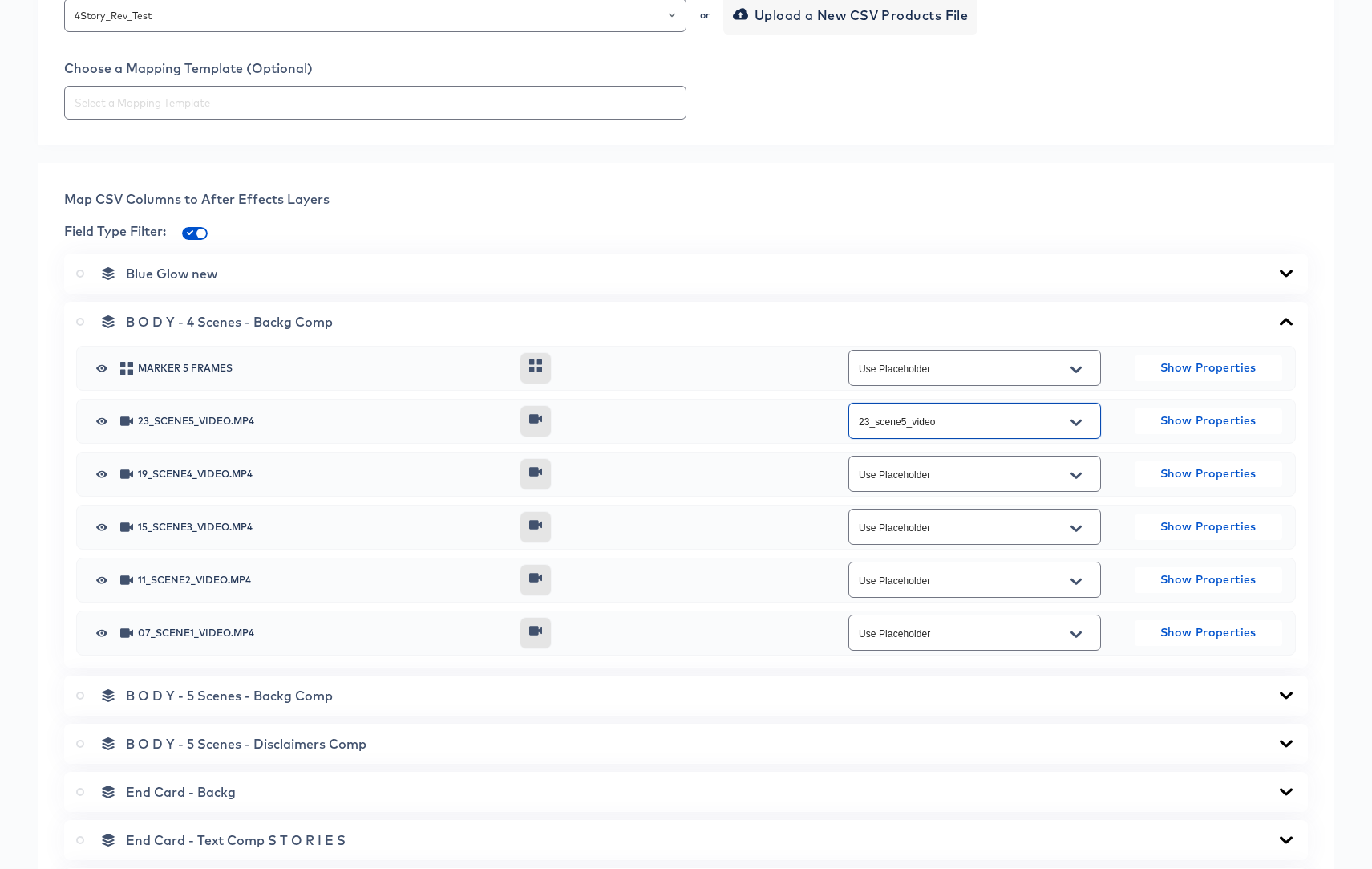
click at [1076, 477] on icon "Open" at bounding box center [1076, 474] width 11 height 6
click at [916, 613] on li "19_scene4_video" at bounding box center [974, 615] width 251 height 25
type input "19_scene4_video"
click at [1079, 525] on icon "Open" at bounding box center [1076, 528] width 11 height 6
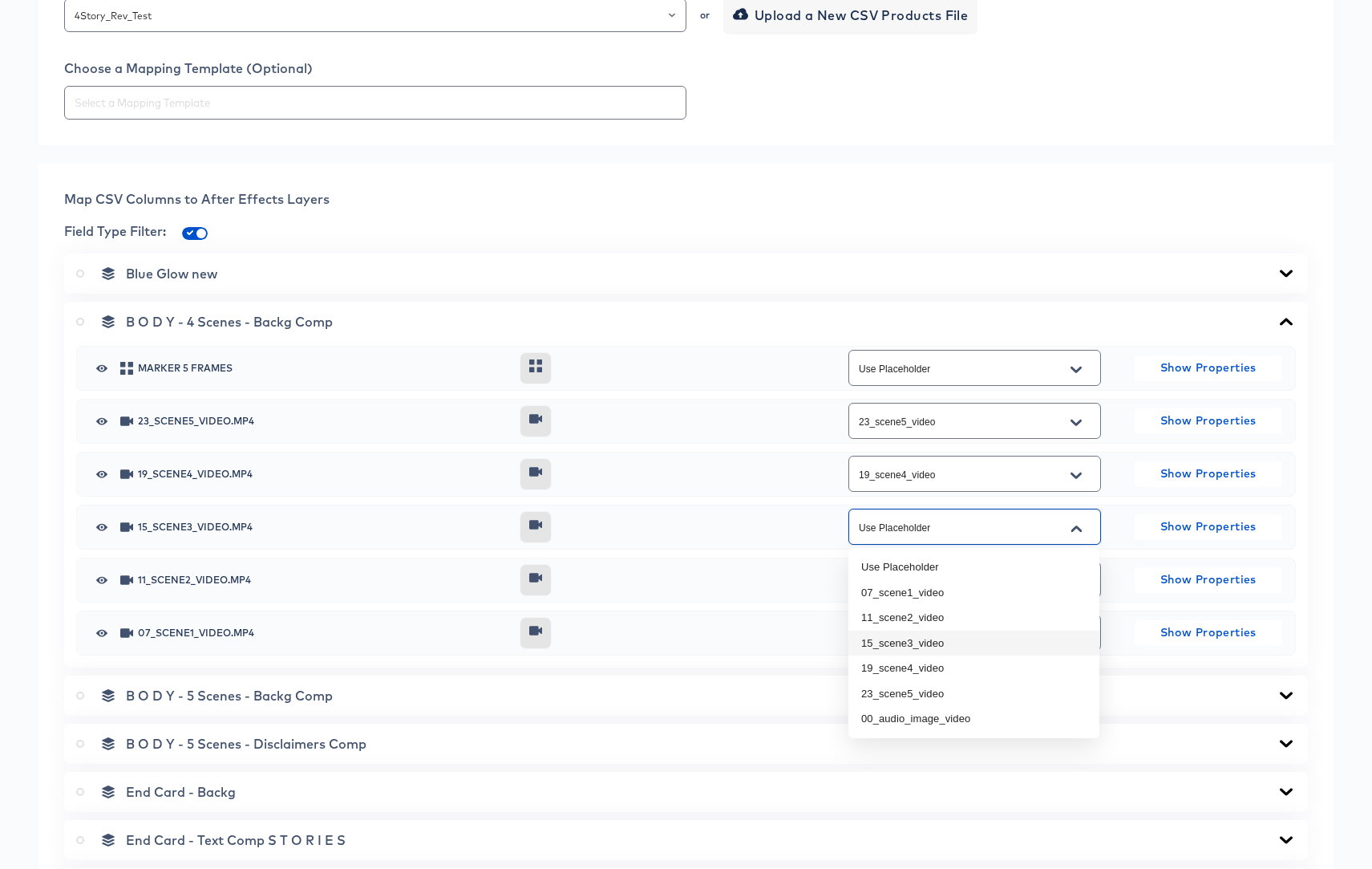
click at [920, 635] on li "15_scene3_video" at bounding box center [974, 643] width 251 height 25
type input "15_scene3_video"
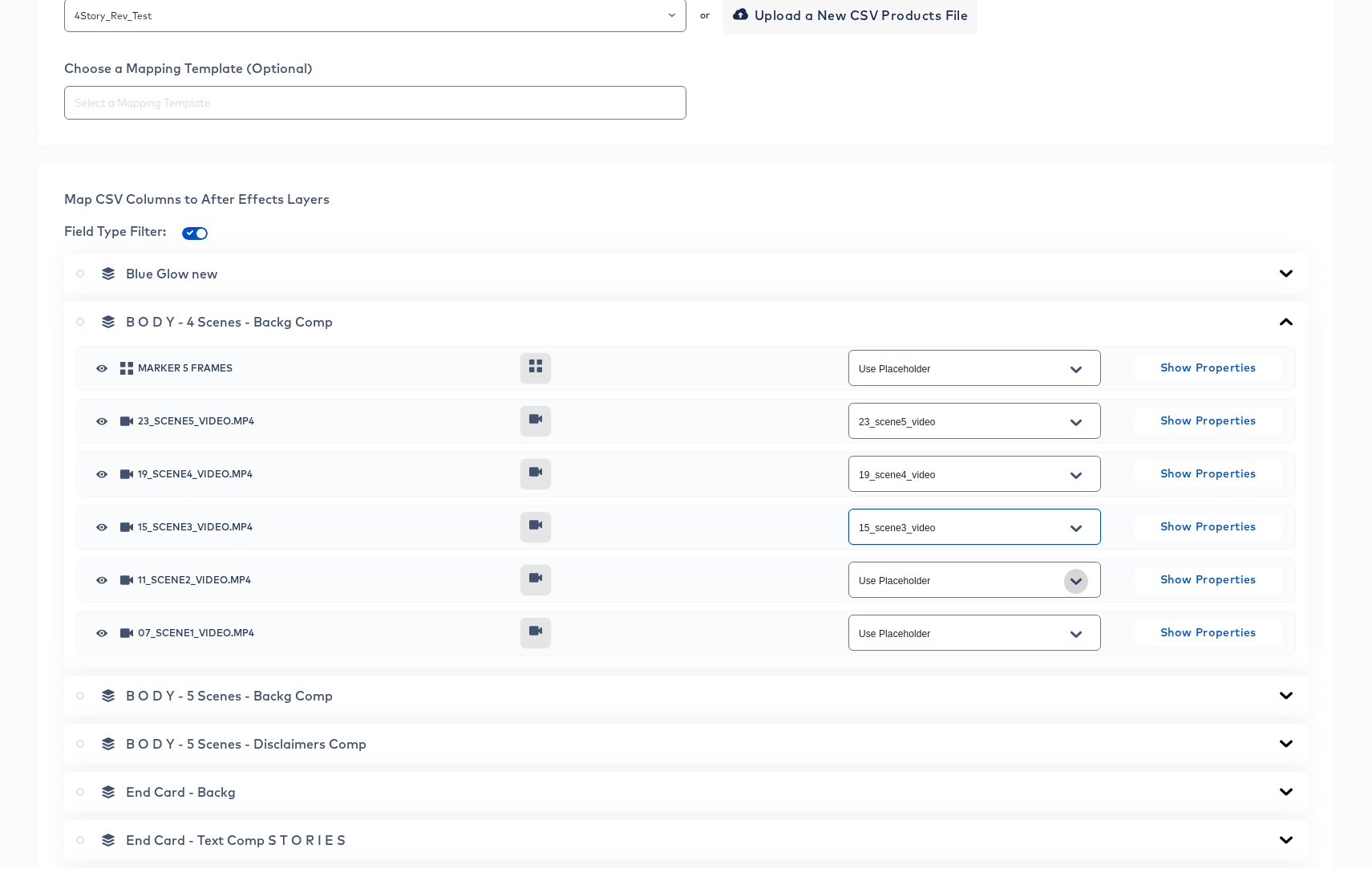
click at [1082, 576] on button "Open" at bounding box center [1077, 581] width 24 height 25
click at [948, 668] on li "11_scene2_video" at bounding box center [974, 670] width 251 height 25
type input "11_scene2_video"
click at [1077, 630] on icon "Open" at bounding box center [1076, 634] width 11 height 13
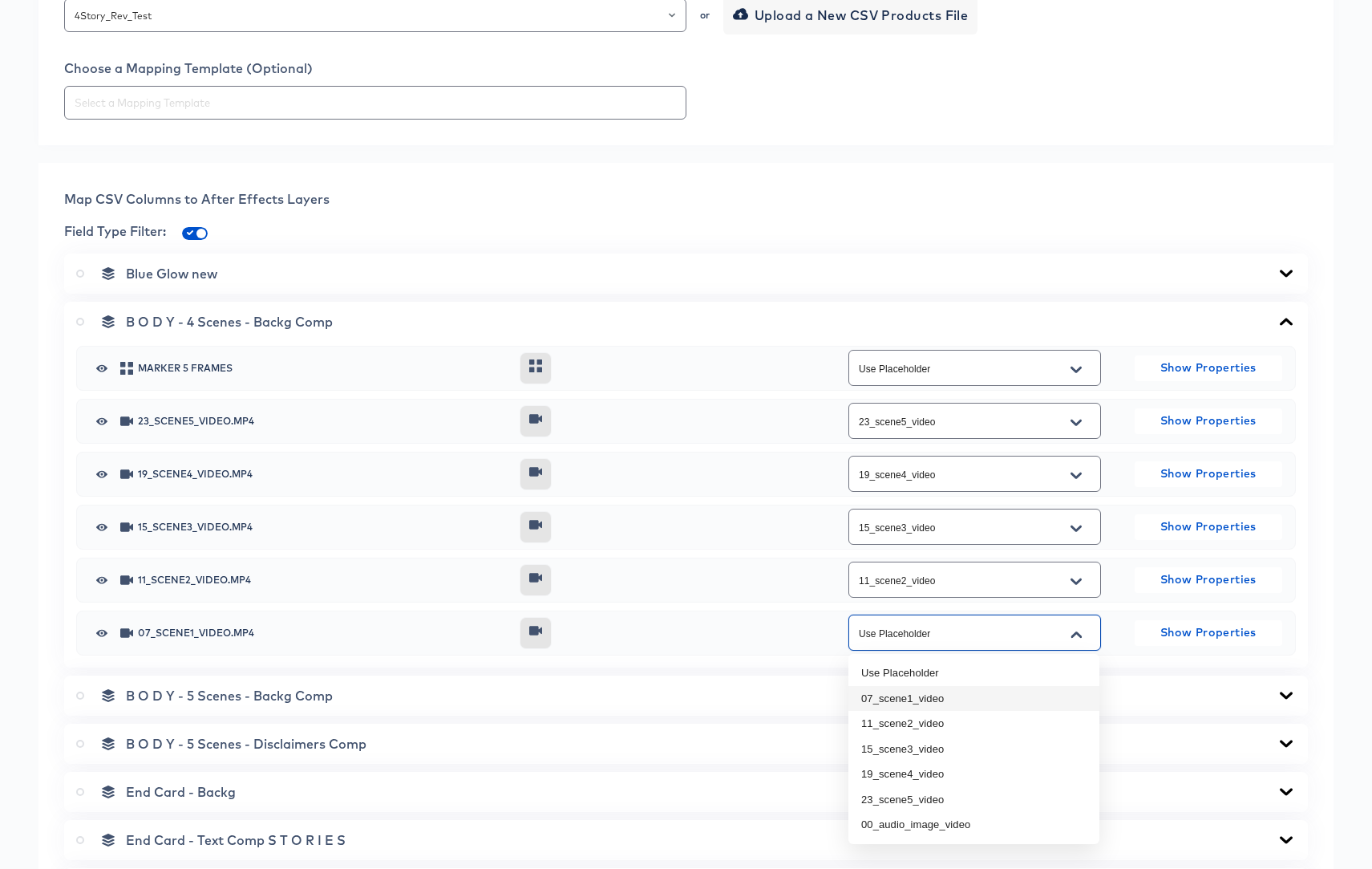
click at [929, 694] on li "07_scene1_video" at bounding box center [974, 698] width 251 height 25
type input "07_scene1_video"
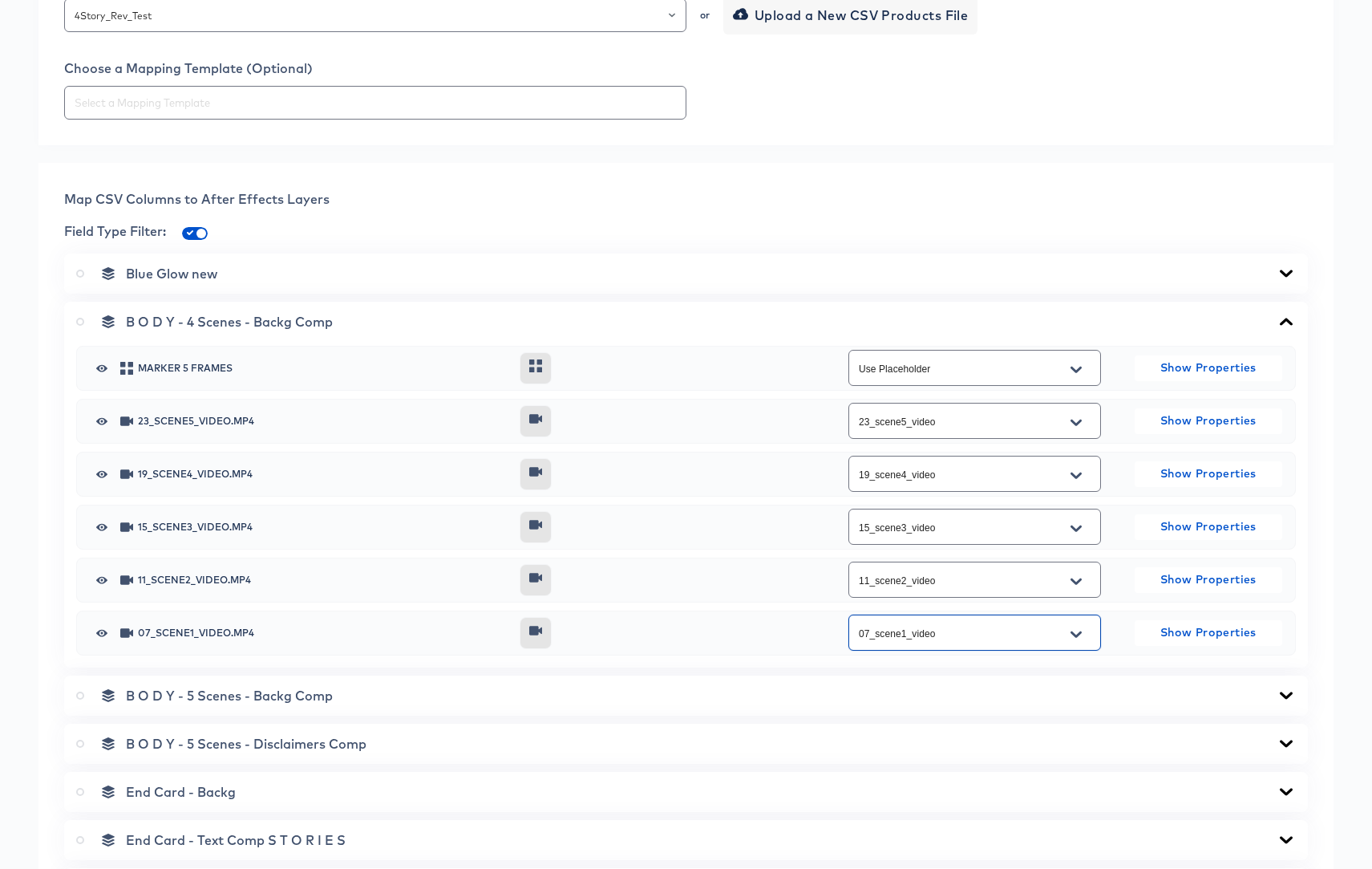
click at [1077, 418] on icon "Open" at bounding box center [1076, 423] width 11 height 13
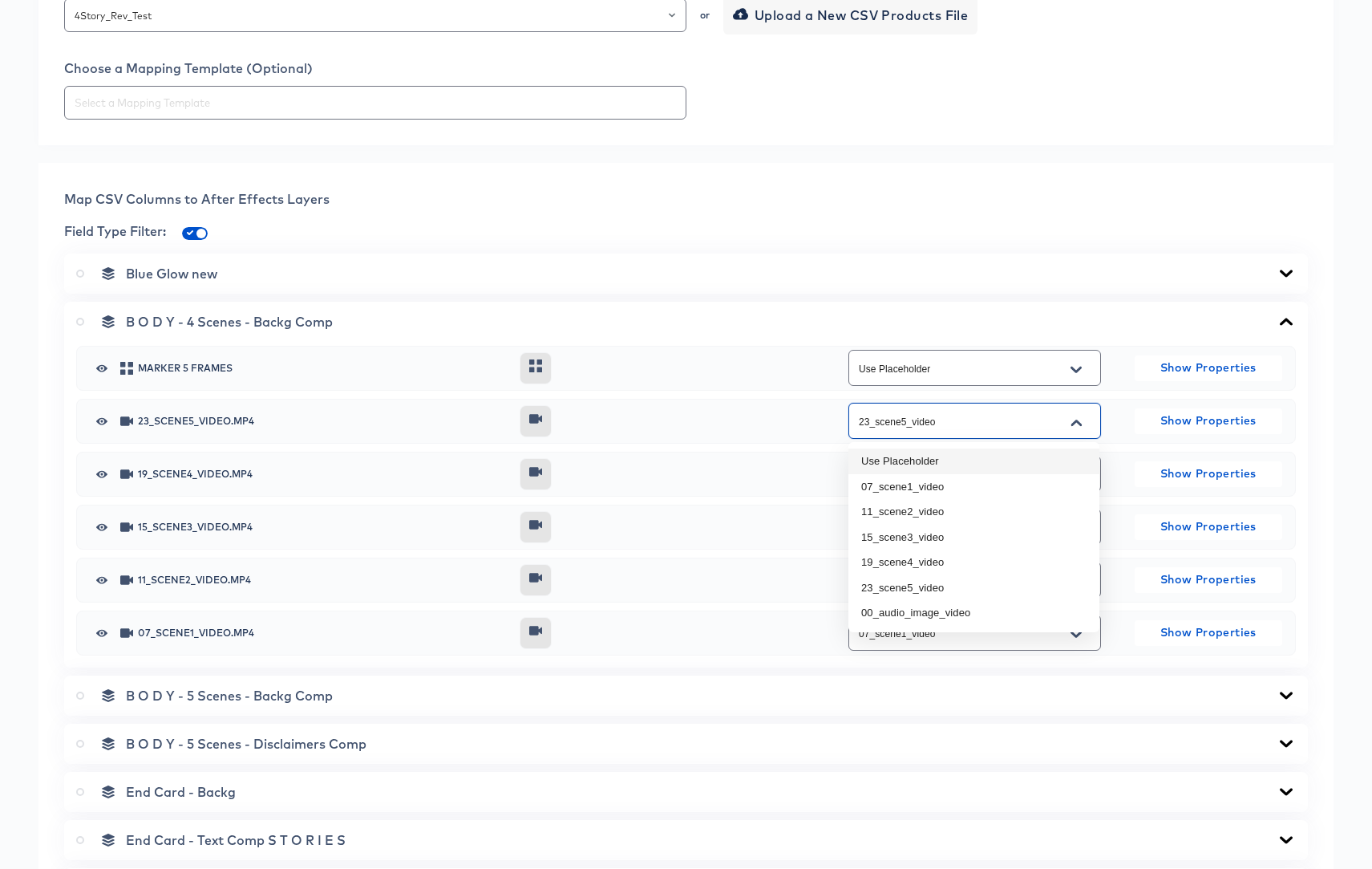
click at [929, 460] on li "Use Placeholder" at bounding box center [974, 460] width 251 height 25
type input "Use Placeholder"
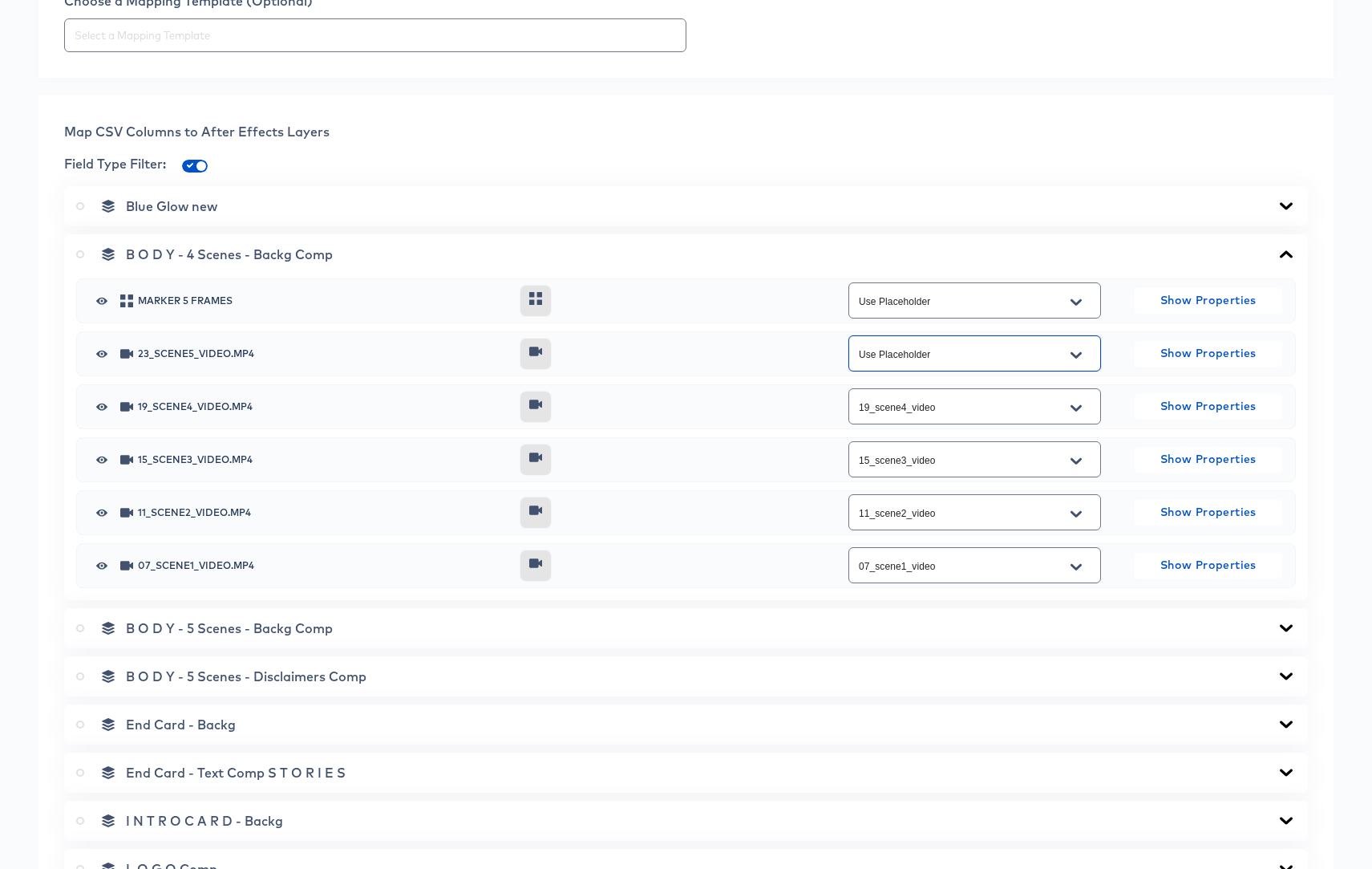
scroll to position [644, 0]
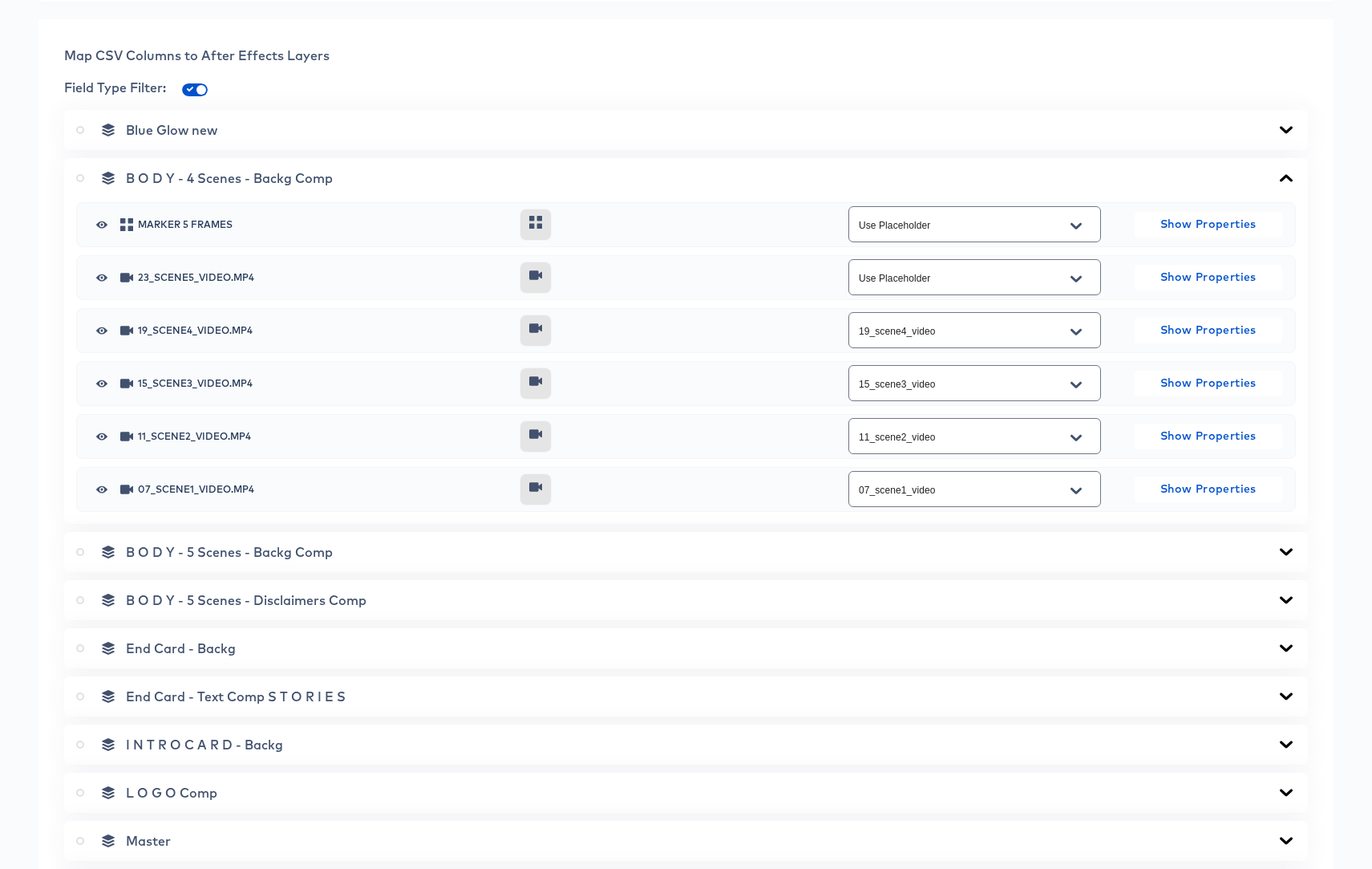
click at [1286, 549] on icon at bounding box center [1286, 552] width 19 height 13
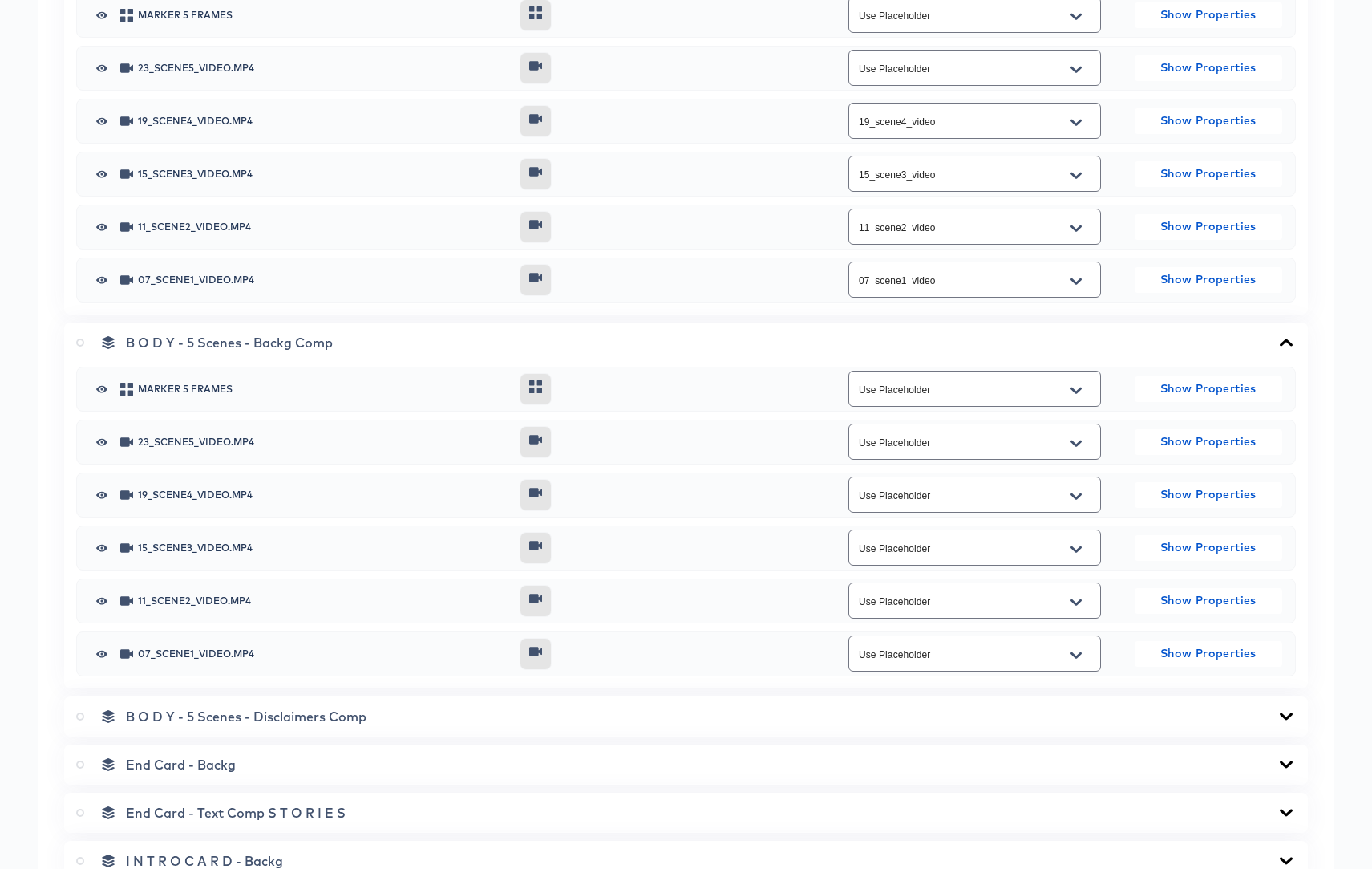
scroll to position [859, 0]
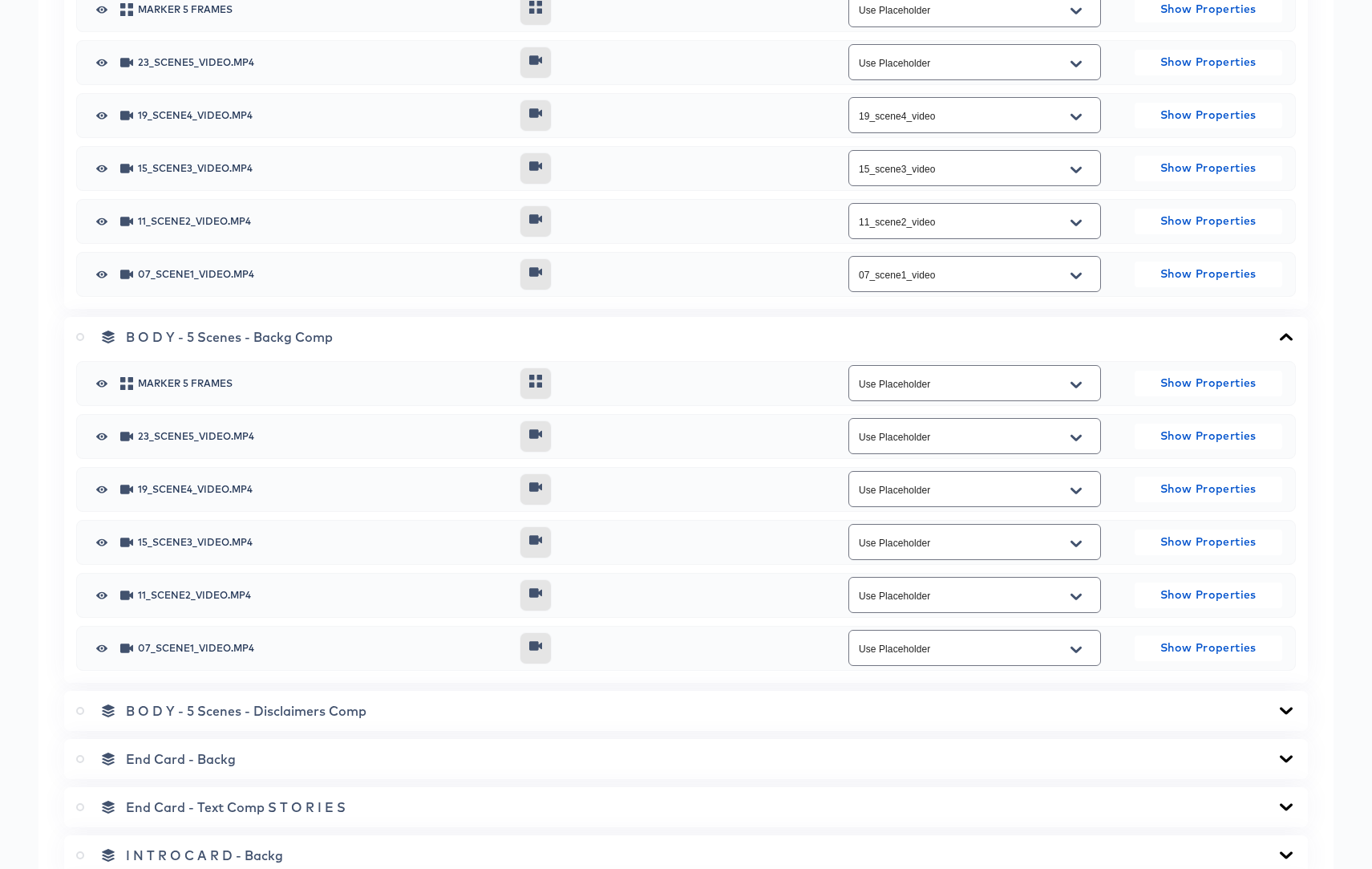
click at [1288, 330] on icon at bounding box center [1286, 336] width 19 height 13
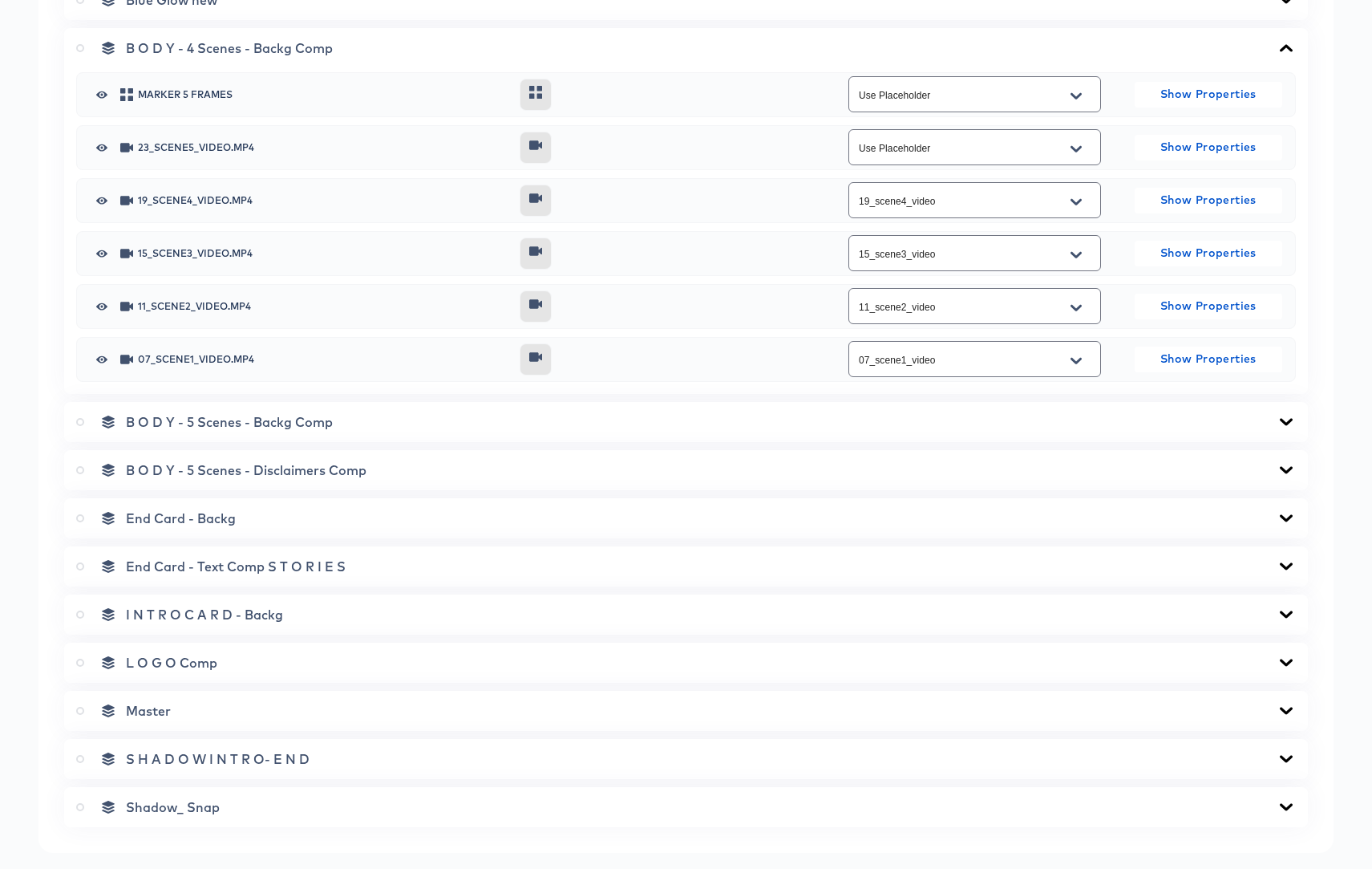
scroll to position [769, 0]
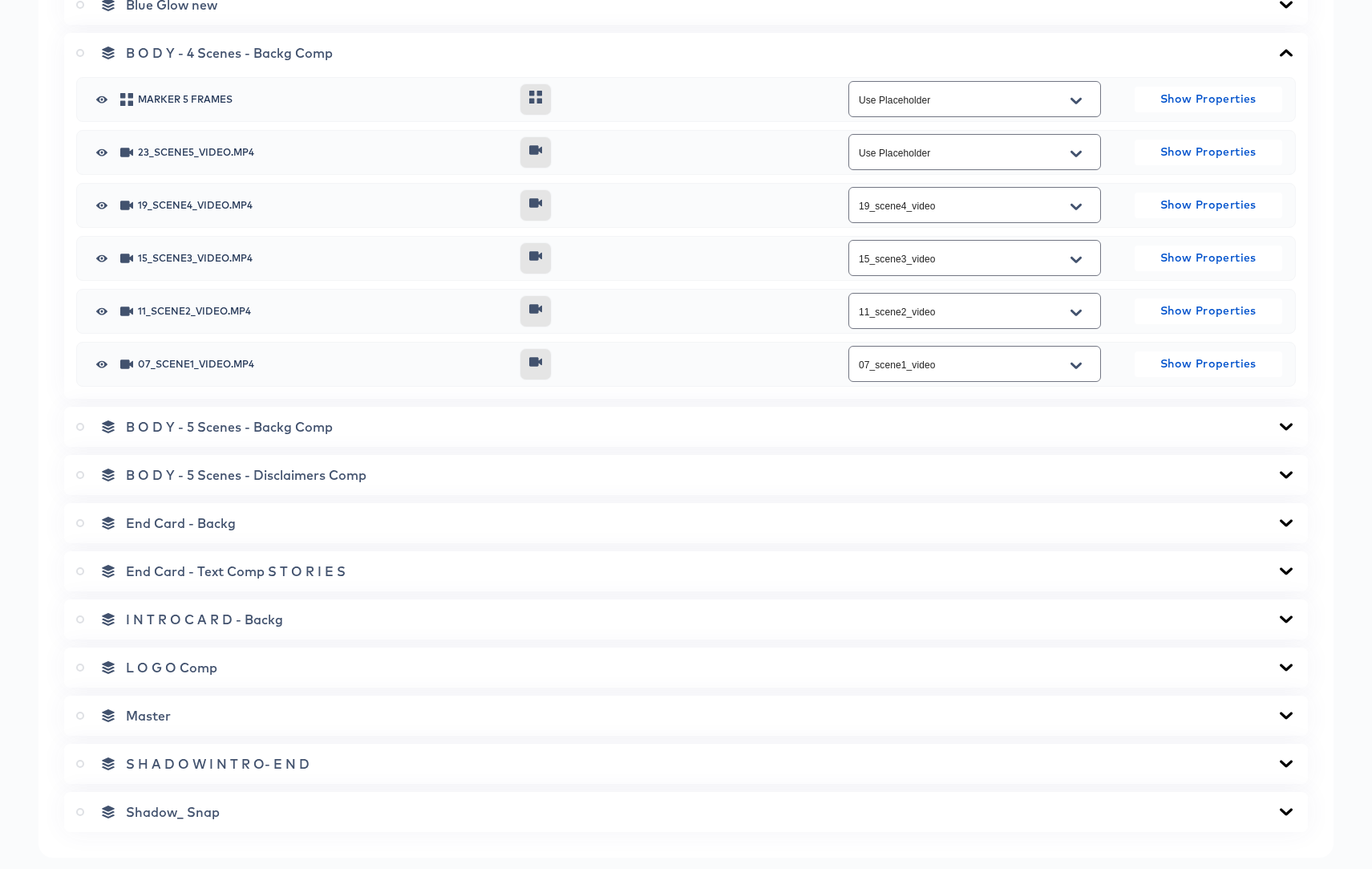
click at [1284, 475] on icon at bounding box center [1286, 474] width 13 height 7
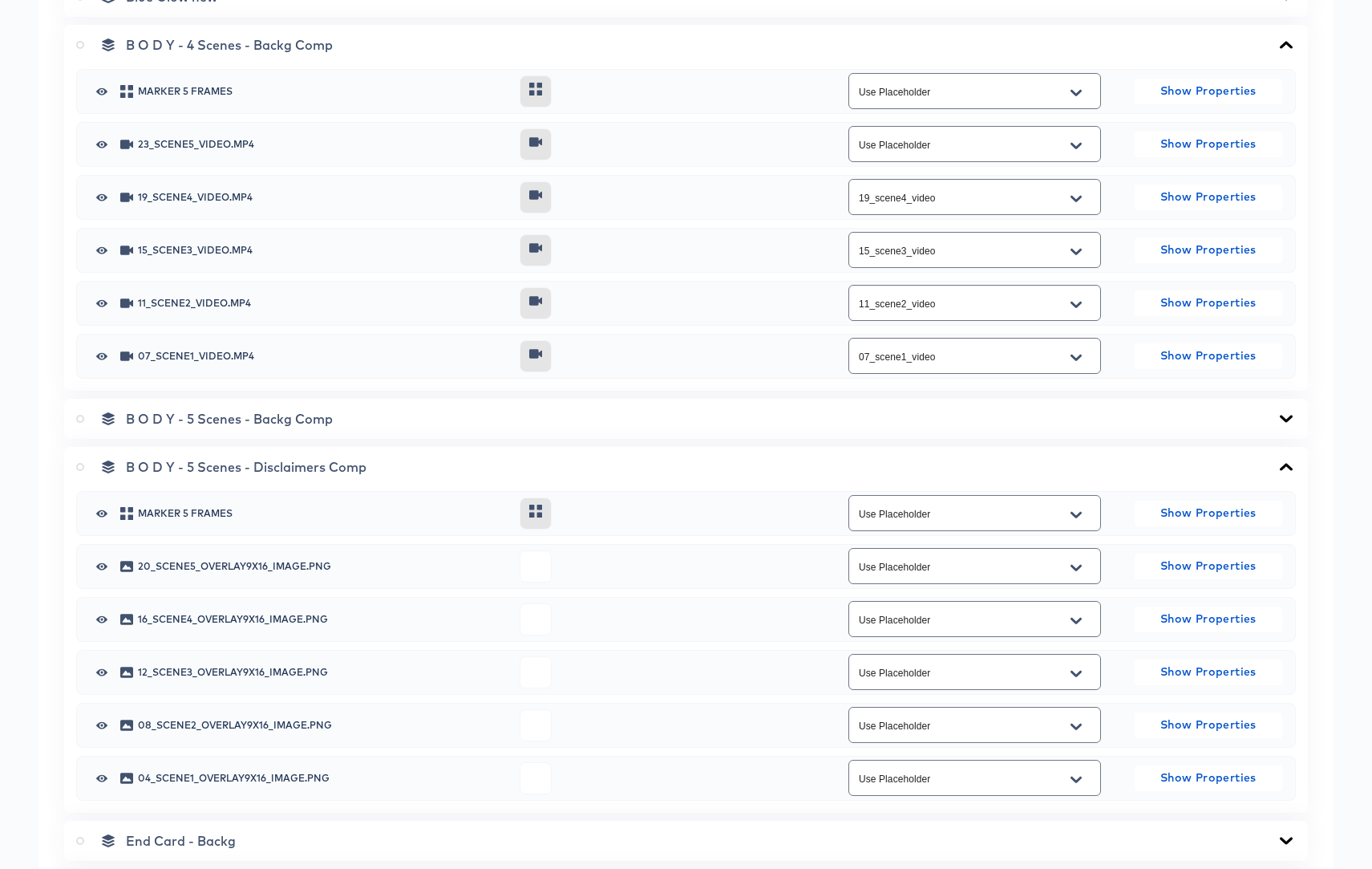
scroll to position [792, 0]
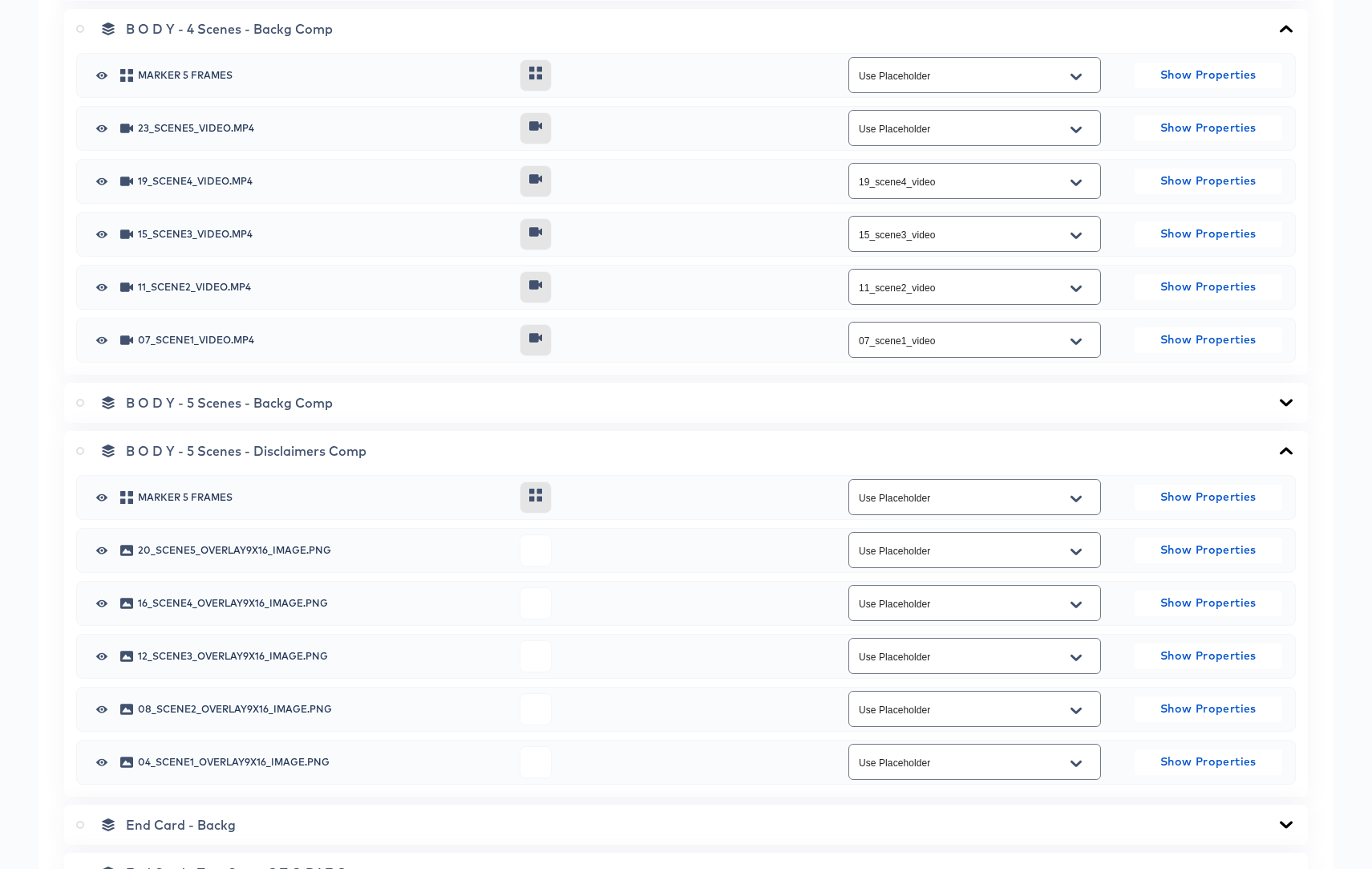
click at [1077, 605] on icon "Open" at bounding box center [1076, 603] width 11 height 6
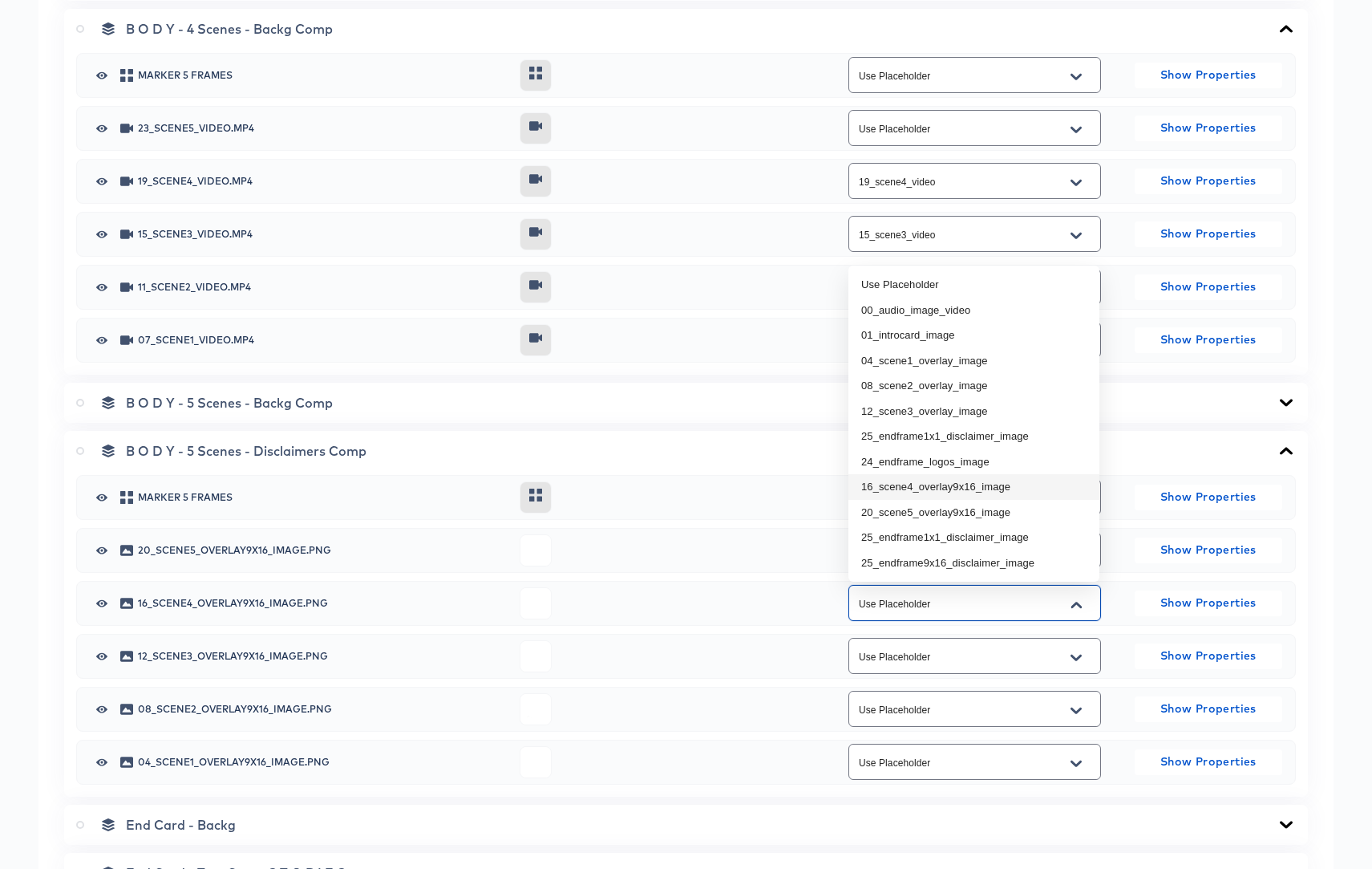
click at [932, 485] on li "16_scene4_overlay9x16_image" at bounding box center [974, 486] width 251 height 25
type input "16_scene4_overlay9x16_image"
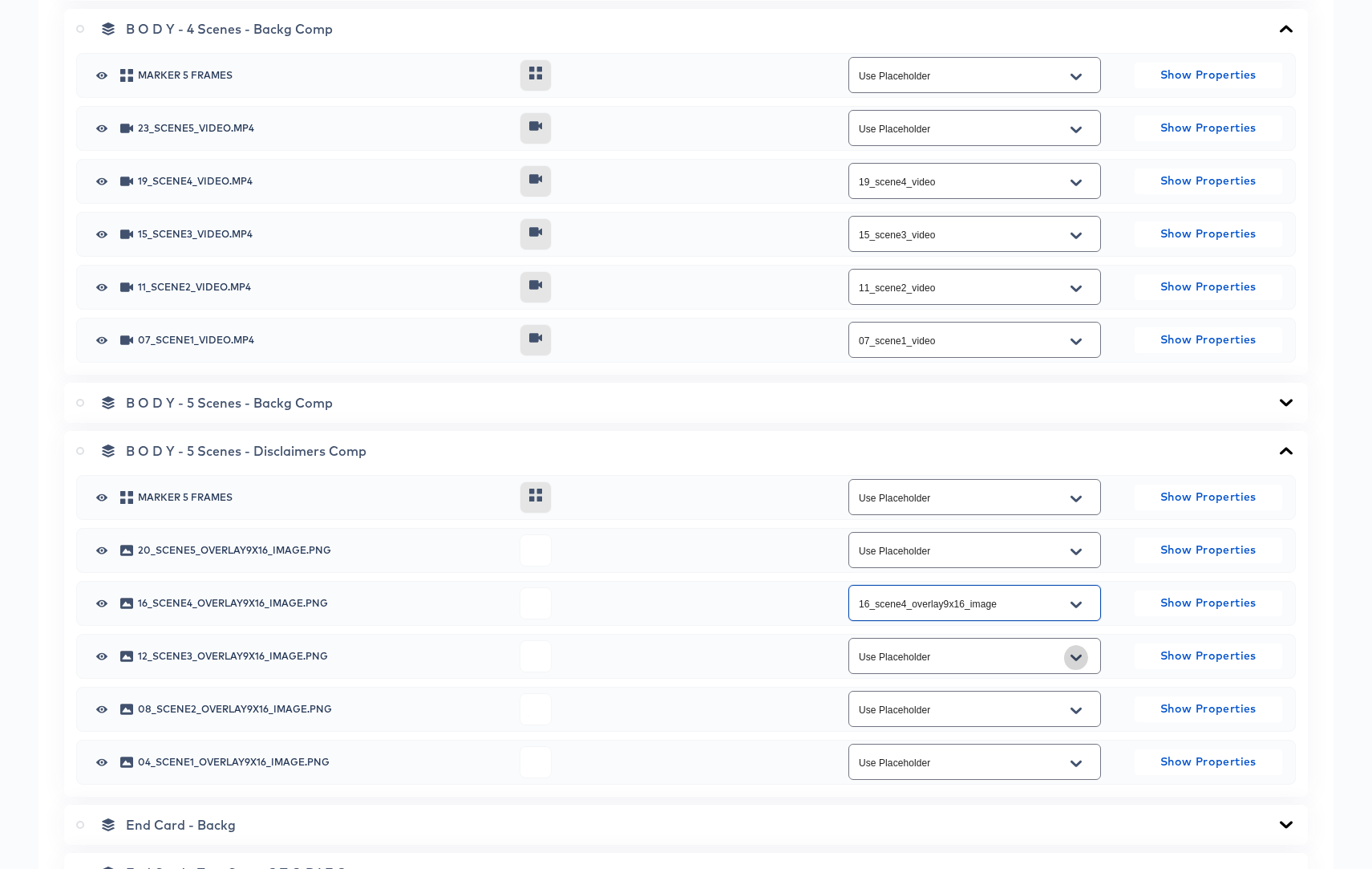
click at [1080, 661] on icon "Open" at bounding box center [1076, 658] width 11 height 13
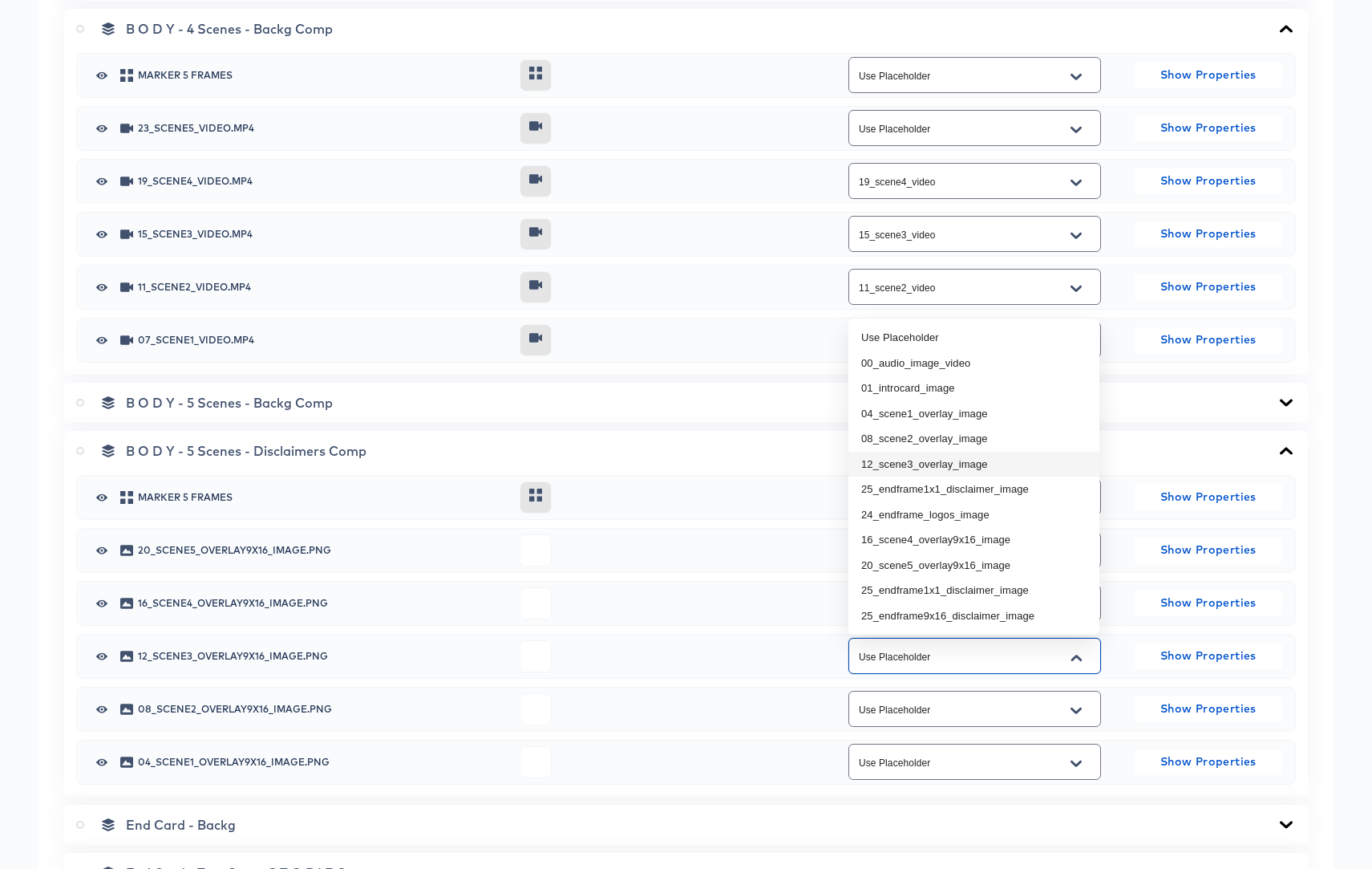
click at [939, 470] on li "12_scene3_overlay_image" at bounding box center [974, 464] width 251 height 25
type input "12_scene3_overlay_image"
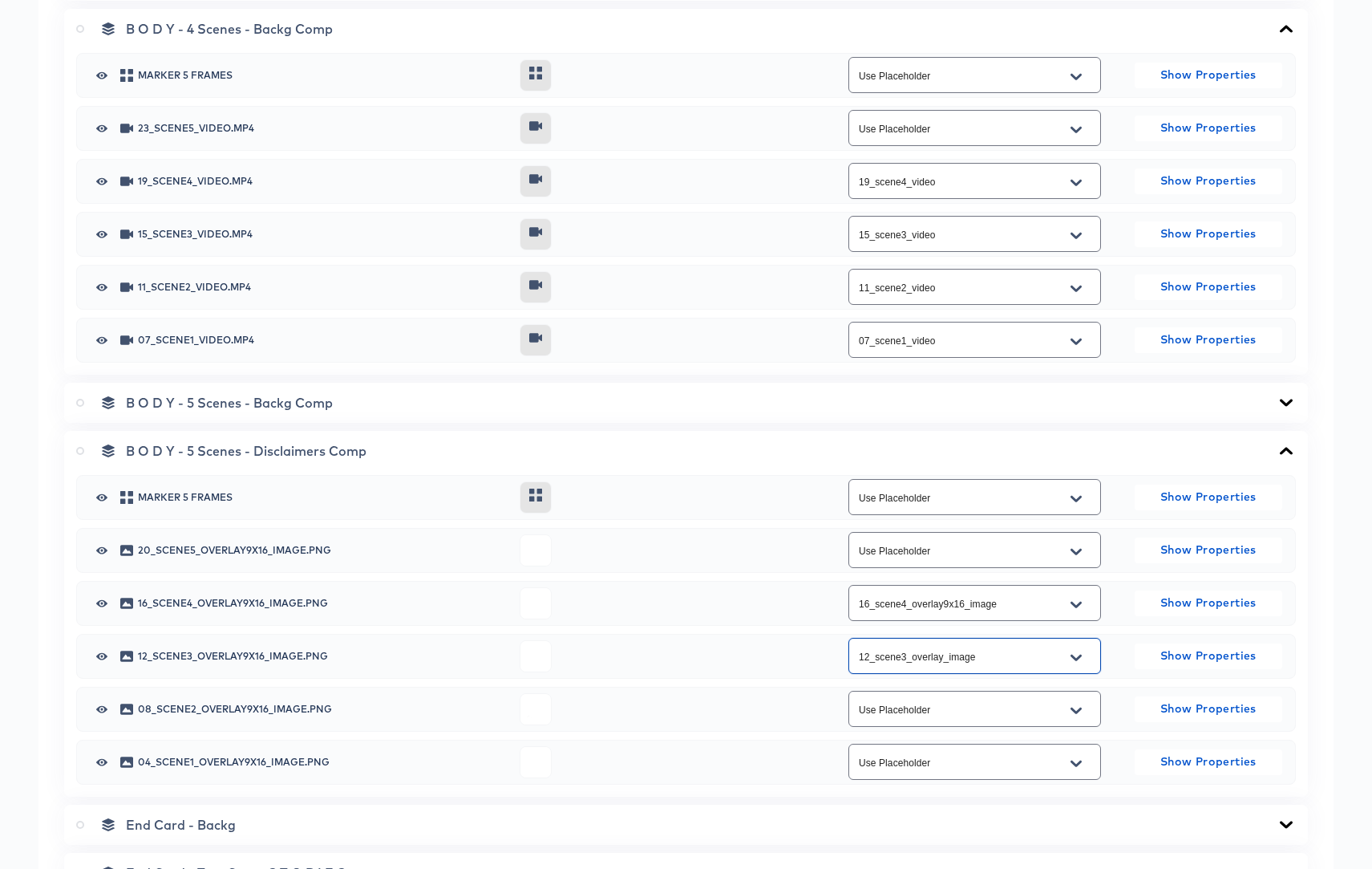
click at [1079, 712] on icon "Open" at bounding box center [1076, 710] width 11 height 13
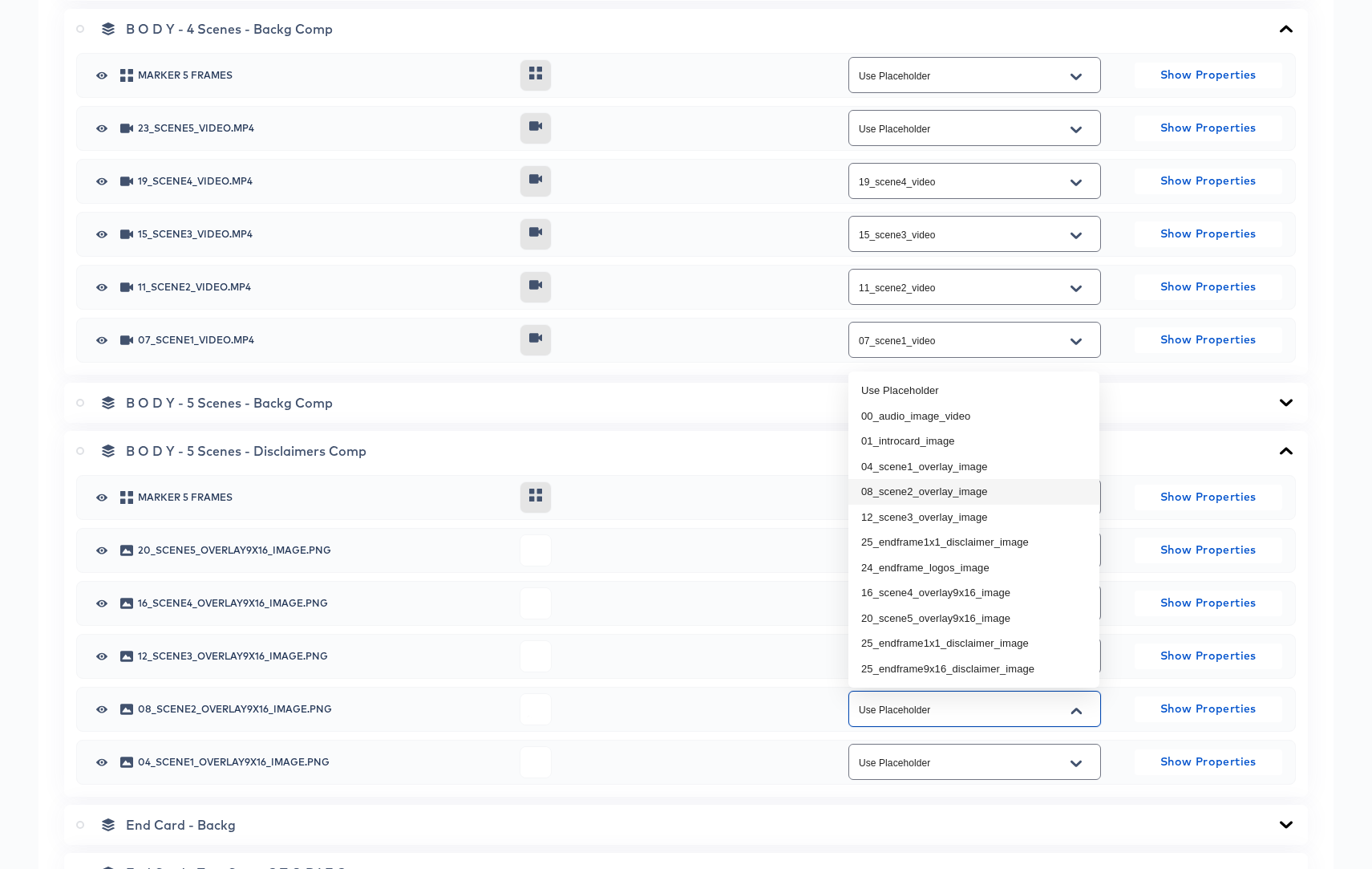
click at [909, 491] on li "08_scene2_overlay_image" at bounding box center [974, 491] width 251 height 25
type input "08_scene2_overlay_image"
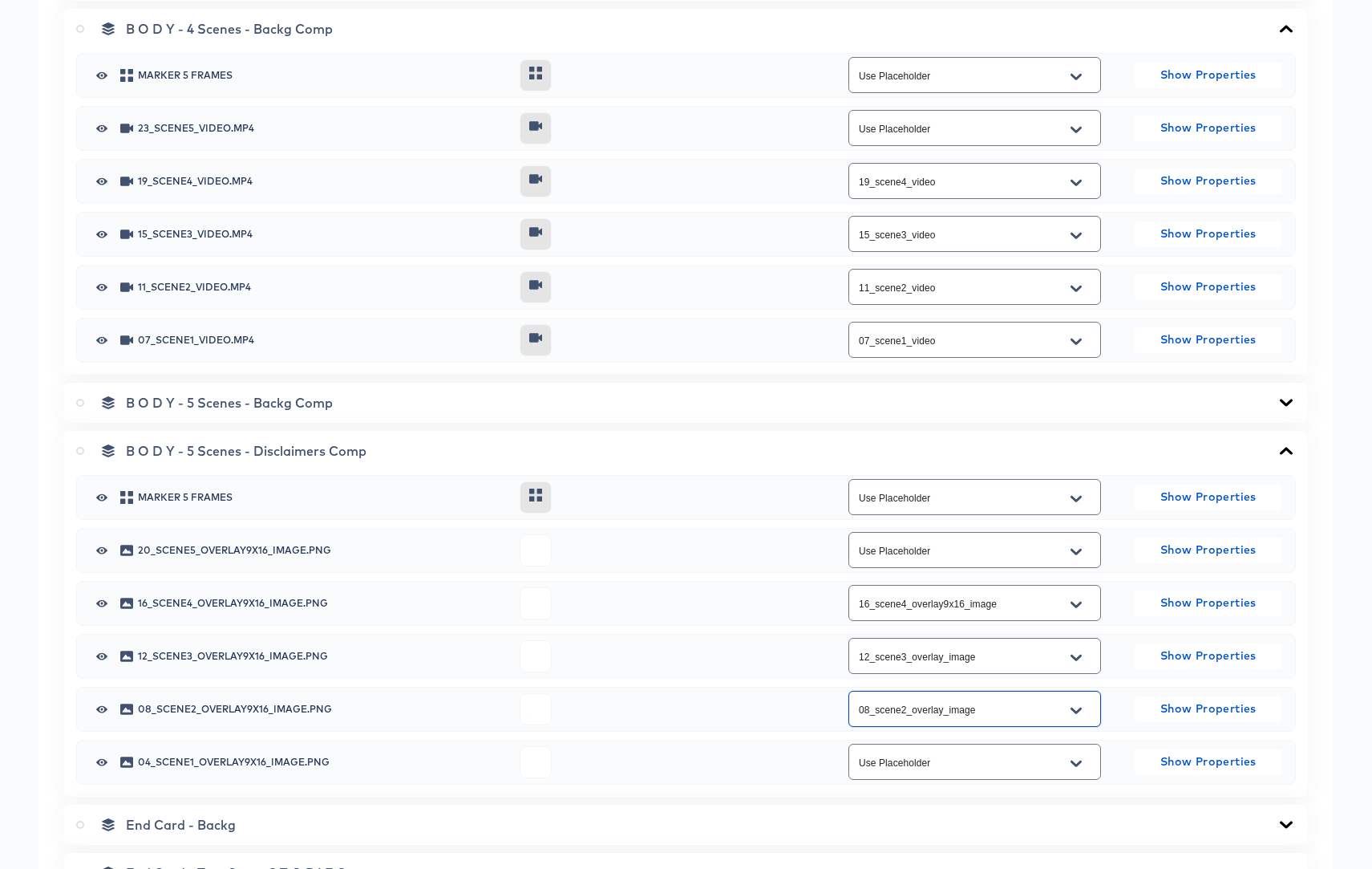
click at [1079, 763] on icon "Open" at bounding box center [1076, 763] width 11 height 13
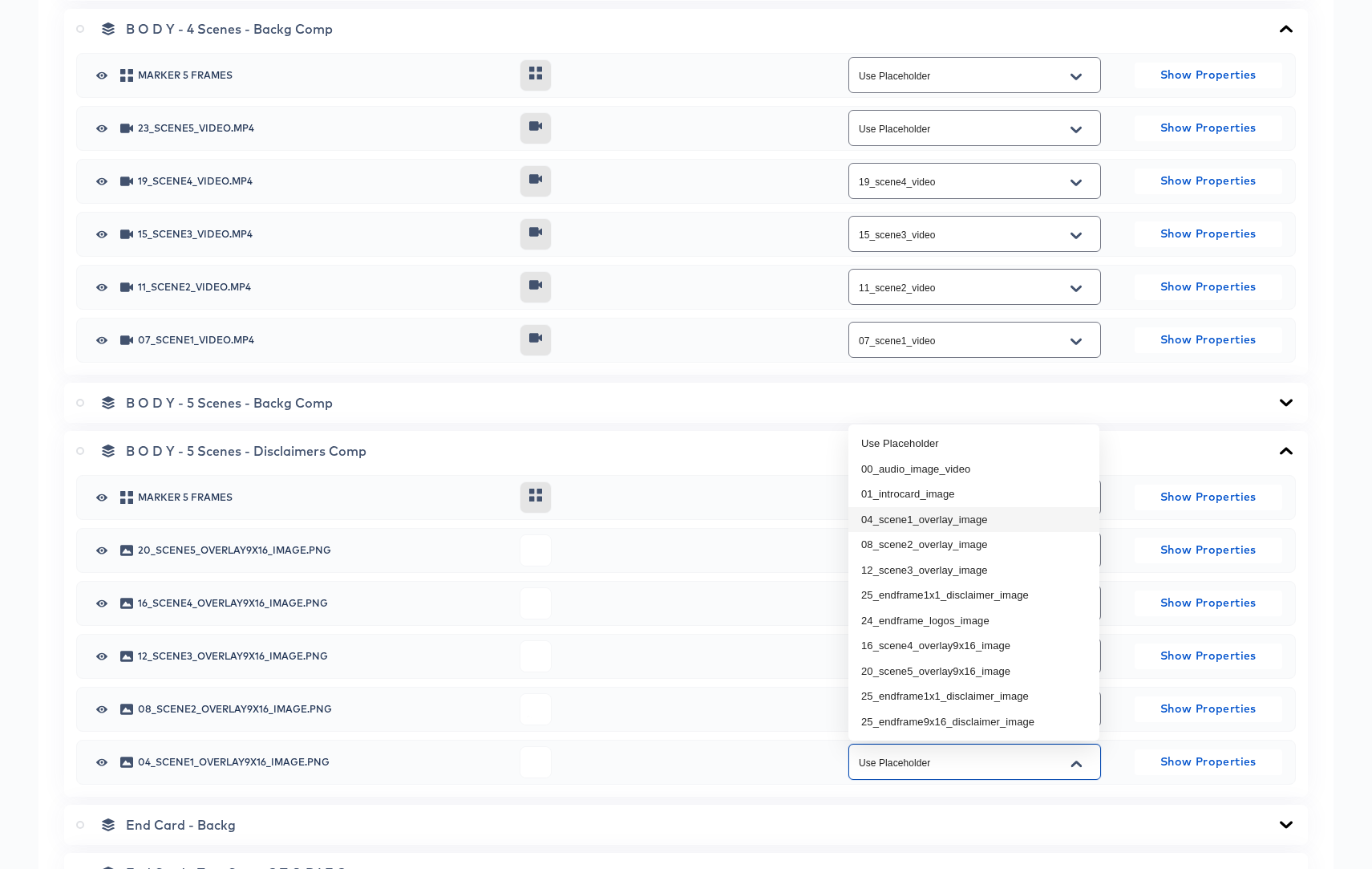
click at [934, 517] on li "04_scene1_overlay_image" at bounding box center [974, 519] width 251 height 25
type input "04_scene1_overlay_image"
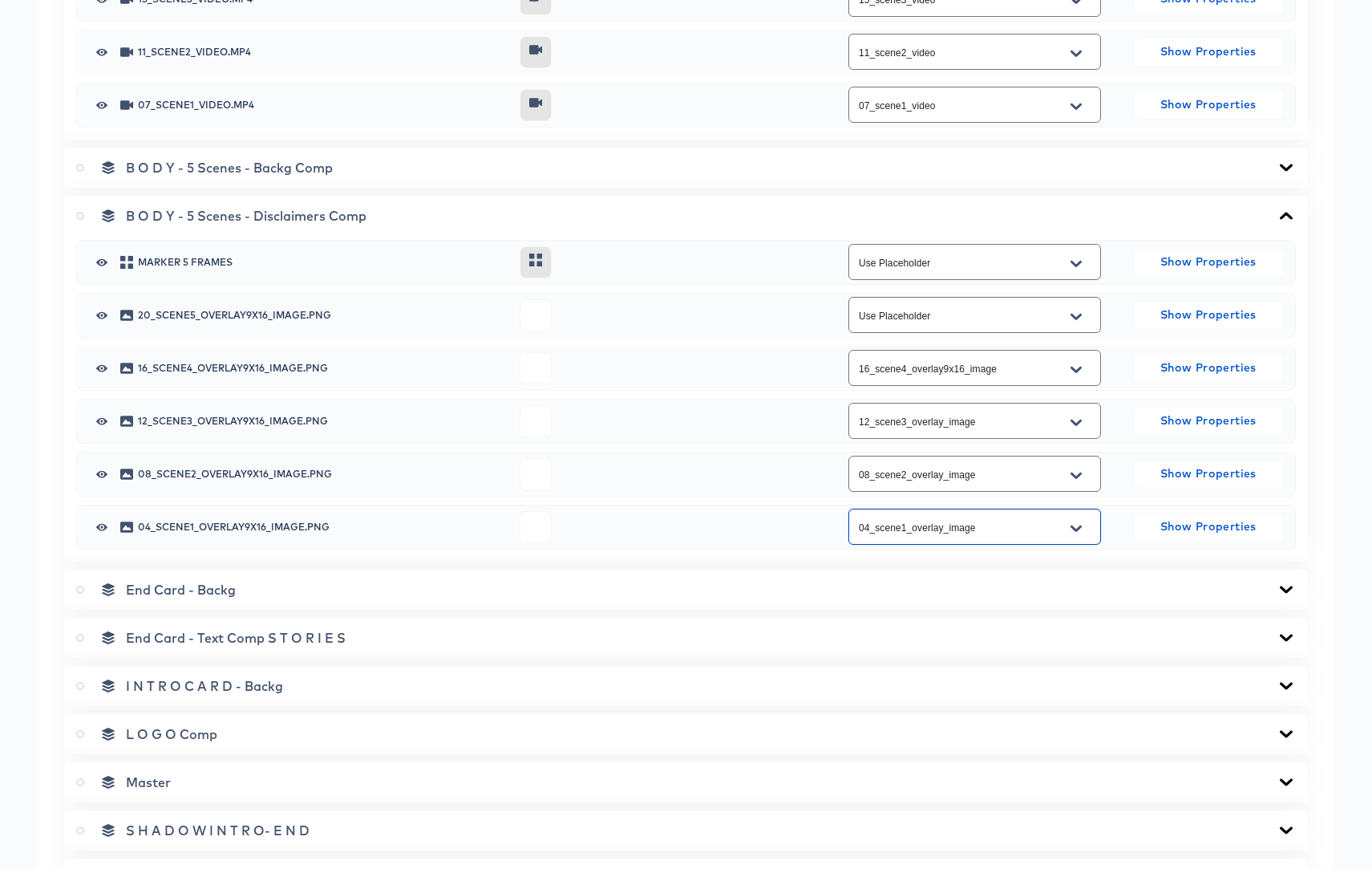
scroll to position [1030, 0]
click at [1284, 585] on icon at bounding box center [1286, 587] width 13 height 7
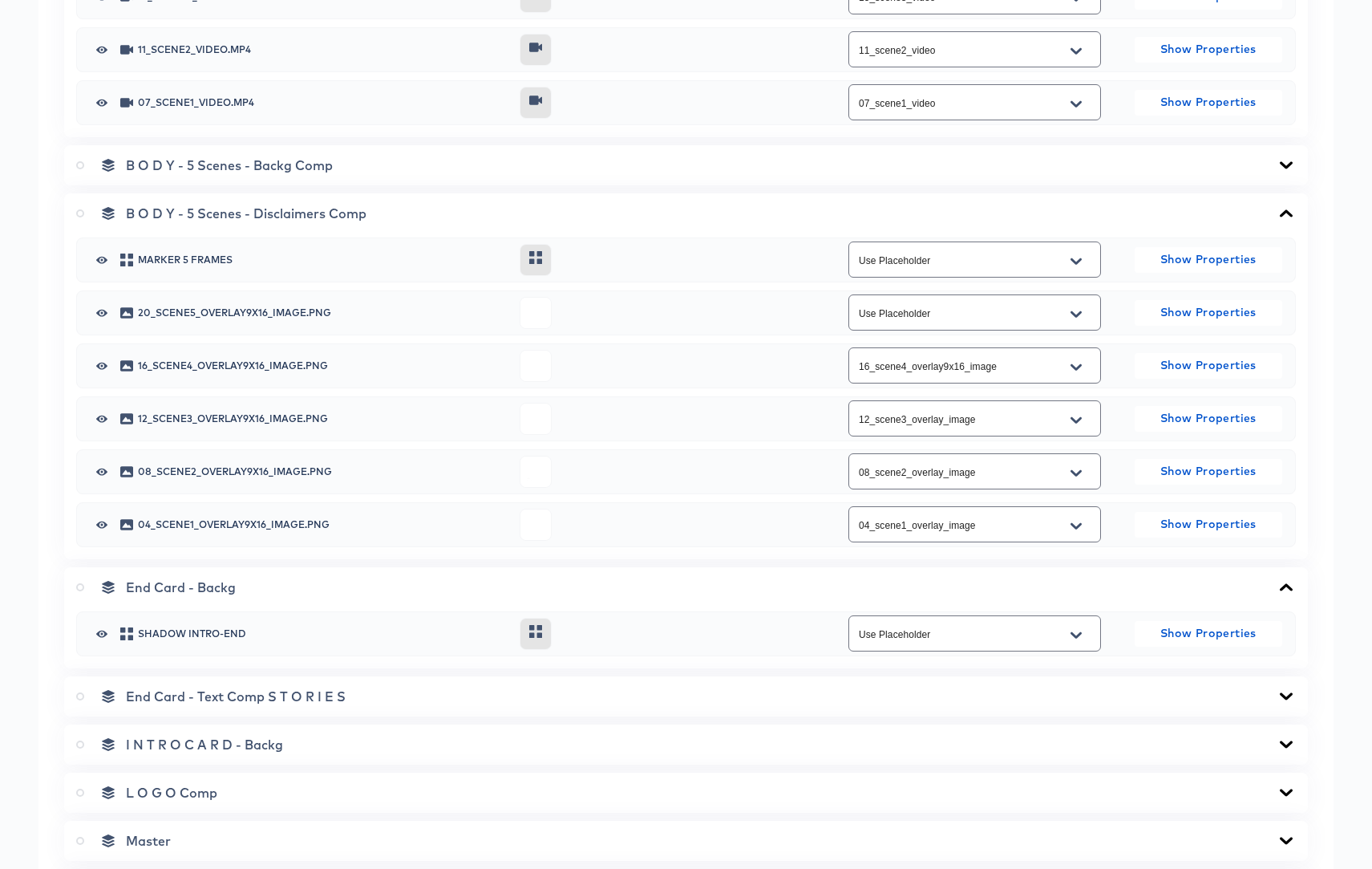
click at [1284, 585] on icon at bounding box center [1286, 587] width 13 height 7
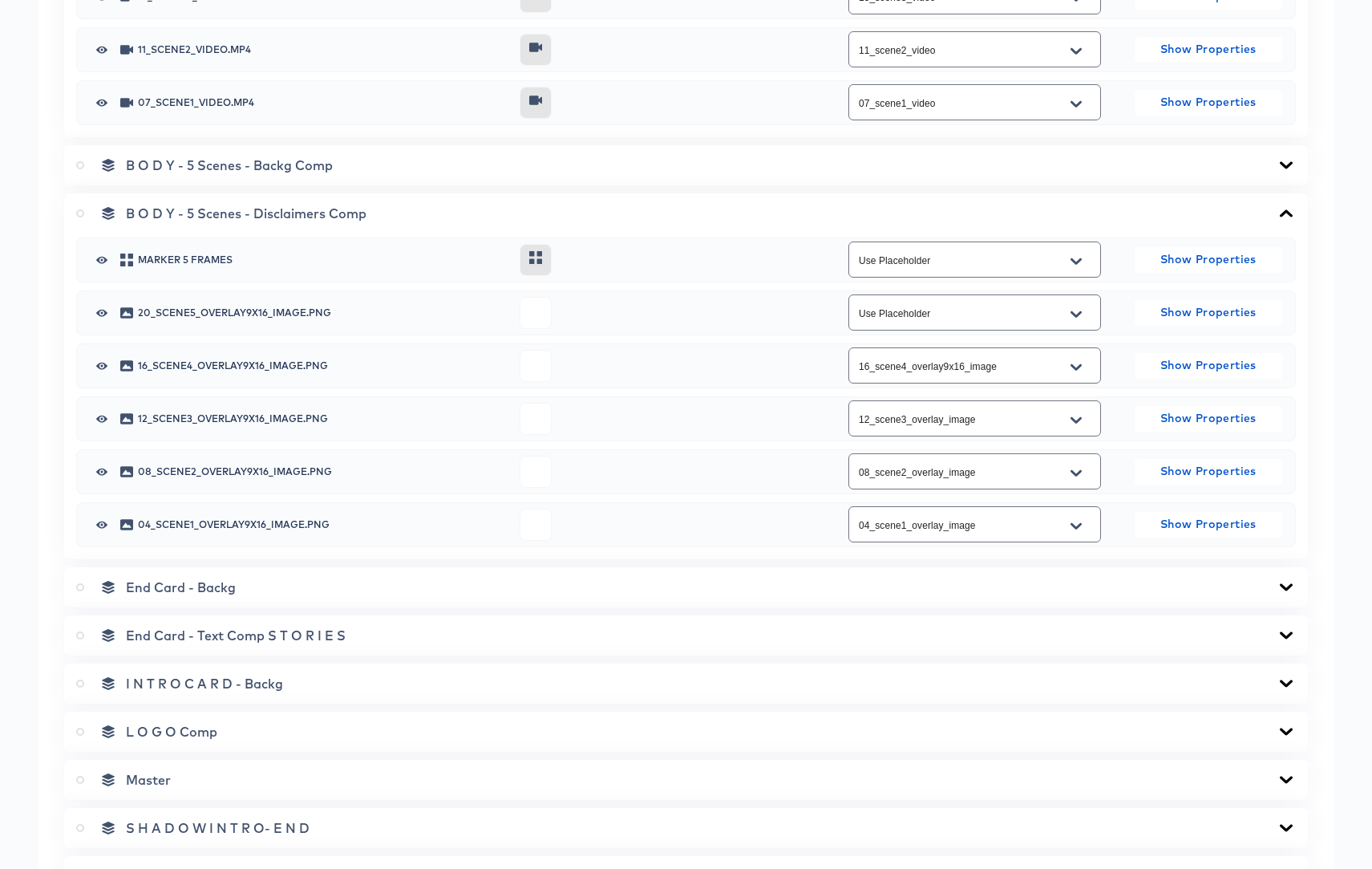
click at [1282, 637] on icon at bounding box center [1286, 635] width 19 height 13
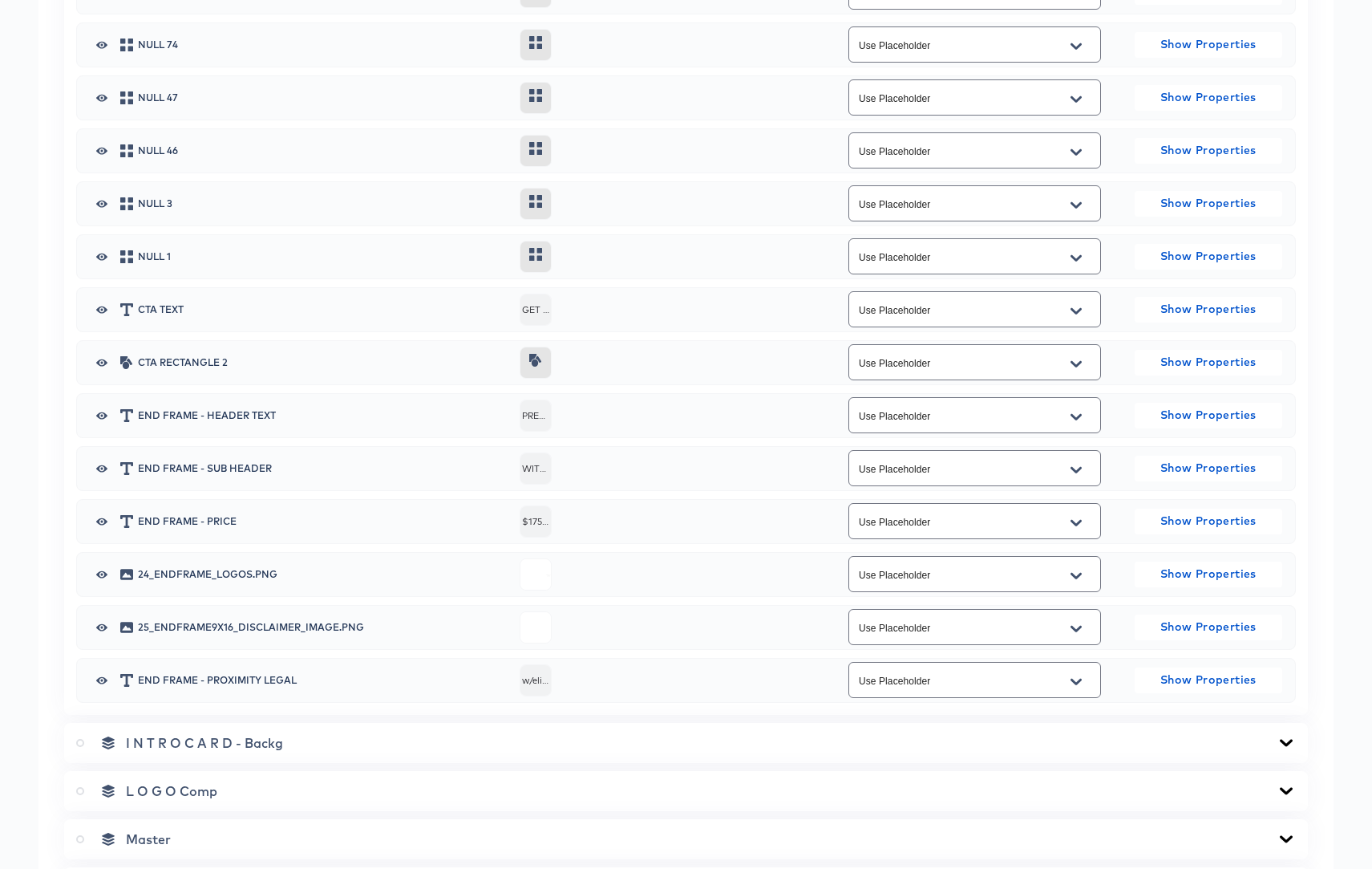
scroll to position [1721, 0]
click at [1077, 573] on icon "Open" at bounding box center [1076, 574] width 11 height 13
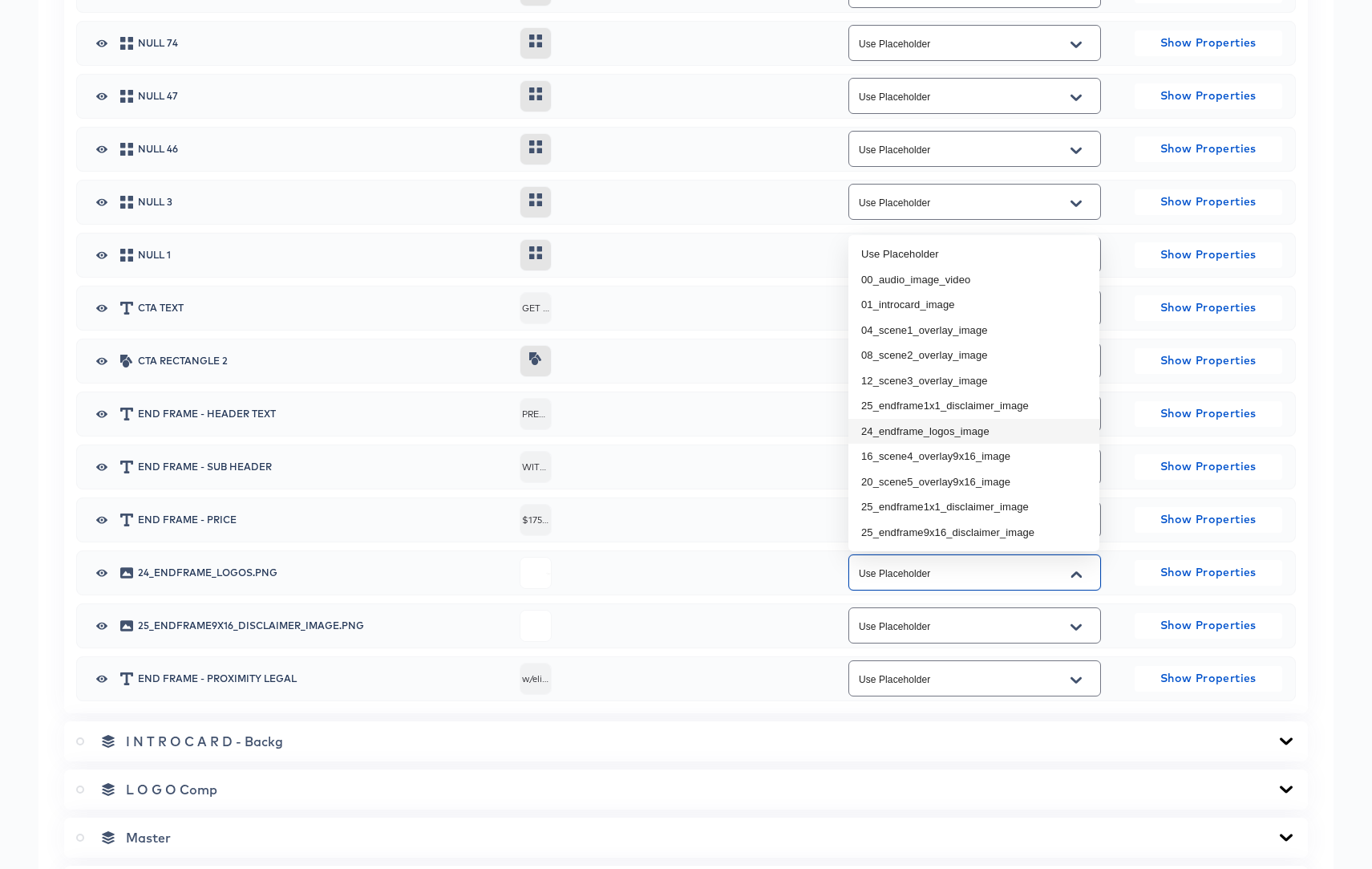
click at [961, 433] on li "24_endframe_logos_image" at bounding box center [974, 431] width 251 height 25
type input "24_endframe_logos_image"
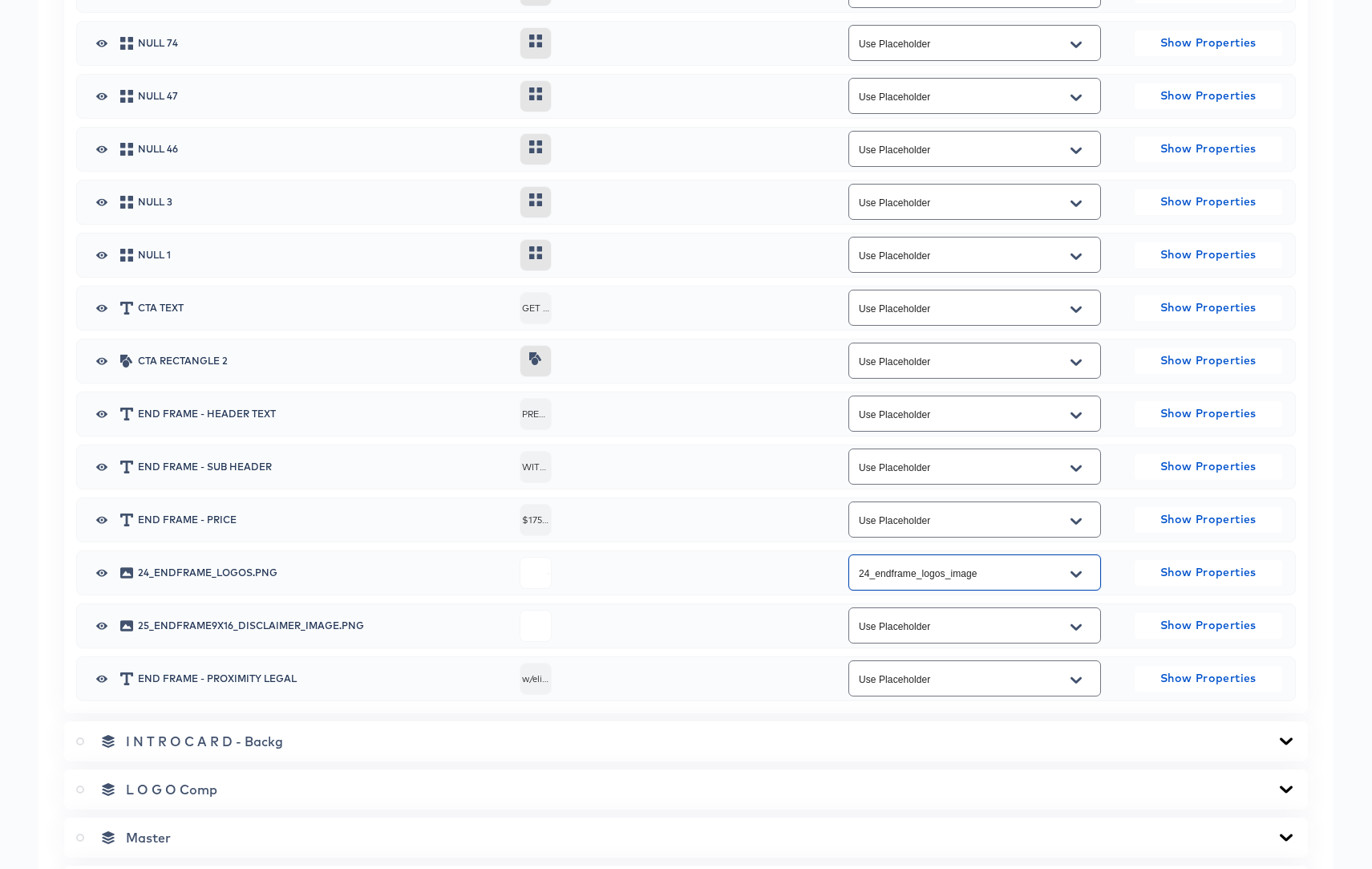
click at [1075, 627] on icon "Open" at bounding box center [1076, 626] width 11 height 6
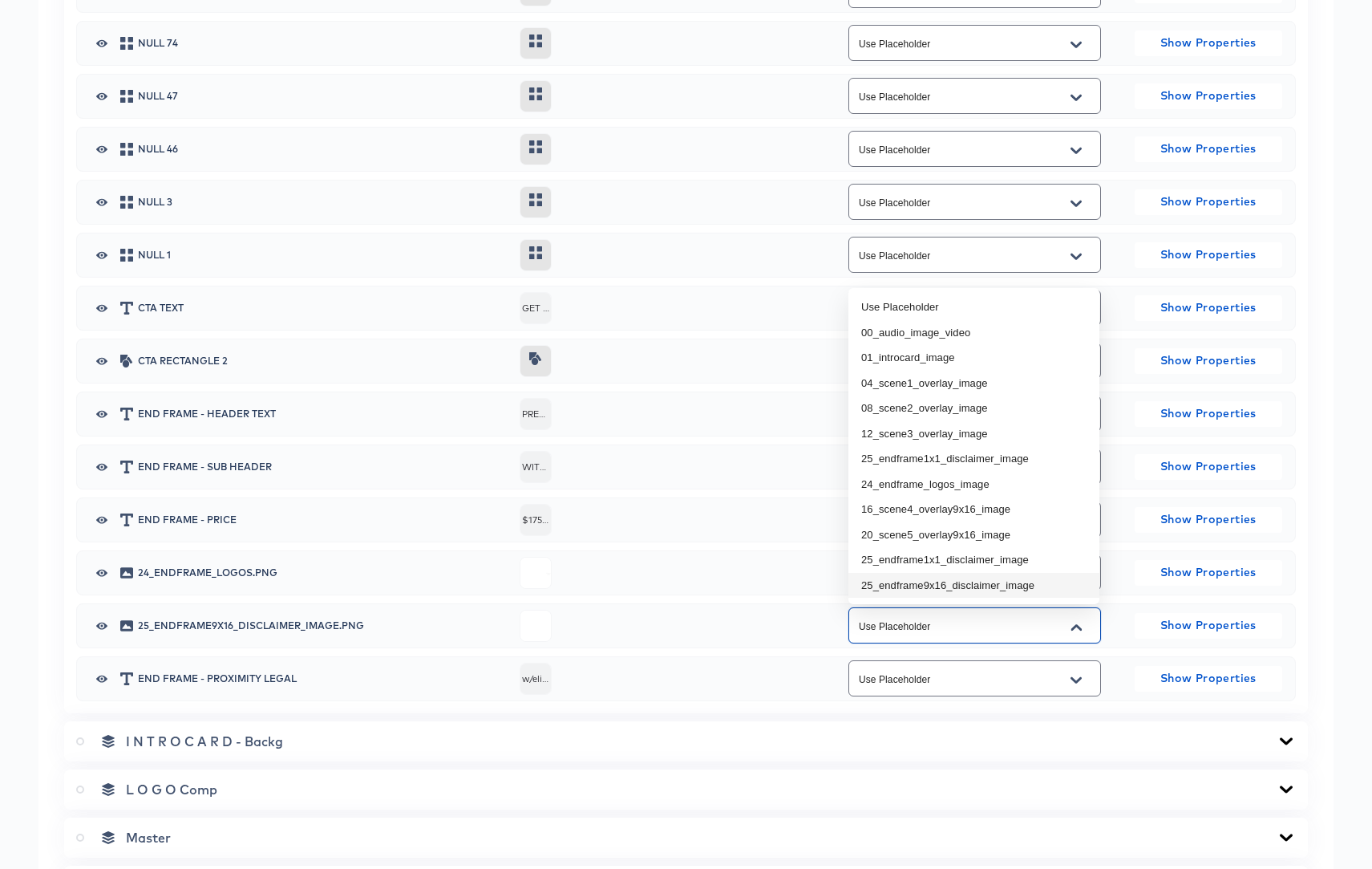
click at [1022, 588] on li "25_endframe9x16_disclaimer_image" at bounding box center [974, 585] width 251 height 25
type input "25_endframe9x16_disclaimer_image"
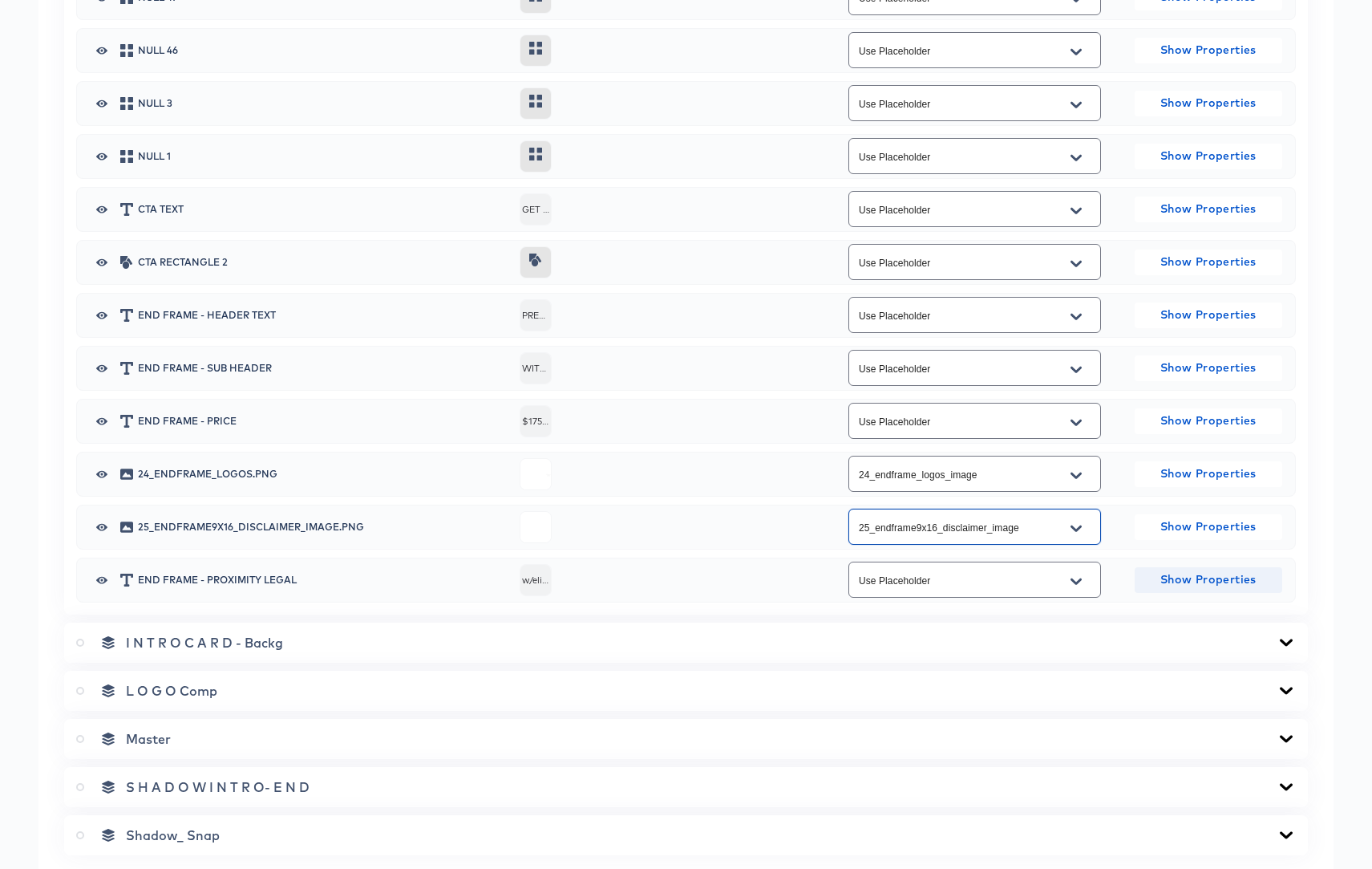
scroll to position [1900, 0]
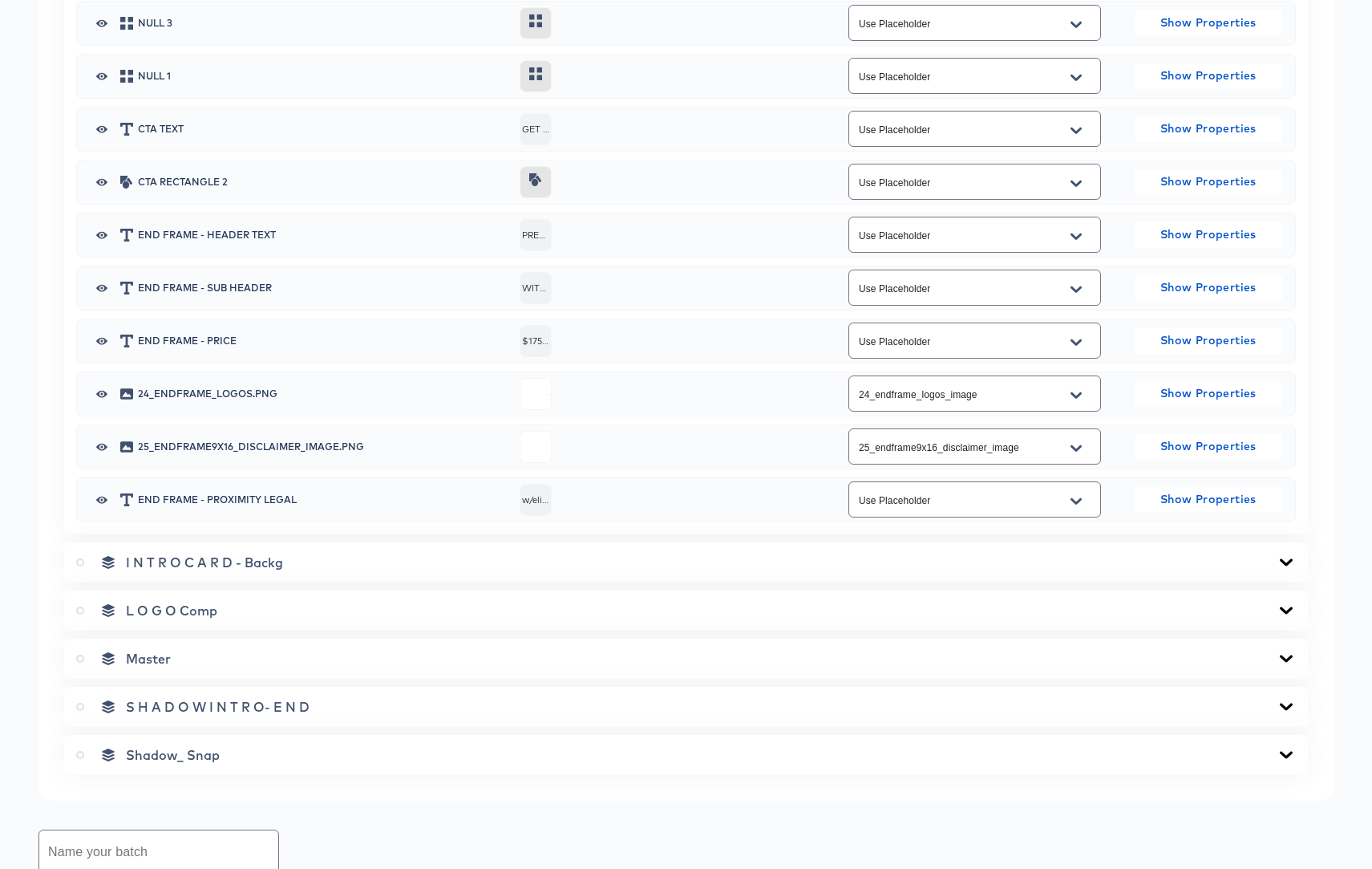
click at [1285, 564] on icon at bounding box center [1286, 562] width 13 height 7
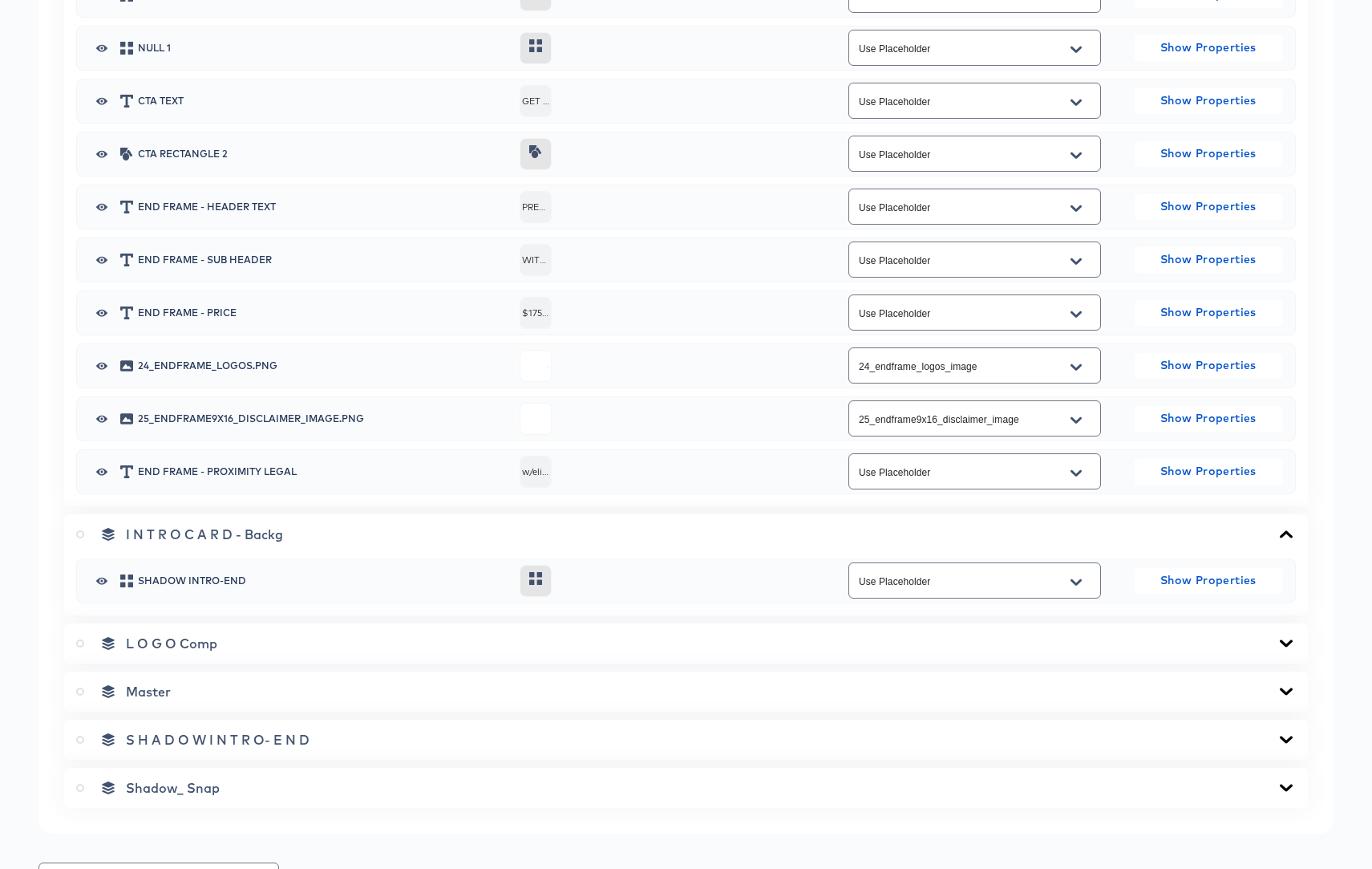
scroll to position [1929, 0]
click at [1287, 642] on icon at bounding box center [1286, 642] width 13 height 7
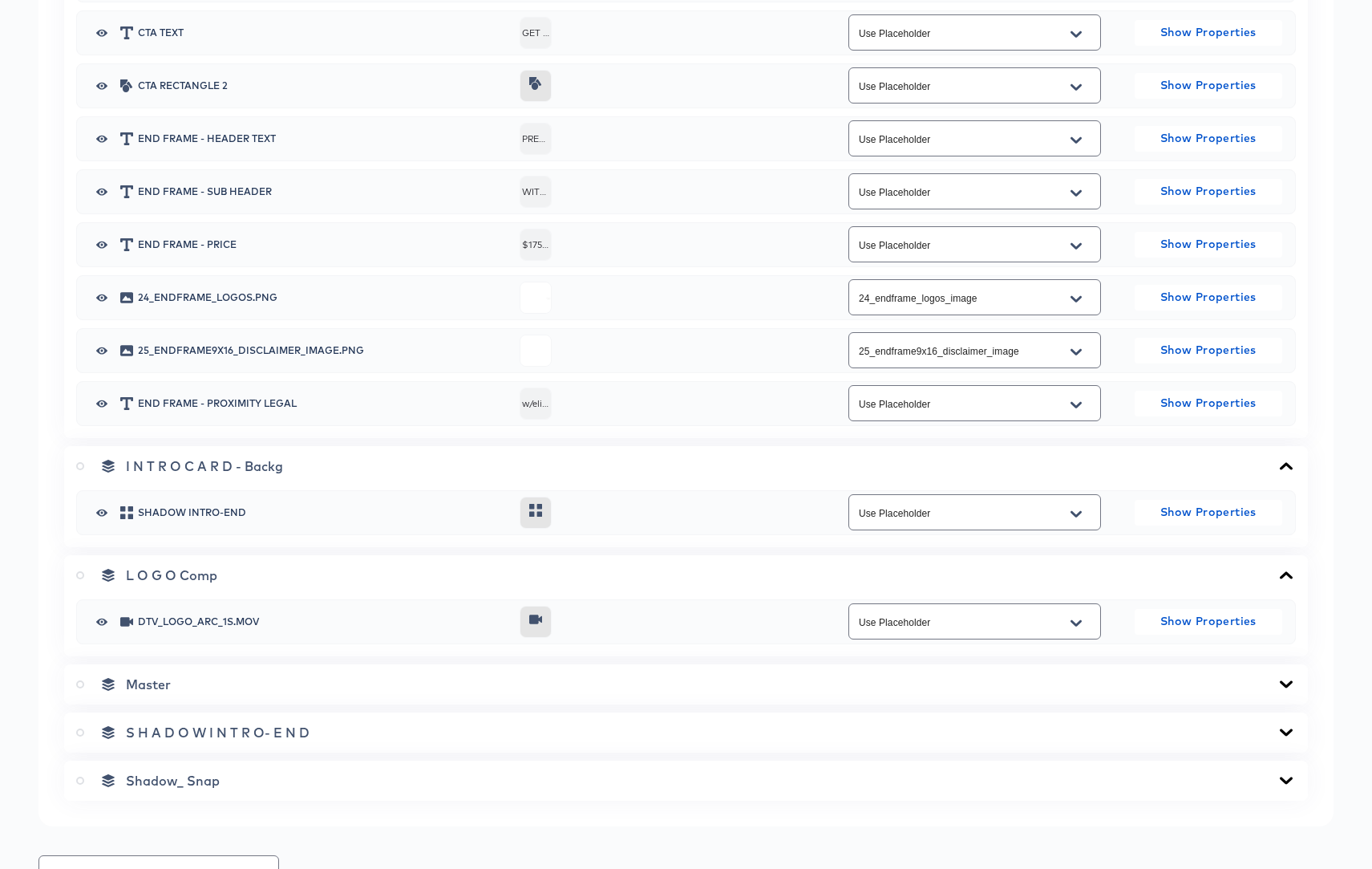
scroll to position [2029, 0]
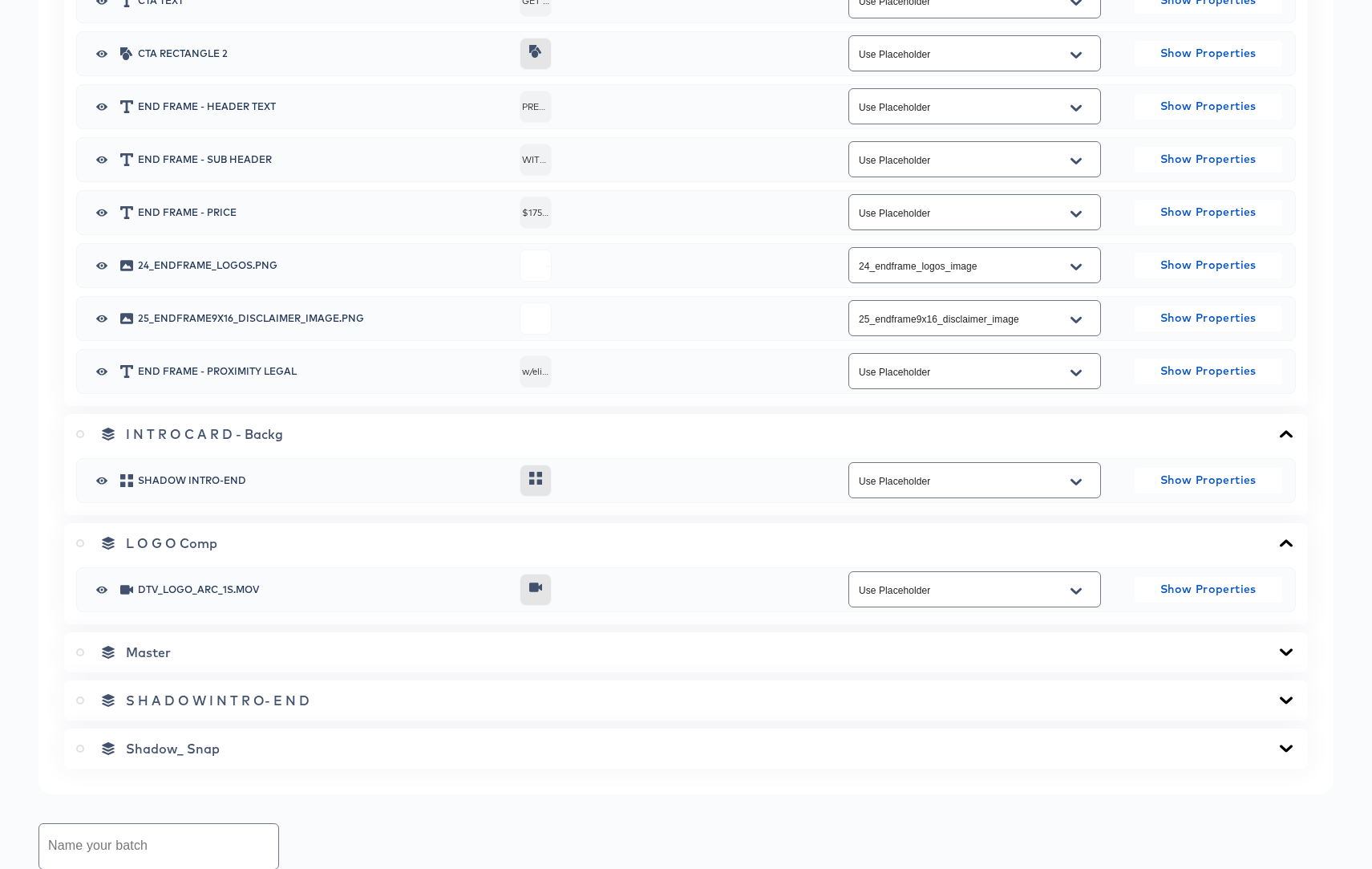
click at [1290, 652] on icon at bounding box center [1286, 652] width 19 height 13
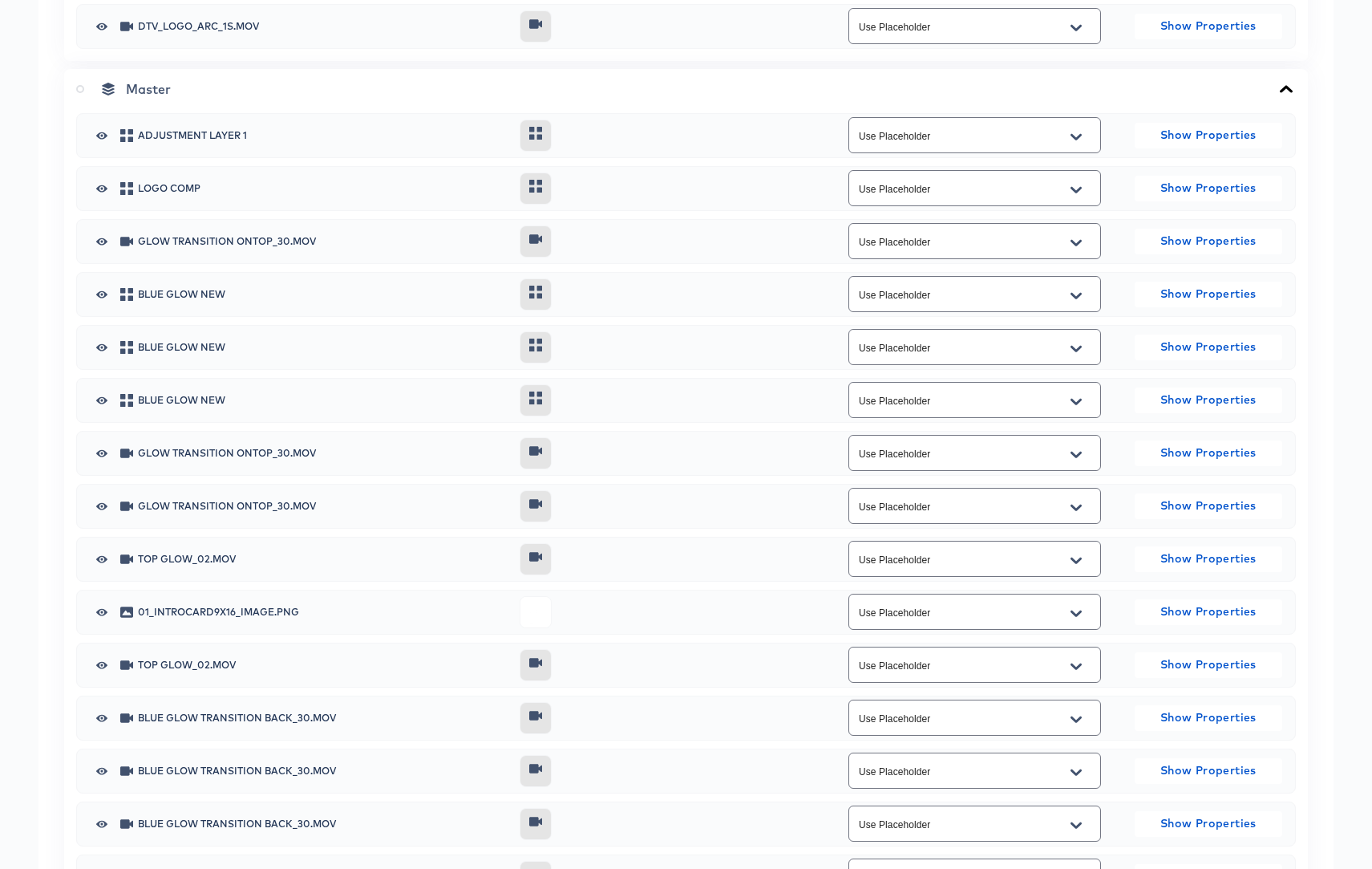
scroll to position [2682, 0]
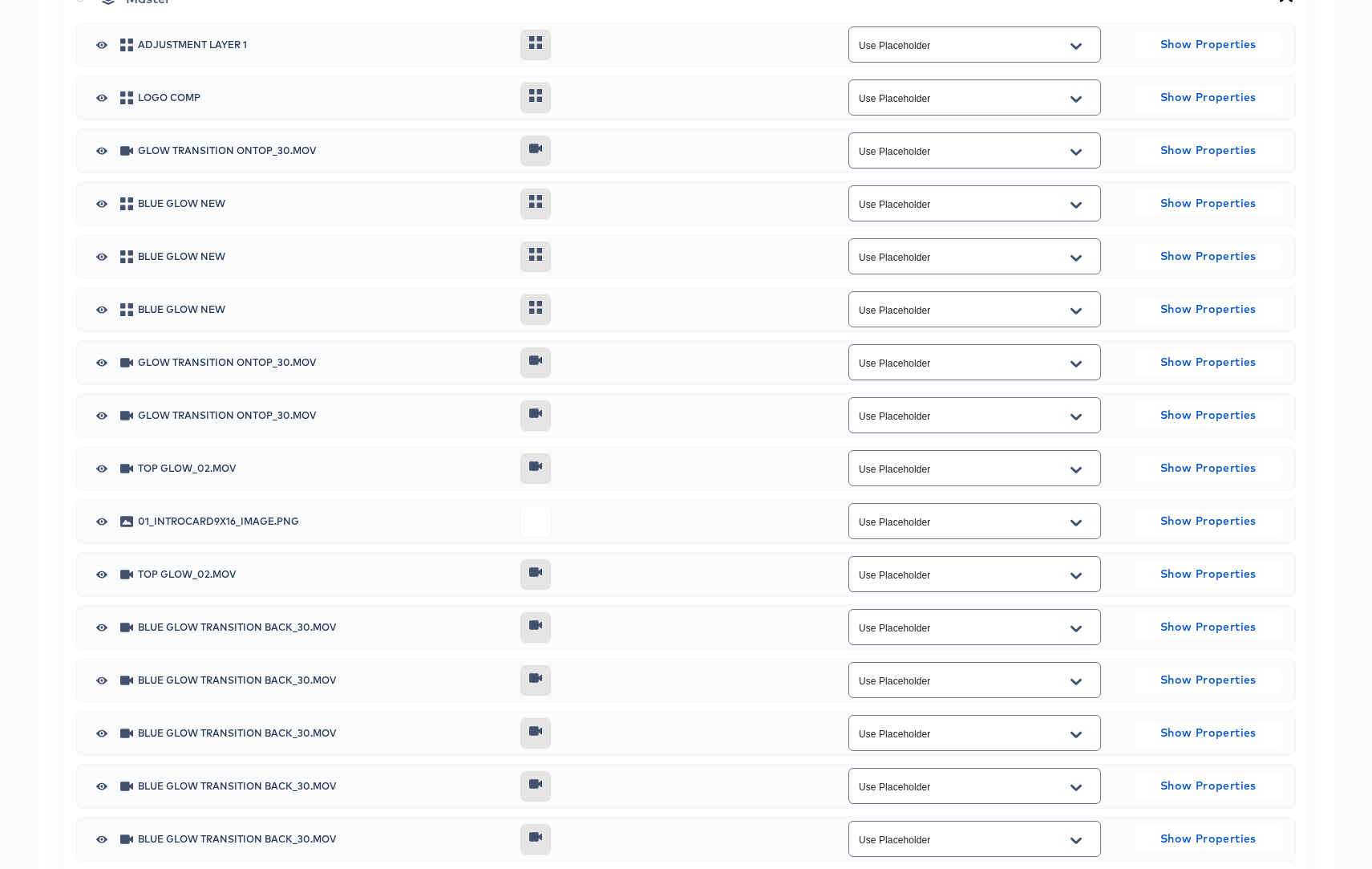
click at [1078, 521] on icon "Open" at bounding box center [1076, 521] width 11 height 6
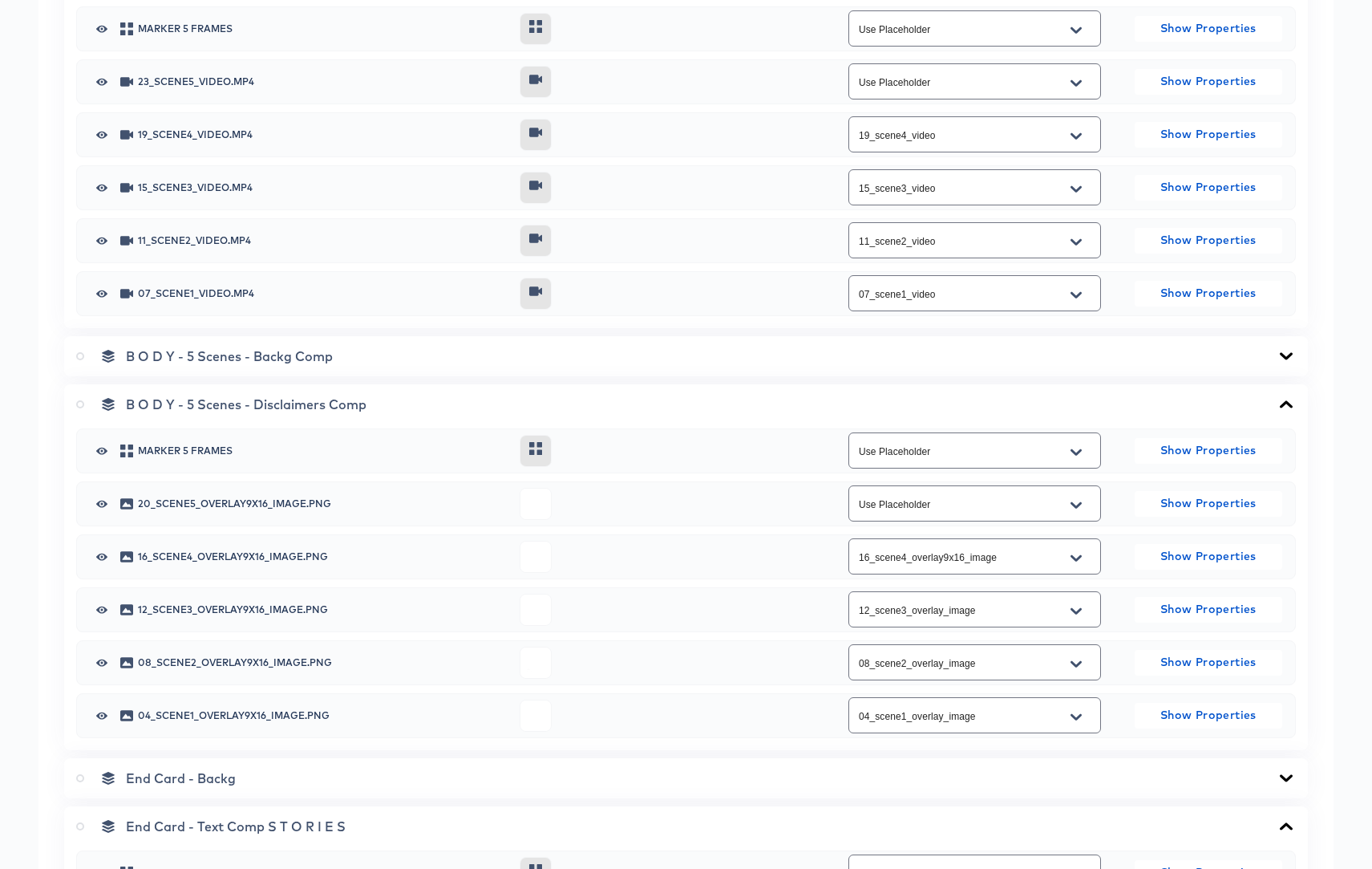
scroll to position [650, 0]
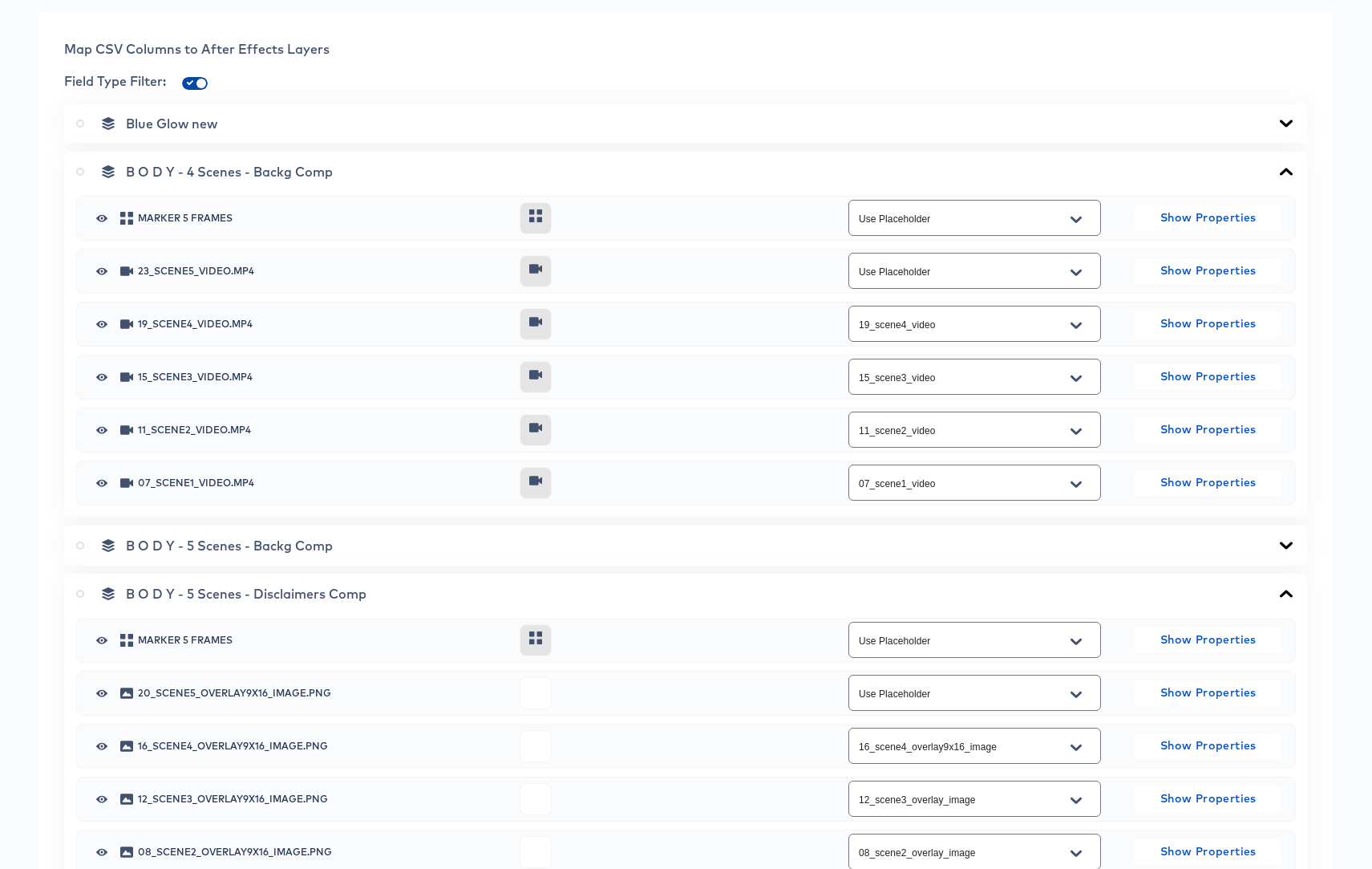
click at [189, 83] on input "checkbox" at bounding box center [201, 86] width 38 height 13
checkbox input "false"
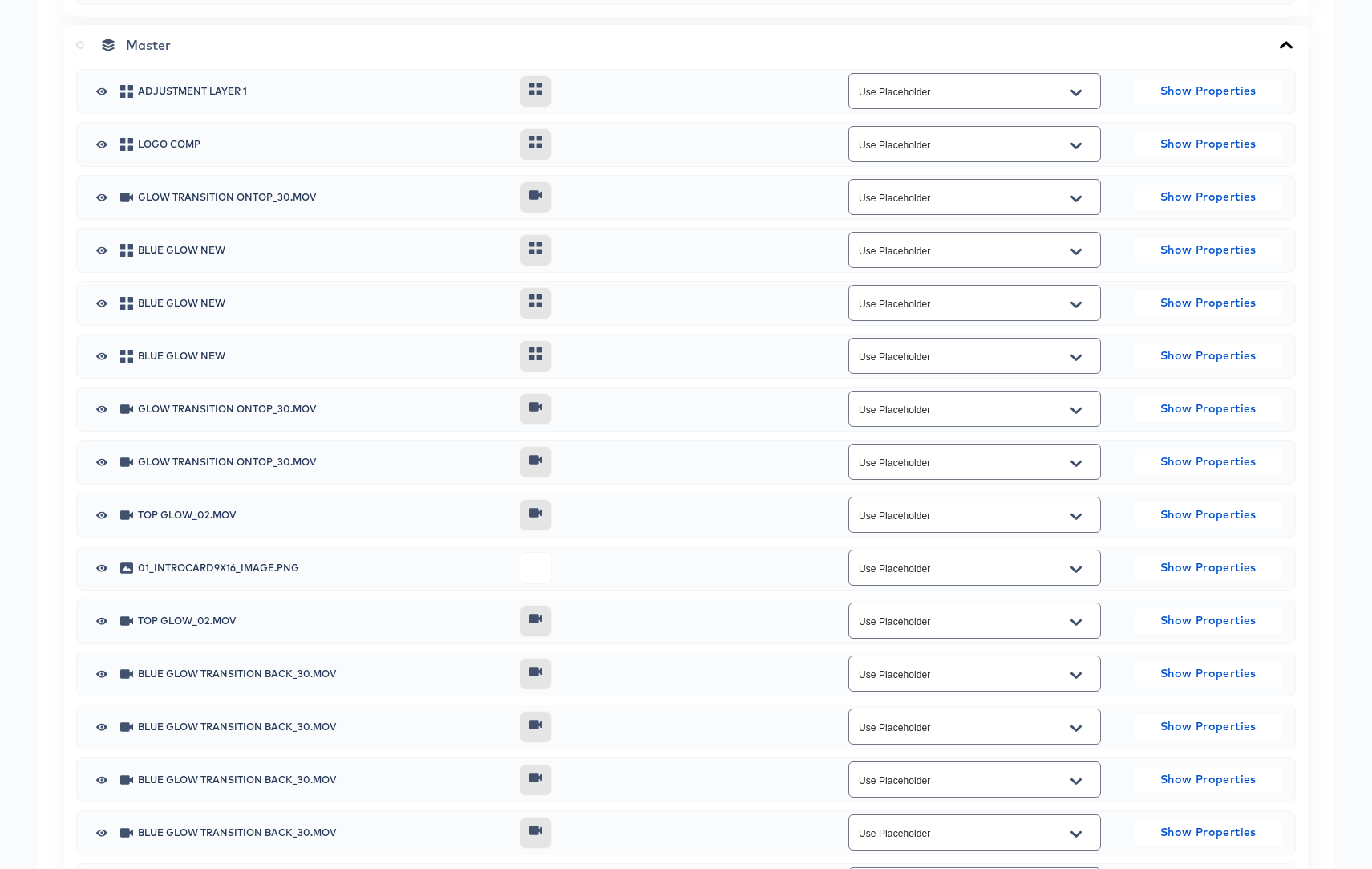
scroll to position [2641, 0]
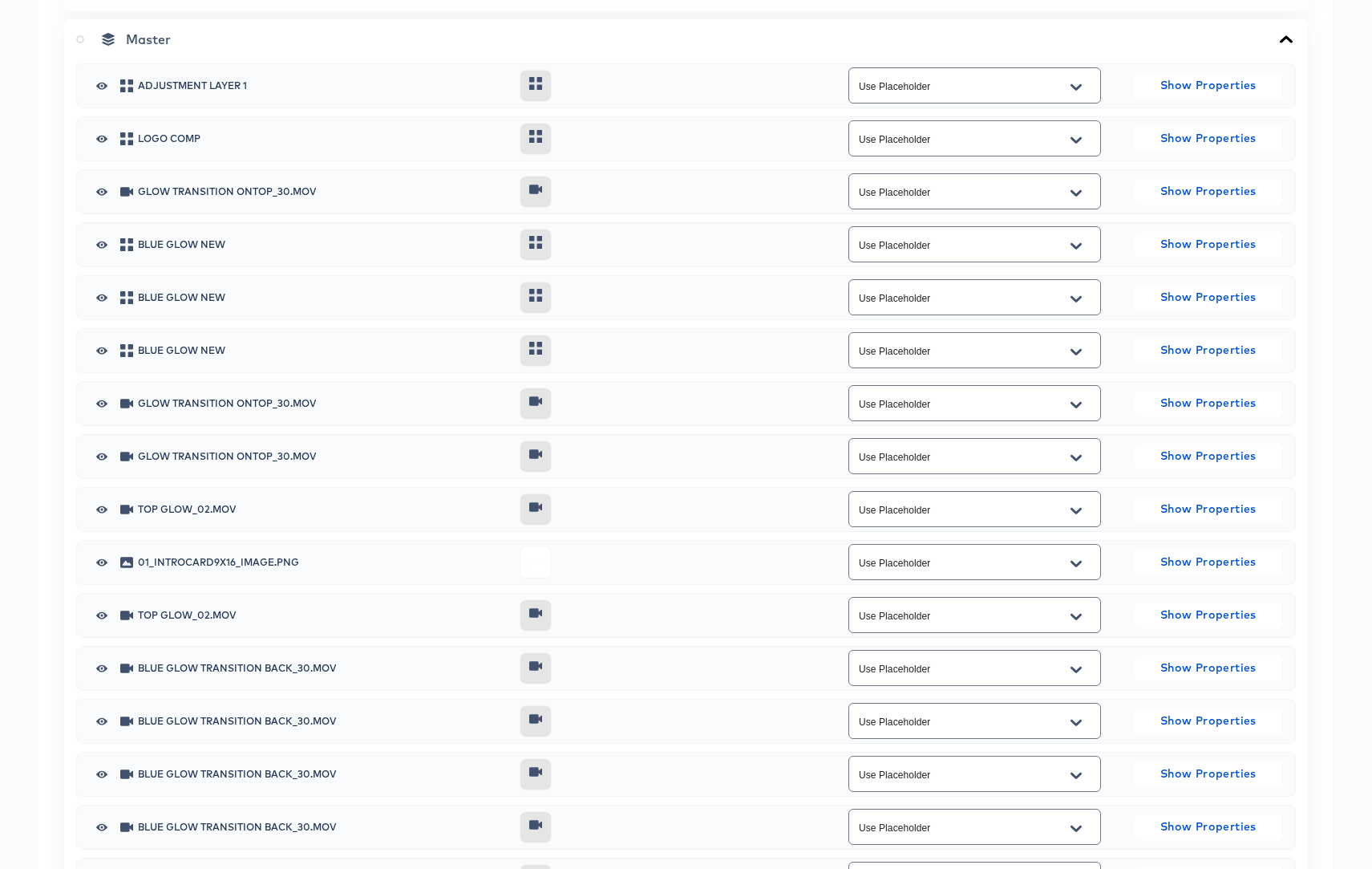
click at [1076, 563] on icon "Open" at bounding box center [1076, 562] width 11 height 6
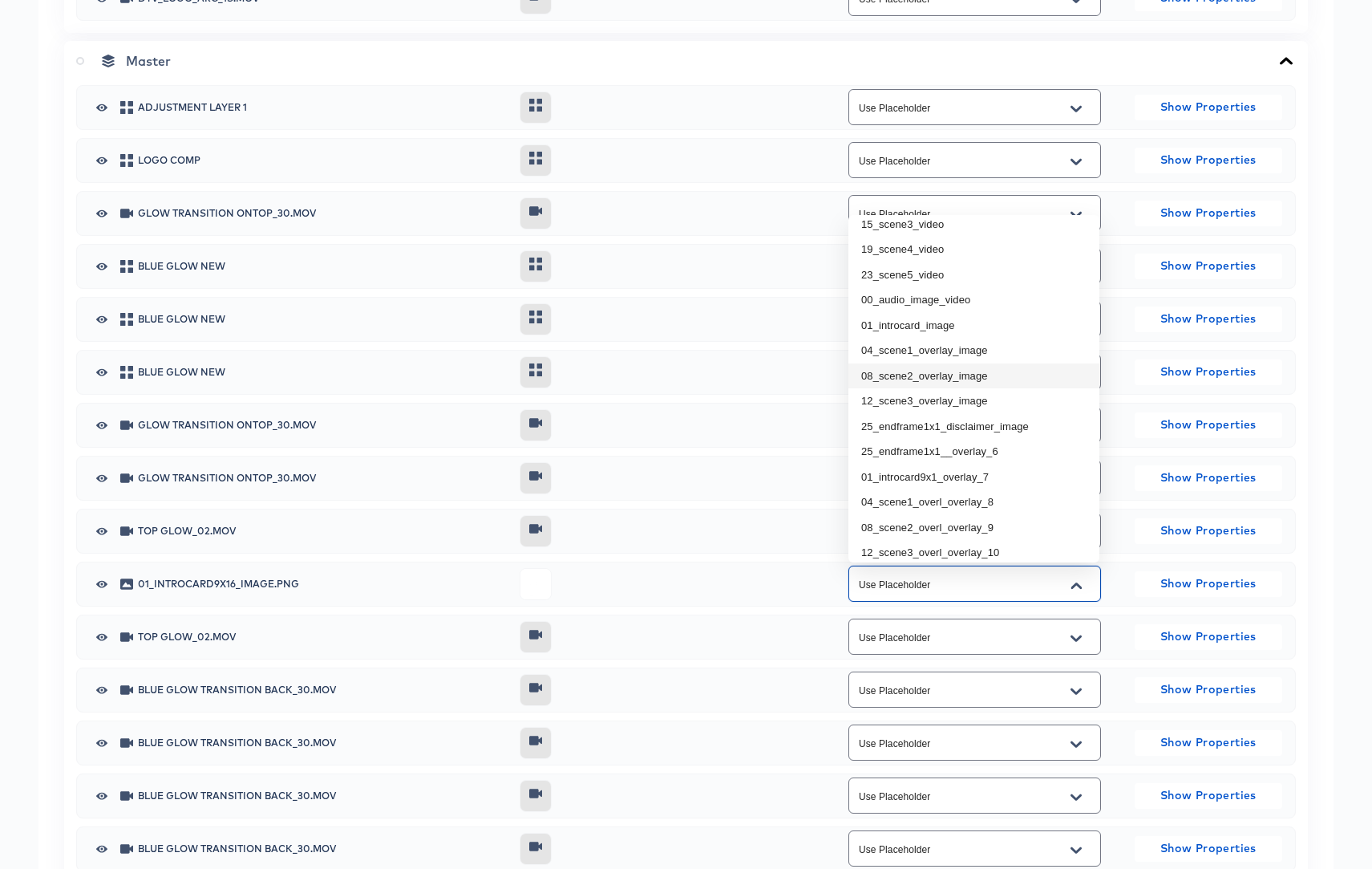
scroll to position [189, 0]
click at [976, 472] on li "01_introcard9x1_overlay_7" at bounding box center [974, 475] width 251 height 25
type input "01_introcard9x1_overlay_7"
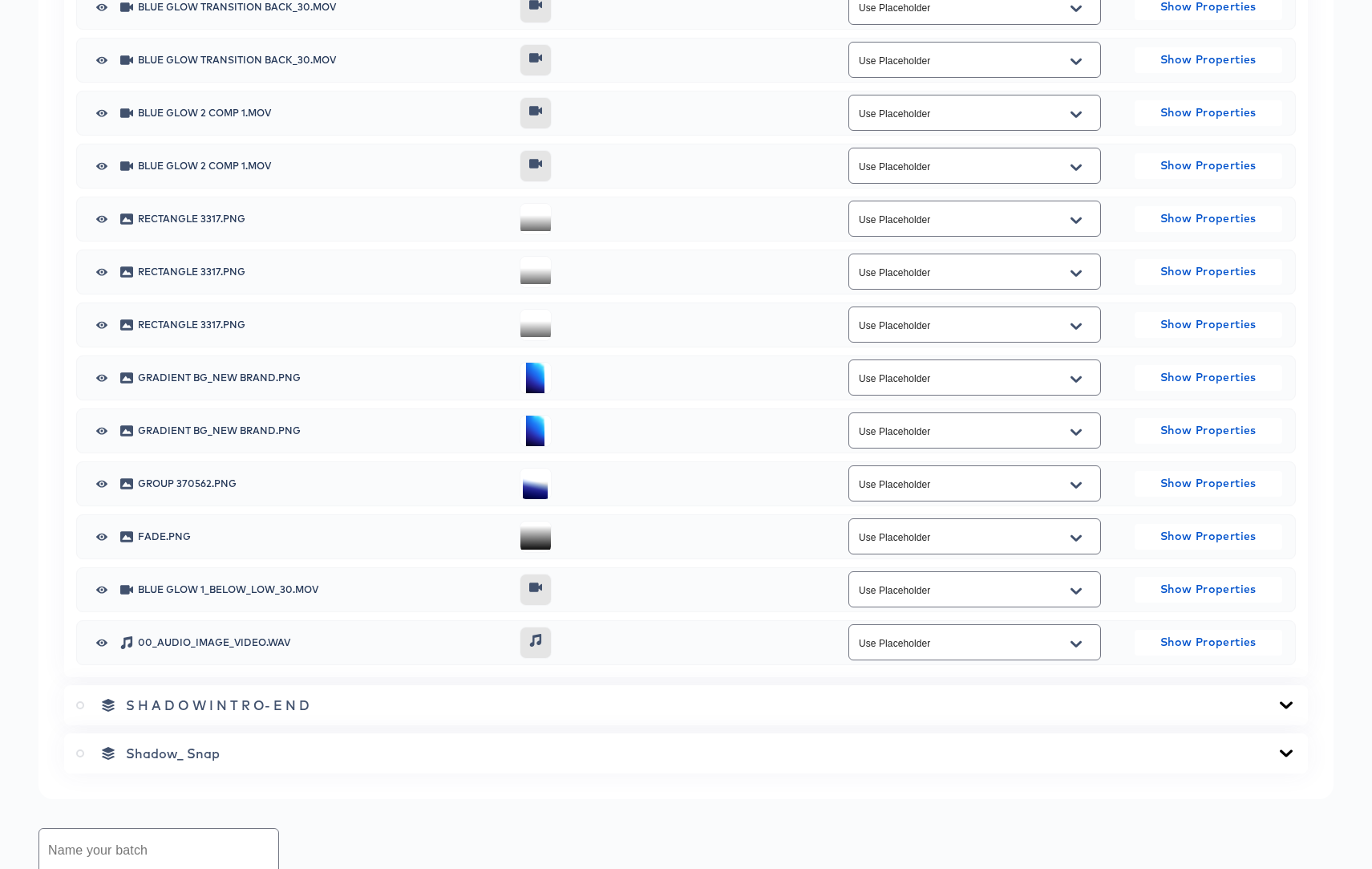
scroll to position [3542, 0]
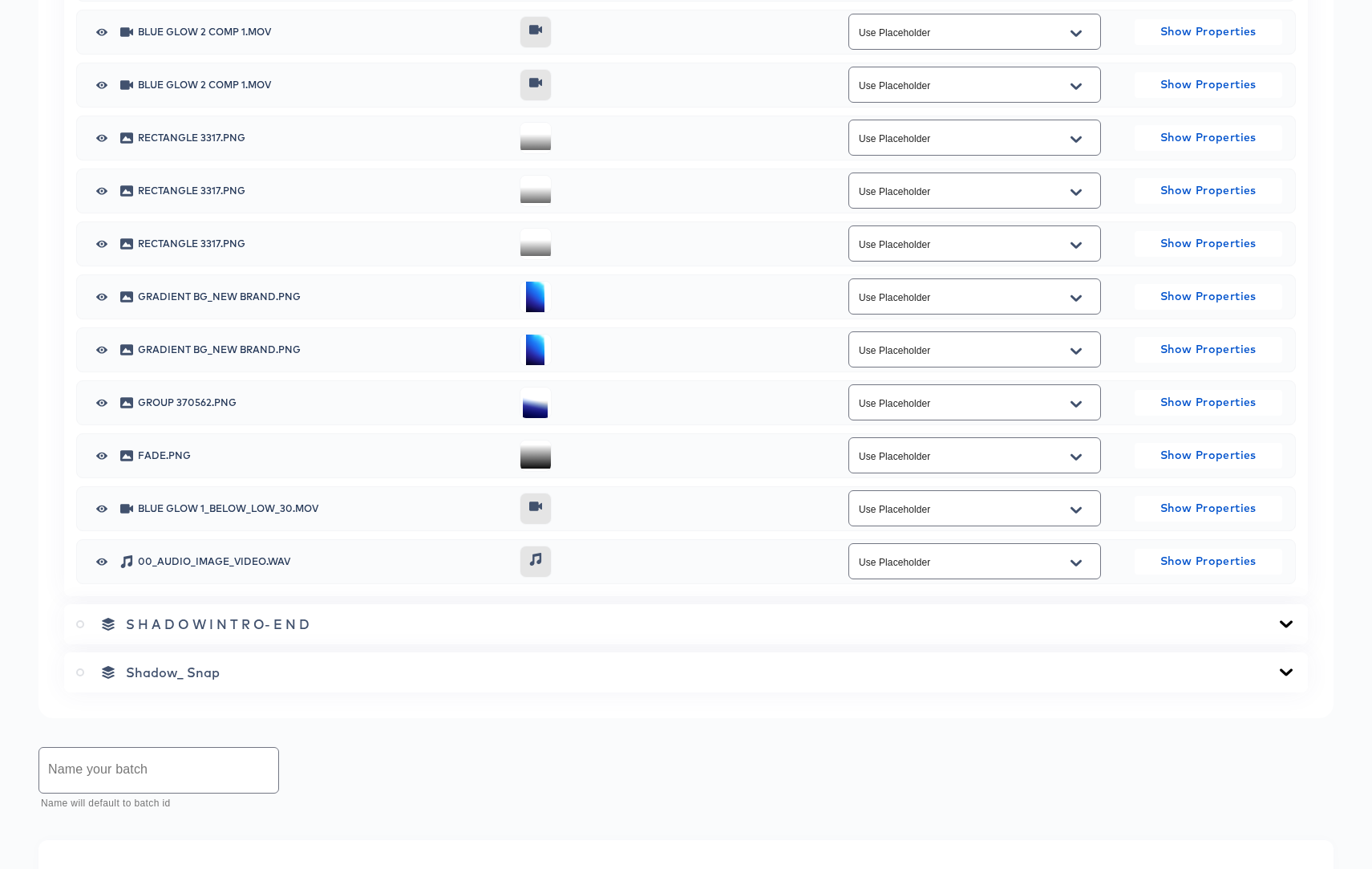
click at [1072, 559] on icon "Open" at bounding box center [1076, 562] width 11 height 13
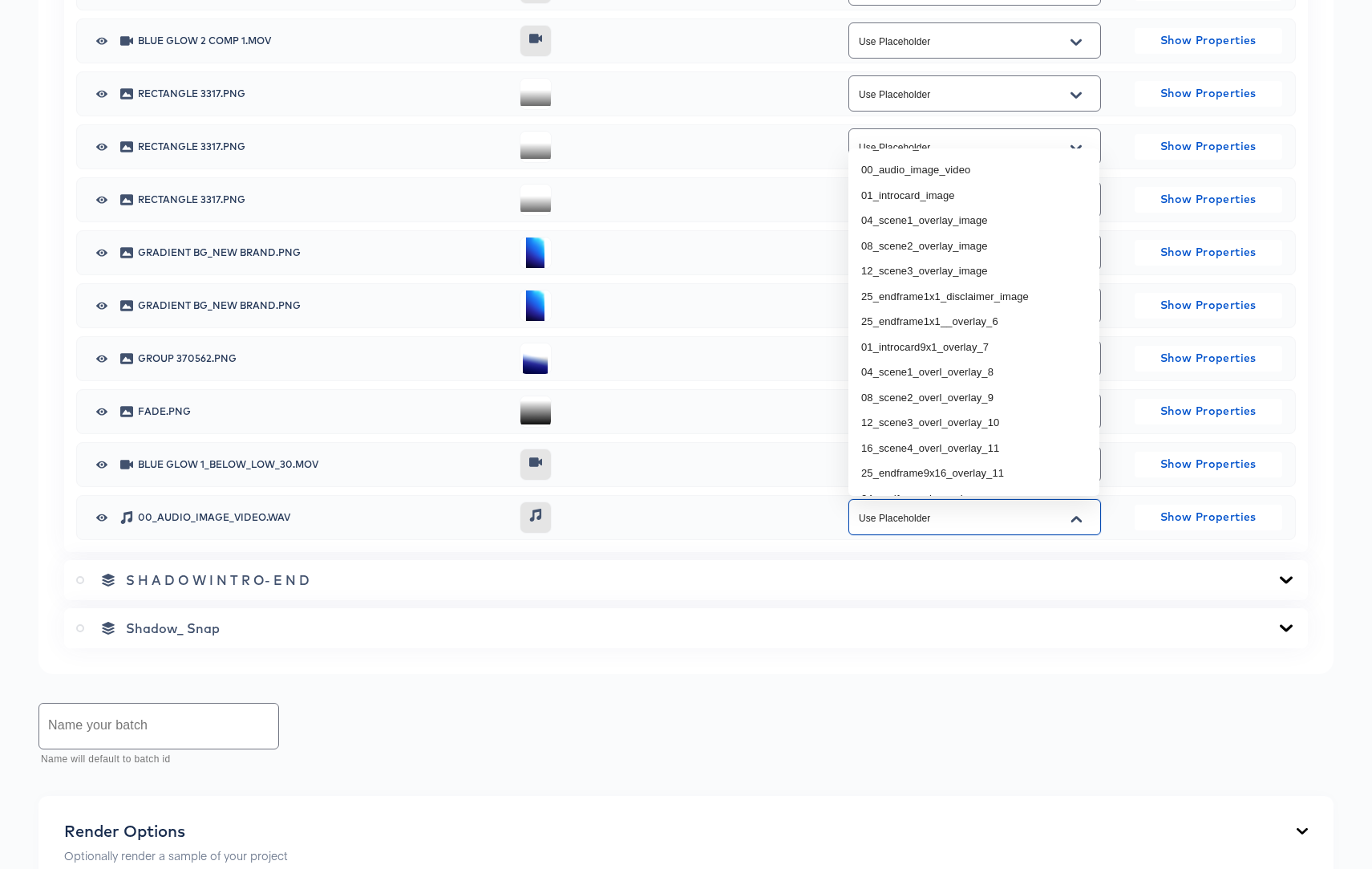
scroll to position [143, 0]
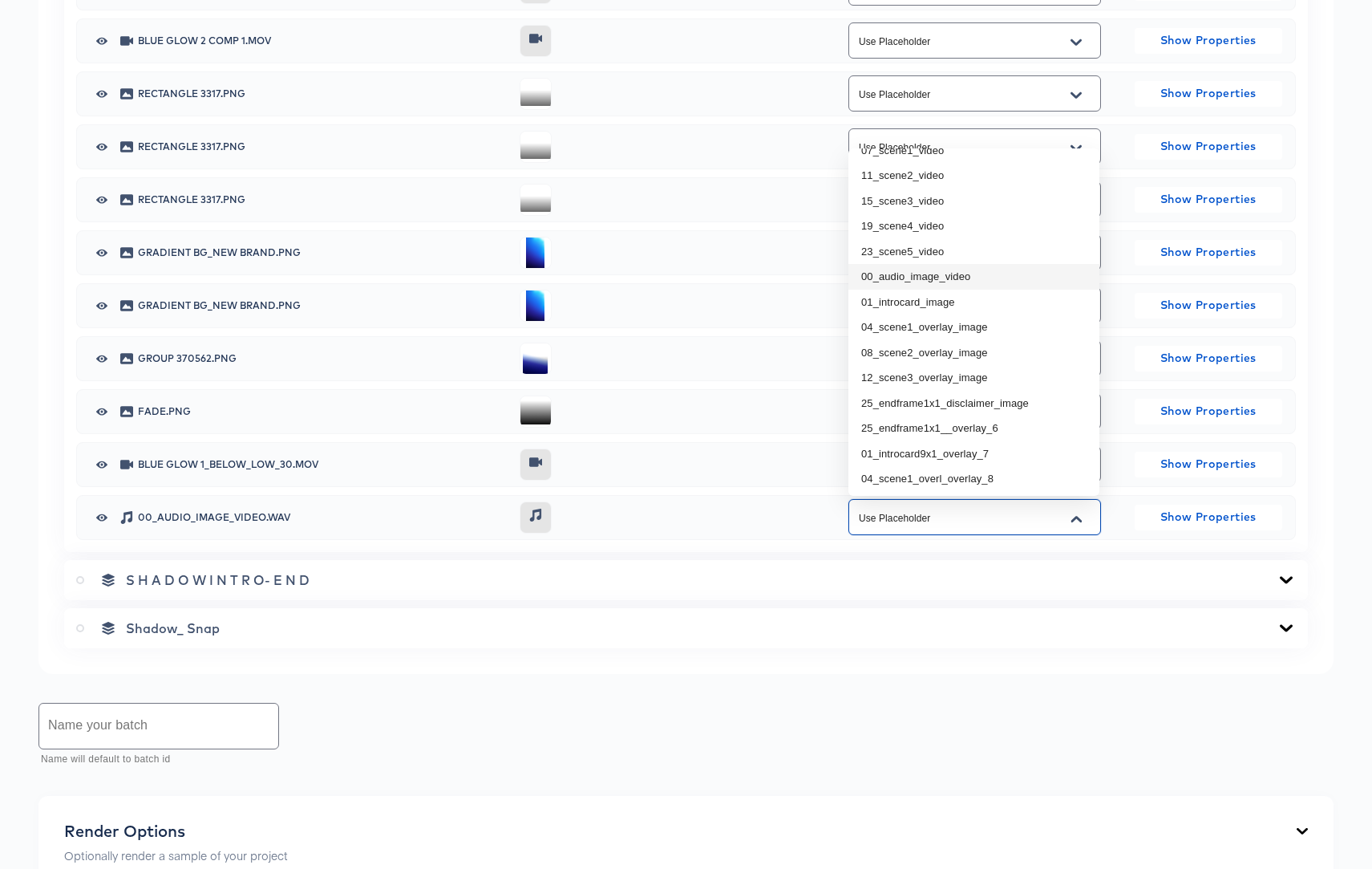
click at [904, 274] on li "00_audio_image_video" at bounding box center [974, 276] width 251 height 25
type input "00_audio_image_video"
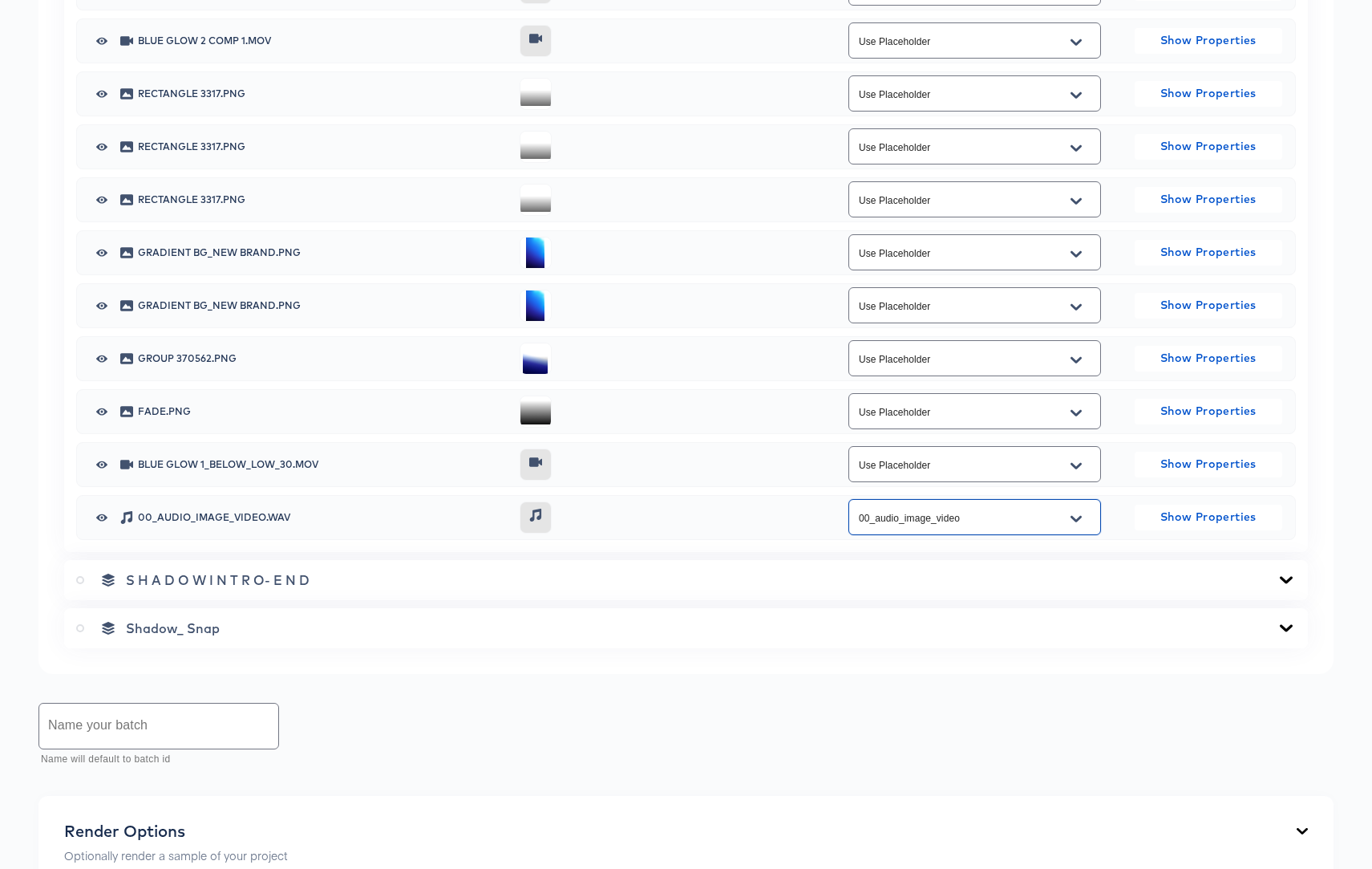
click at [1286, 576] on icon at bounding box center [1286, 580] width 19 height 13
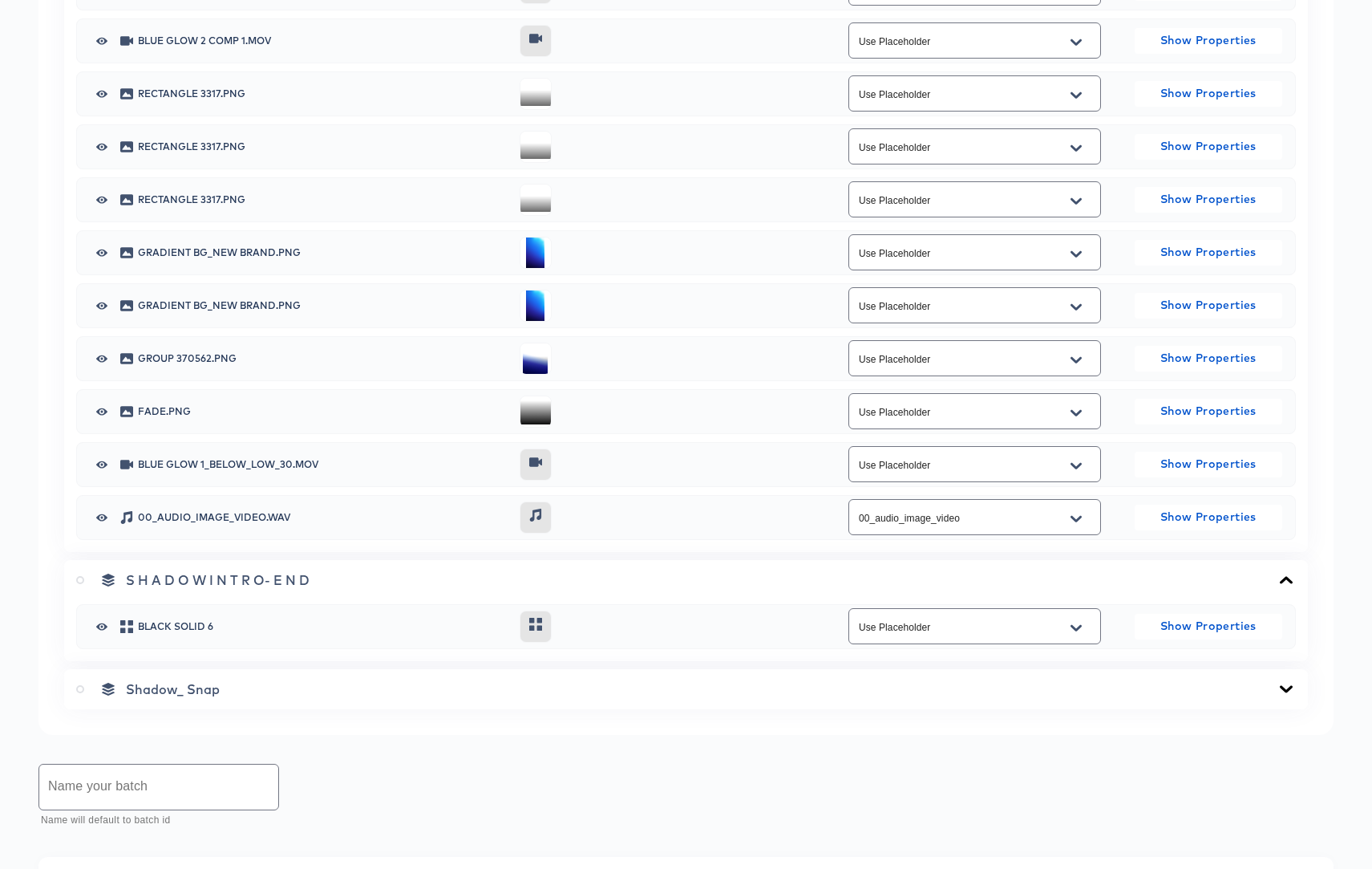
click at [1284, 688] on icon at bounding box center [1286, 688] width 13 height 7
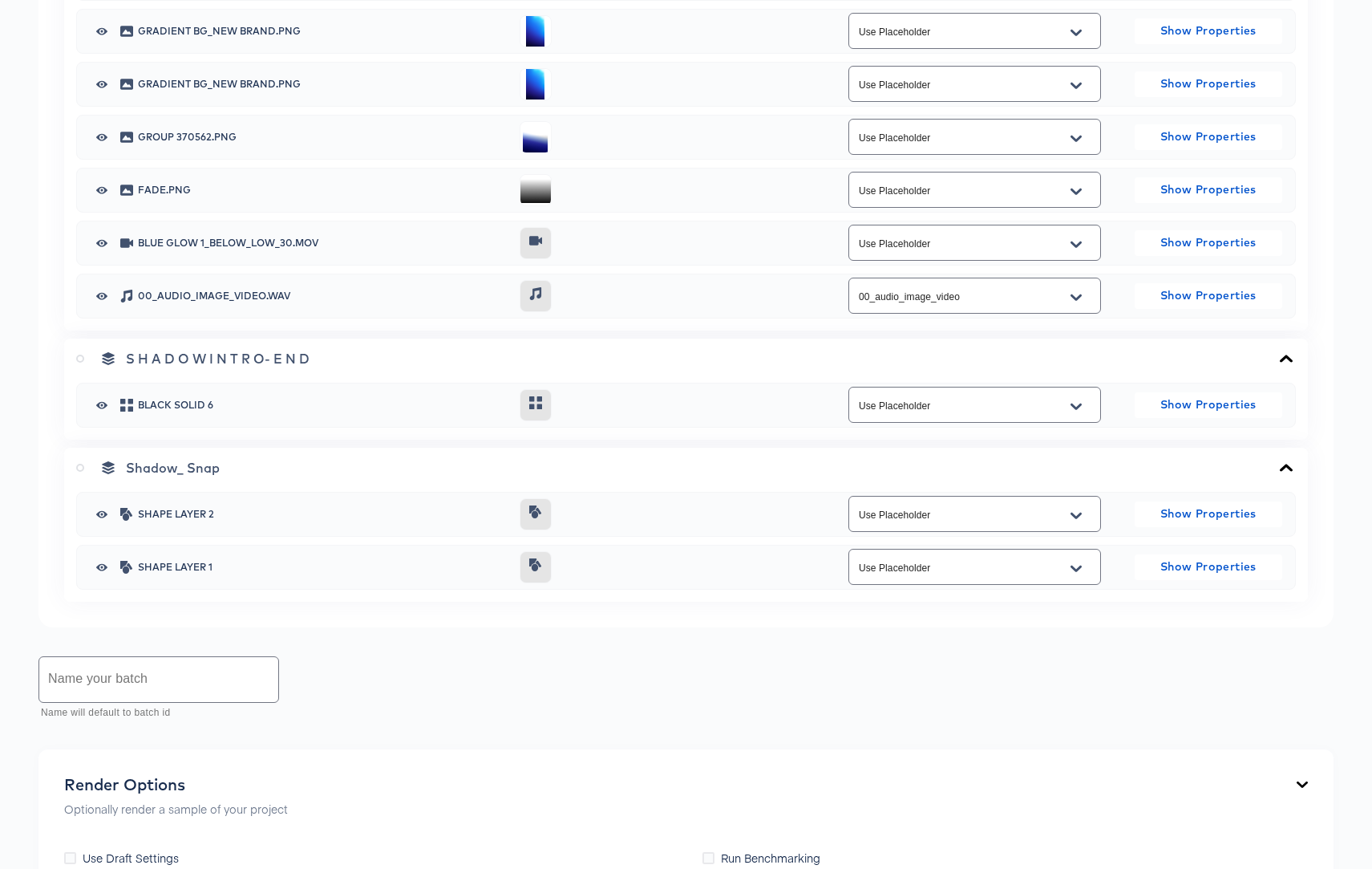
scroll to position [3821, 0]
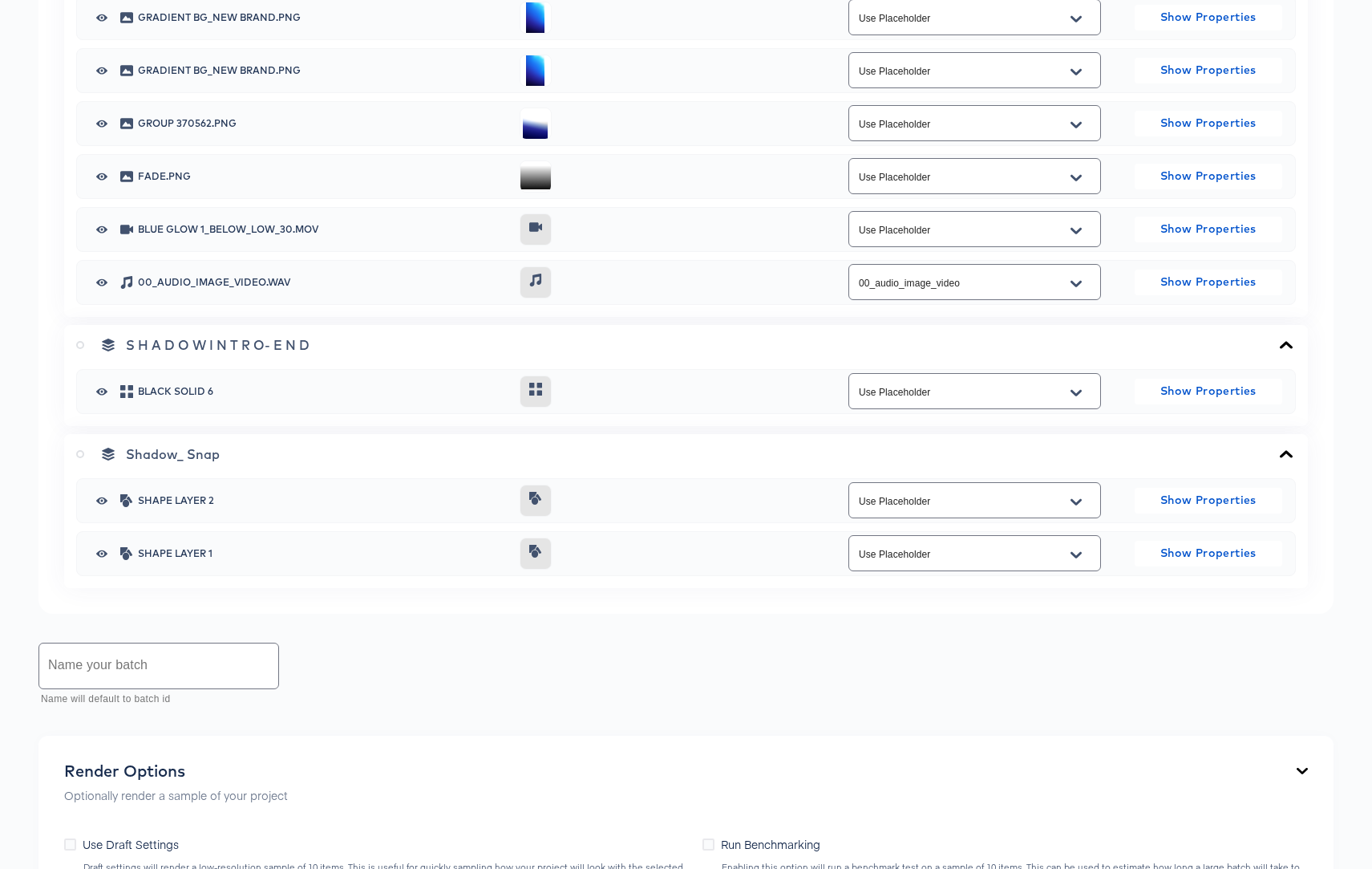
click at [224, 654] on input "text" at bounding box center [159, 666] width 239 height 45
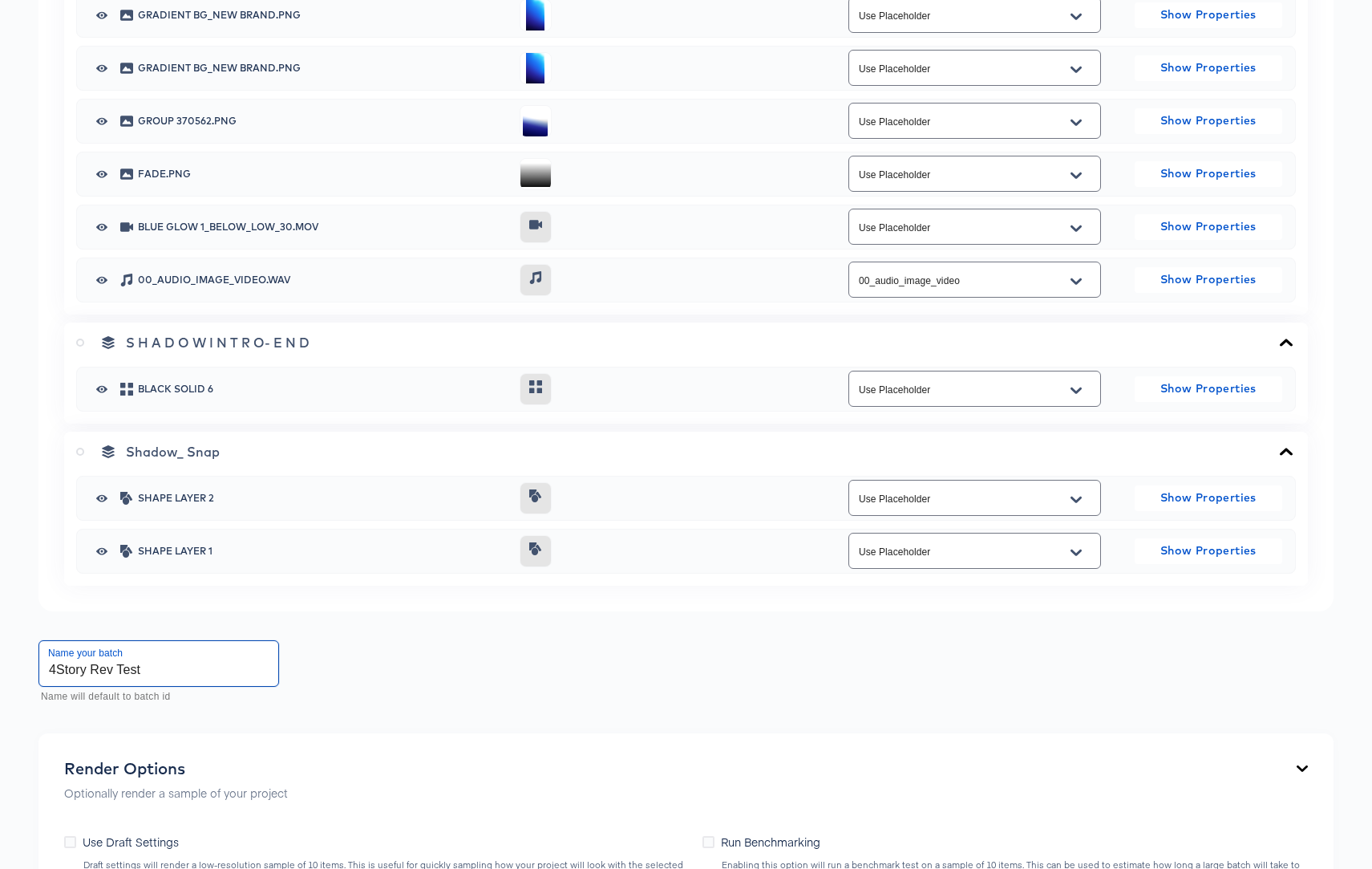
scroll to position [4052, 0]
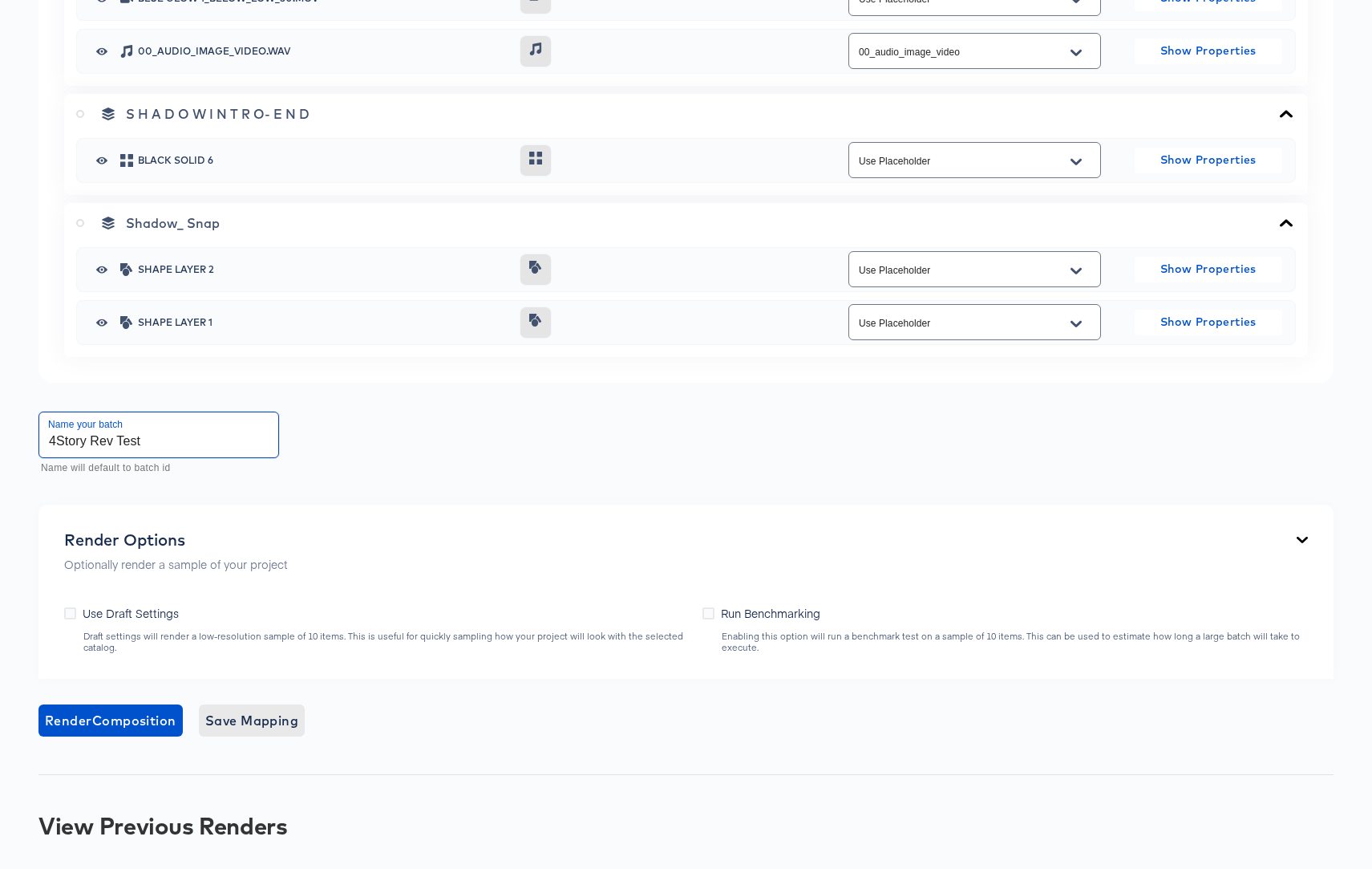
type input "4Story Rev Test"
click at [265, 722] on span "Save Mapping" at bounding box center [252, 721] width 93 height 23
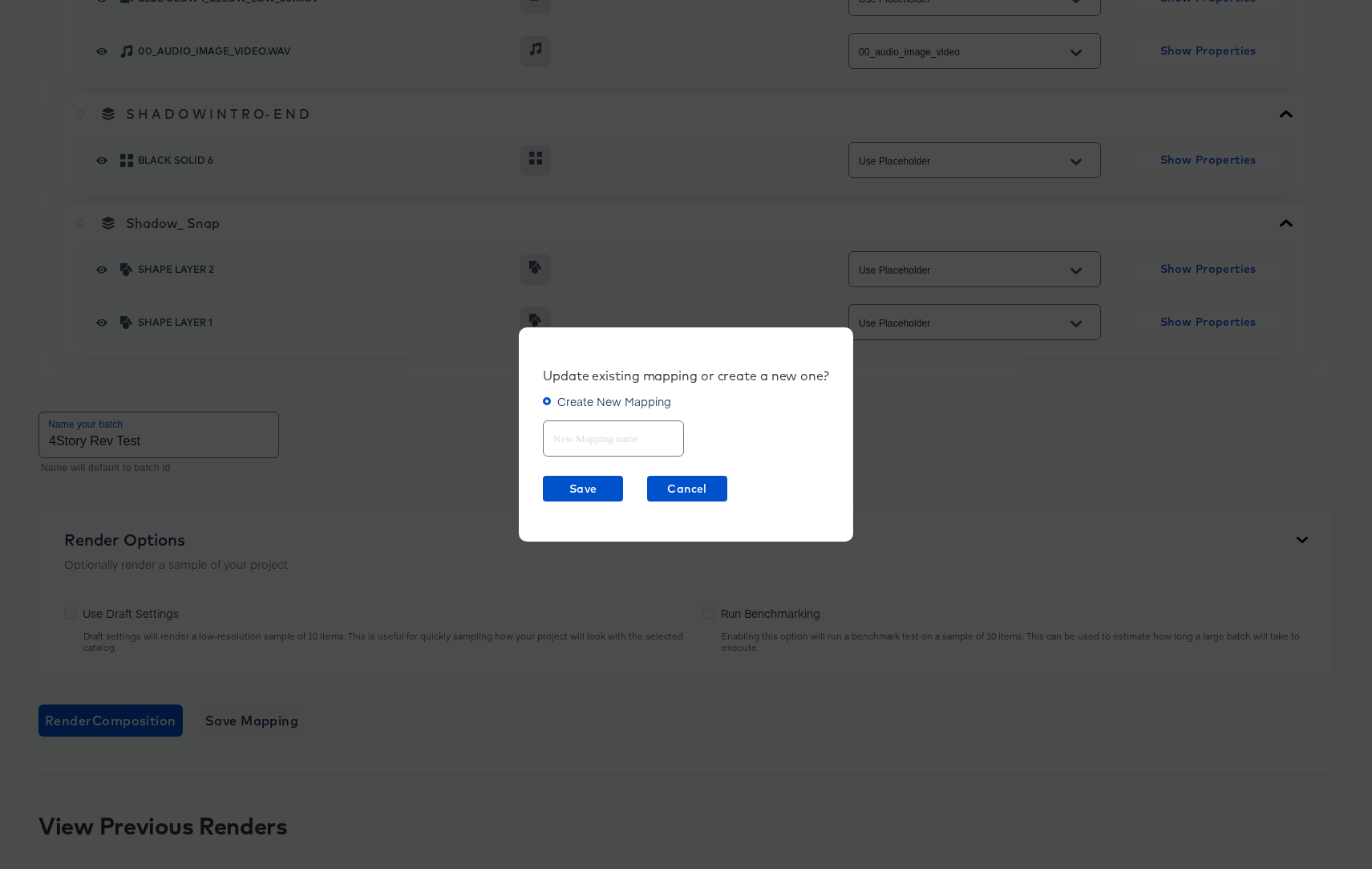
click at [570, 441] on input "text" at bounding box center [614, 431] width 140 height 34
type input "4Story Rev"
click at [589, 495] on span "Save" at bounding box center [583, 488] width 67 height 20
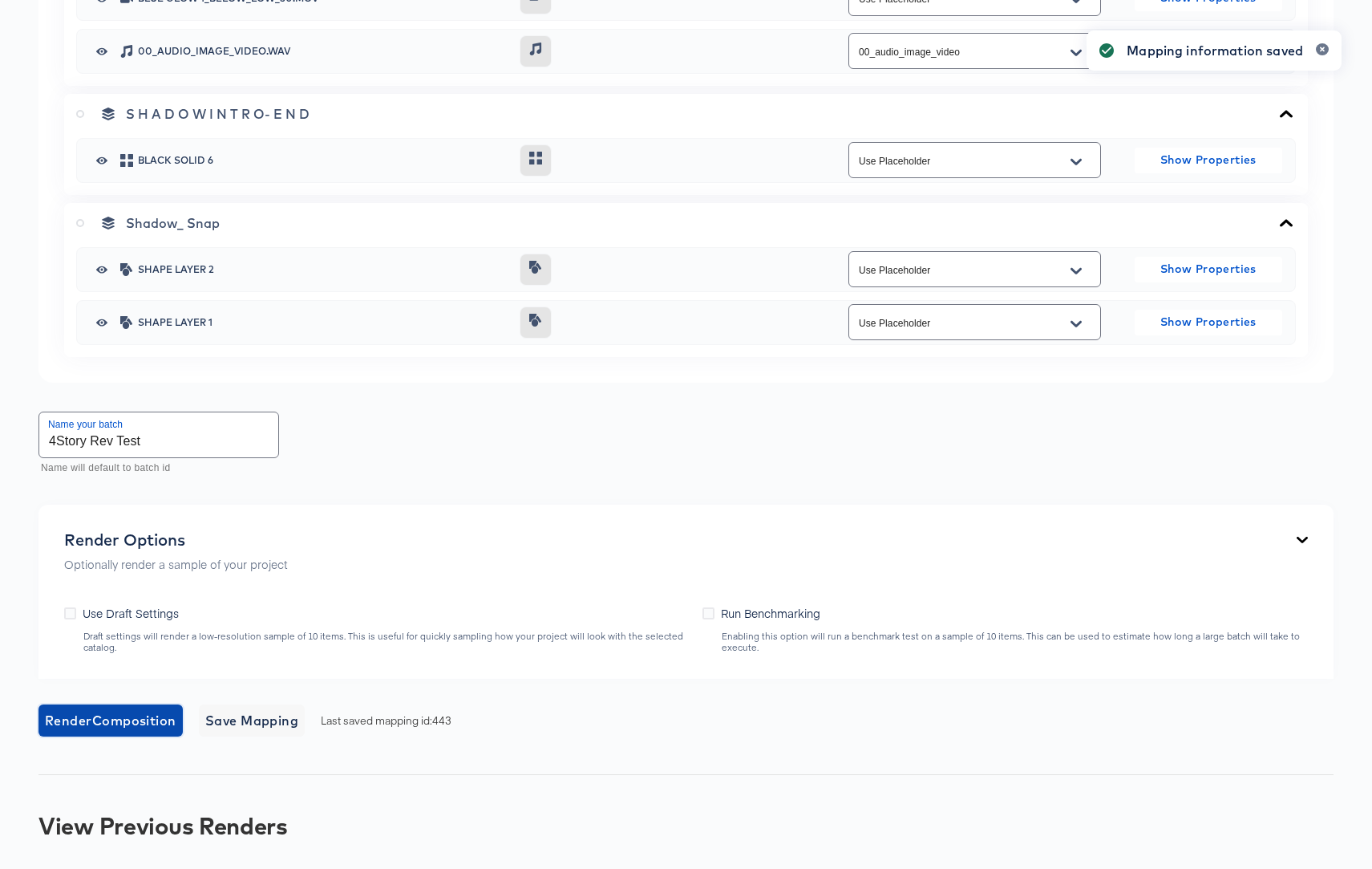
click at [105, 726] on span "Render Composition" at bounding box center [110, 721] width 132 height 23
